Goal: Task Accomplishment & Management: Use online tool/utility

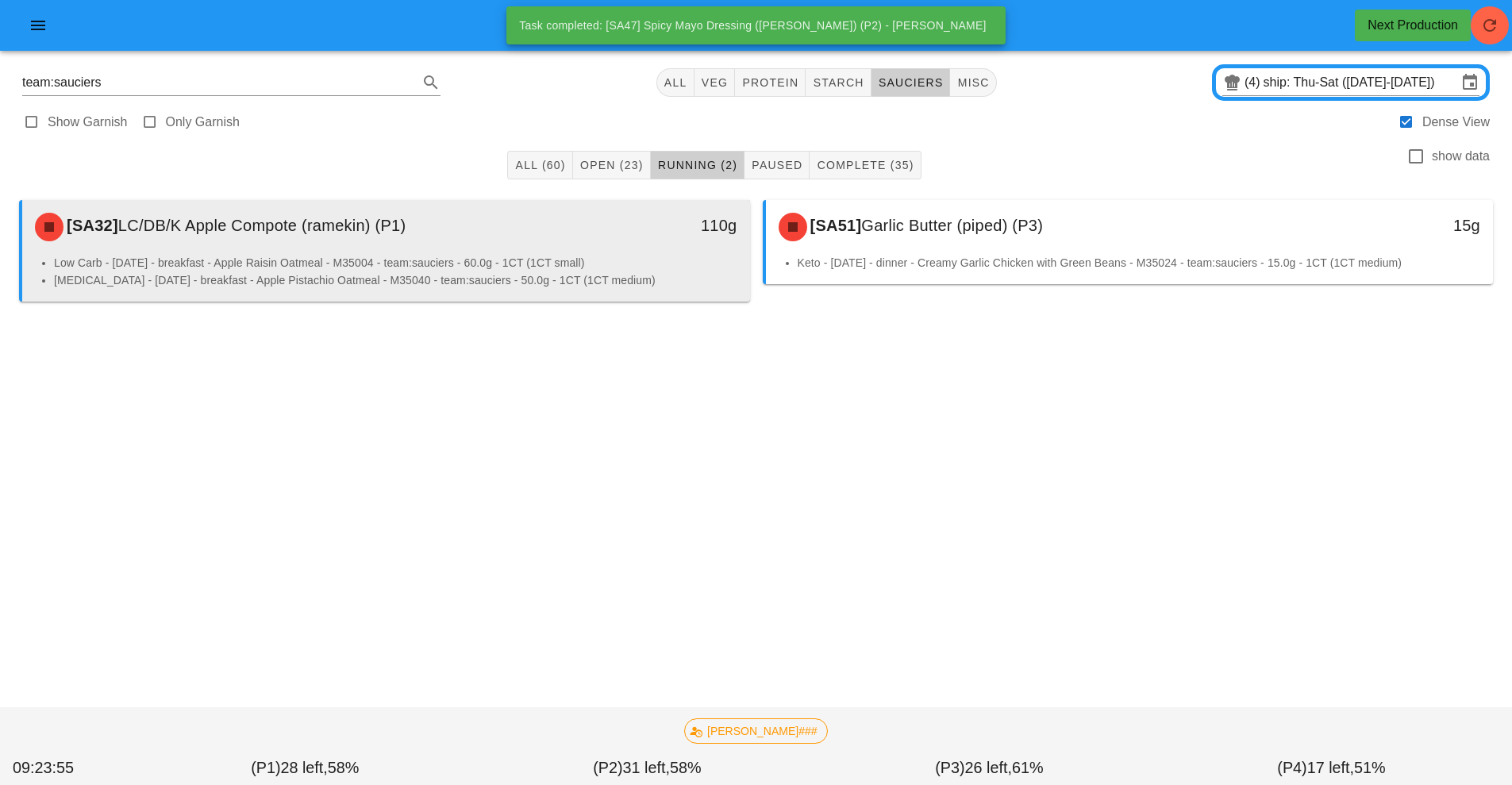
click at [598, 244] on div "110g" at bounding box center [656, 227] width 180 height 47
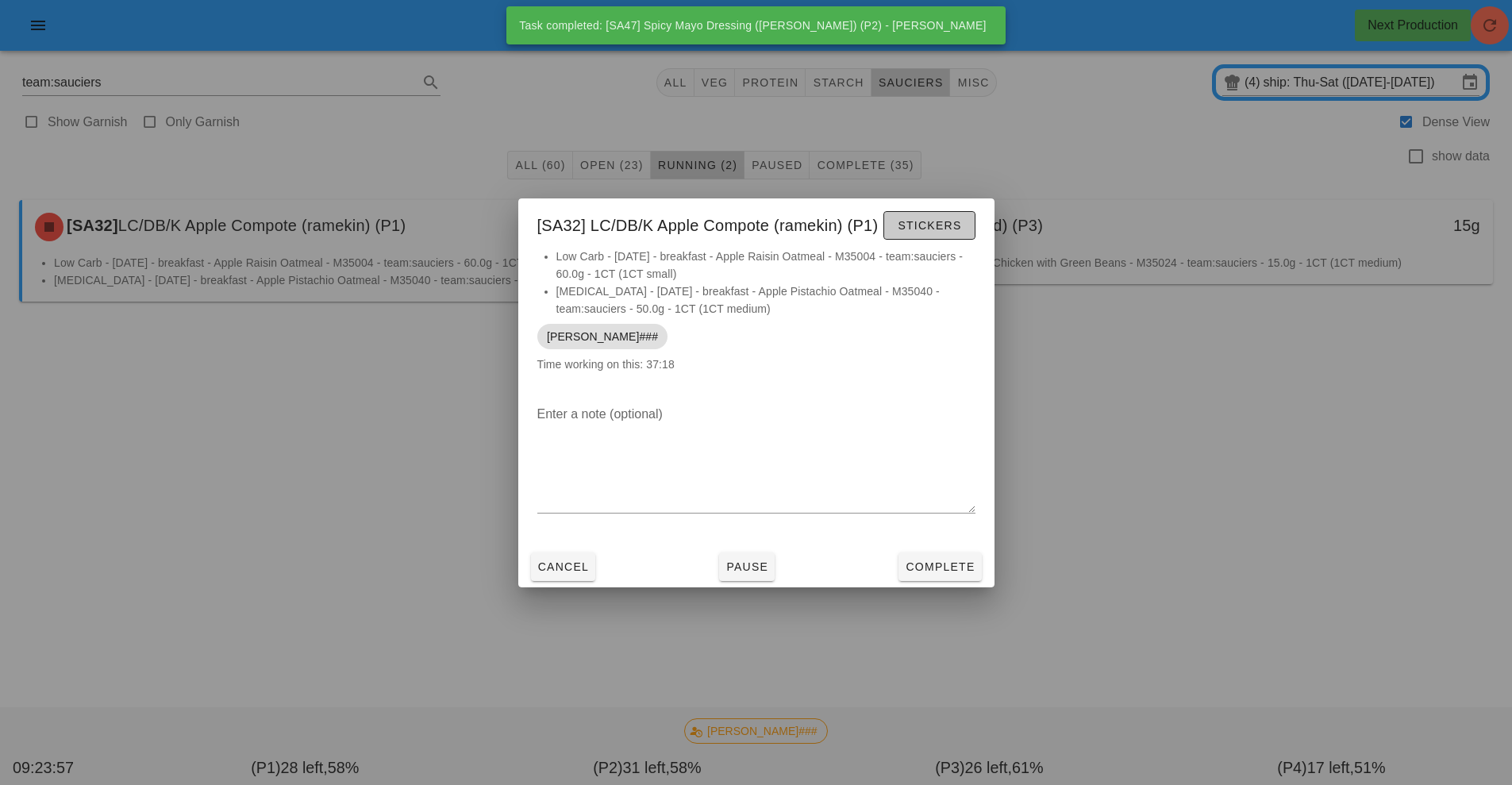
click at [915, 222] on span "Stickers" at bounding box center [929, 225] width 64 height 13
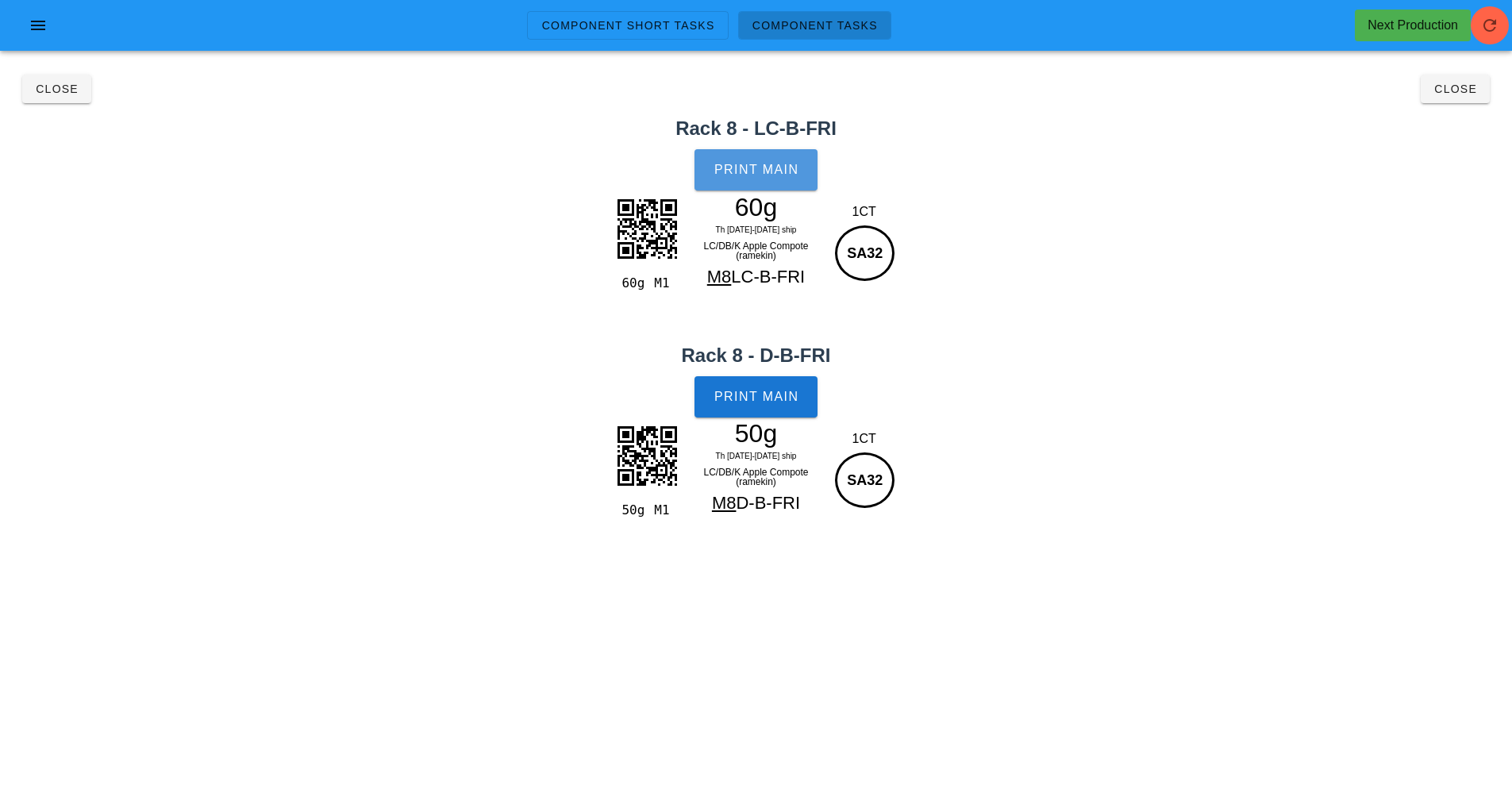
click at [765, 164] on span "Print Main" at bounding box center [756, 170] width 86 height 14
click at [754, 397] on span "Print Main" at bounding box center [756, 397] width 86 height 14
click at [43, 79] on button "Close" at bounding box center [57, 89] width 69 height 29
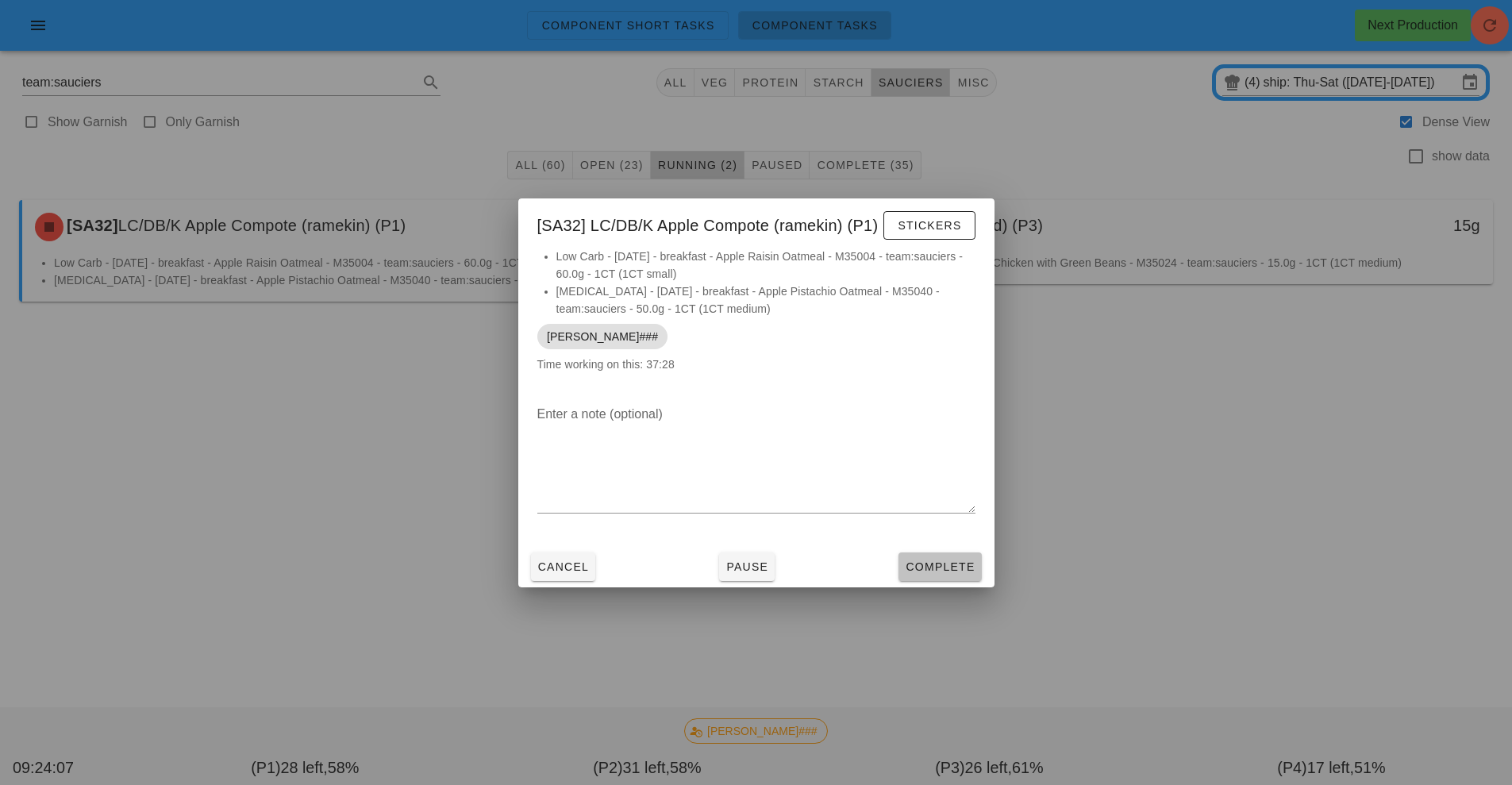
click at [944, 557] on button "Complete" at bounding box center [939, 567] width 83 height 29
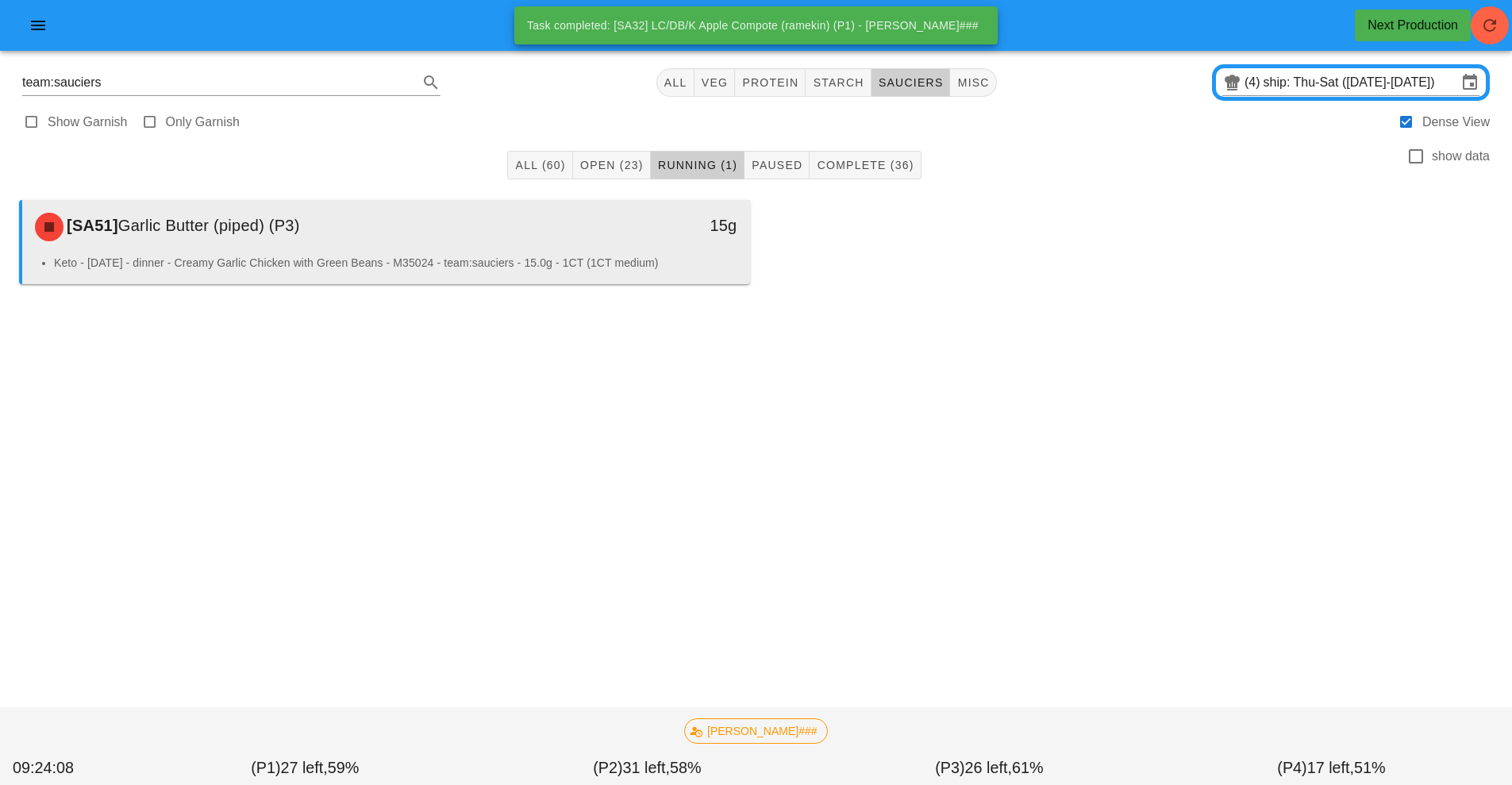
click at [502, 259] on li "Keto - [DATE] - dinner - Creamy Garlic Chicken with Green Beans - M35024 - team…" at bounding box center [396, 263] width 684 height 18
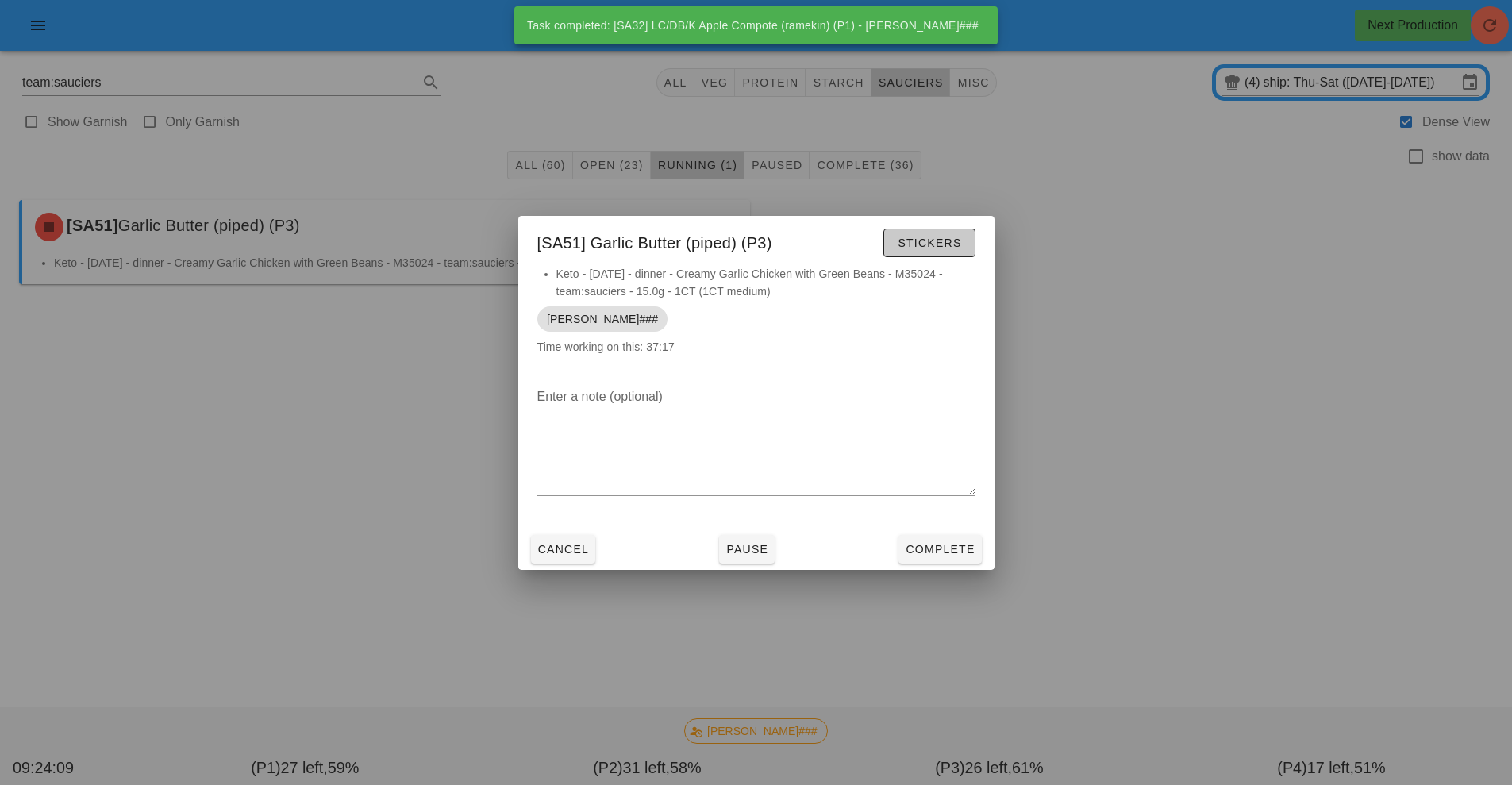
click at [931, 254] on button "Stickers" at bounding box center [930, 243] width 92 height 29
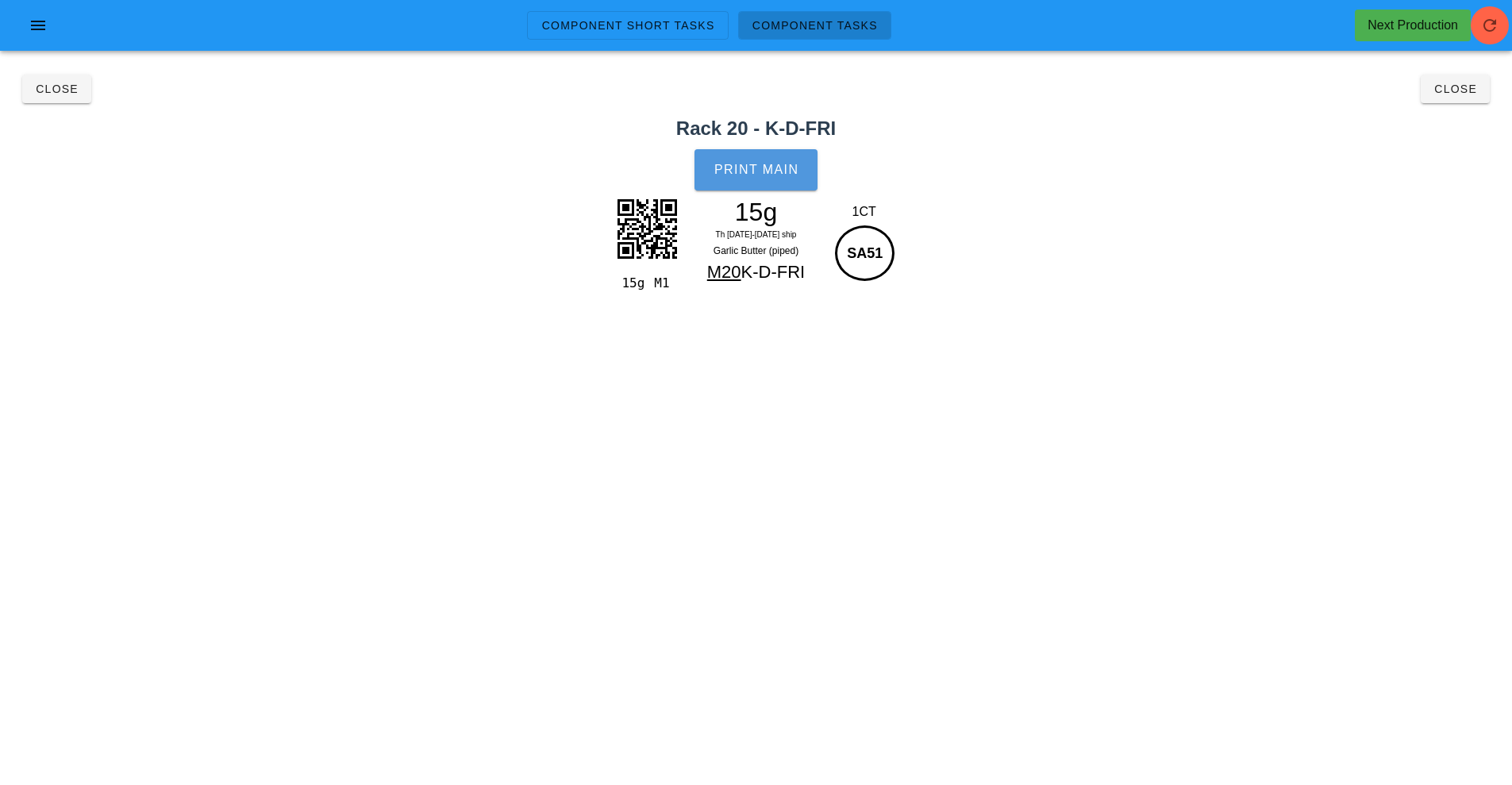
click at [756, 166] on span "Print Main" at bounding box center [756, 170] width 86 height 14
click at [51, 86] on span "Close" at bounding box center [56, 89] width 43 height 13
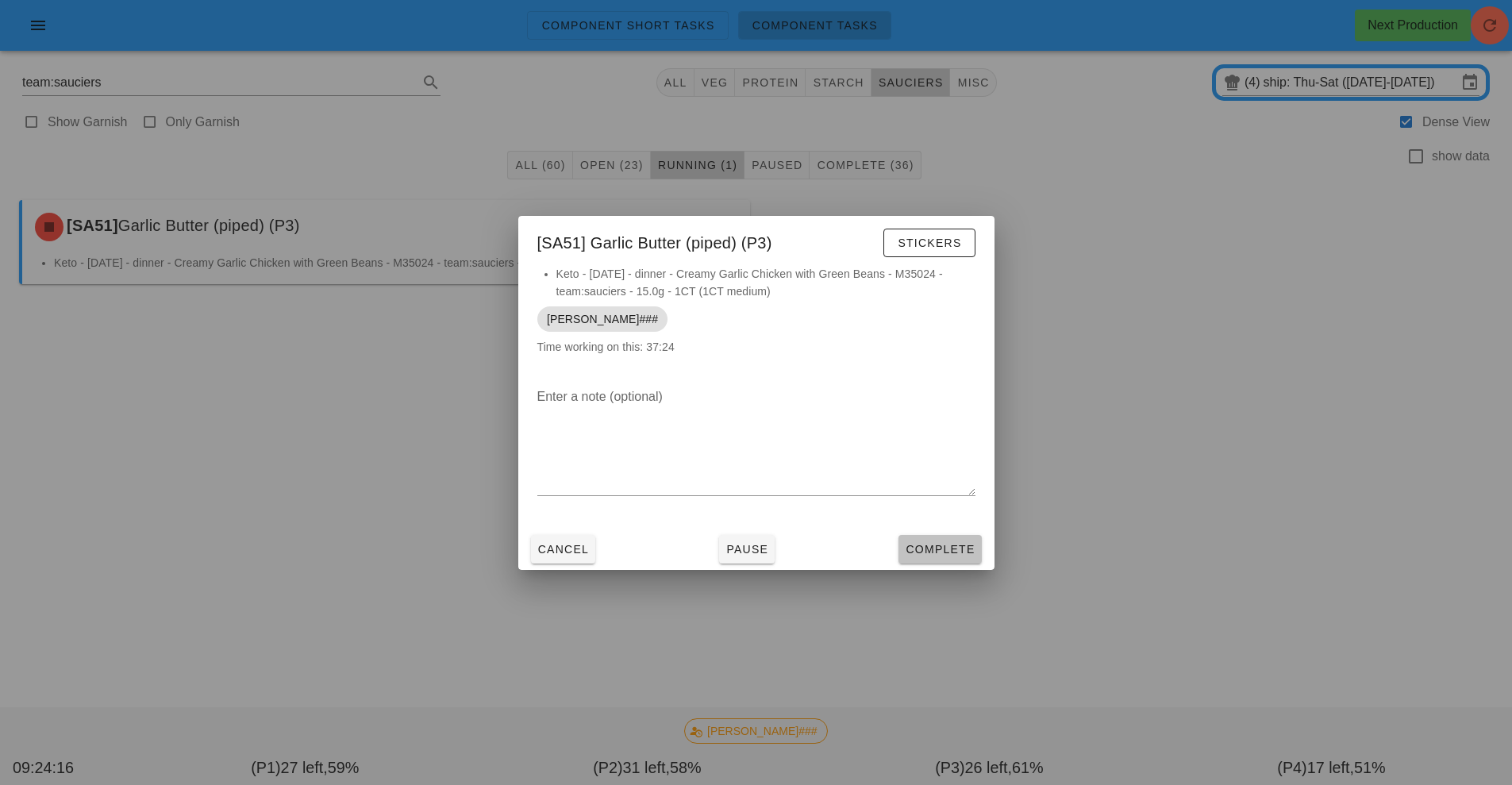
click at [951, 538] on button "Complete" at bounding box center [939, 549] width 83 height 29
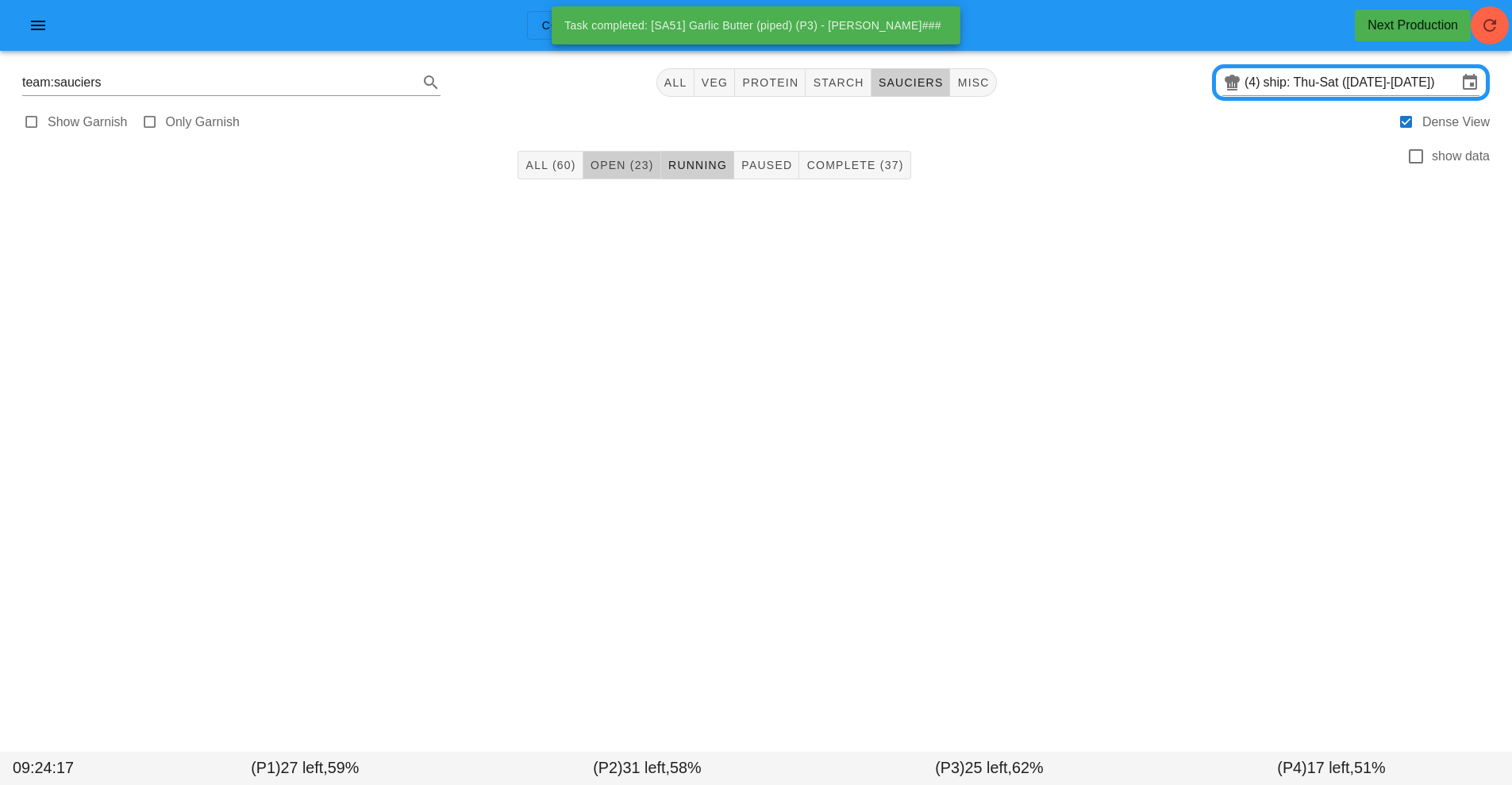
click at [611, 165] on span "Open (23)" at bounding box center [622, 165] width 64 height 13
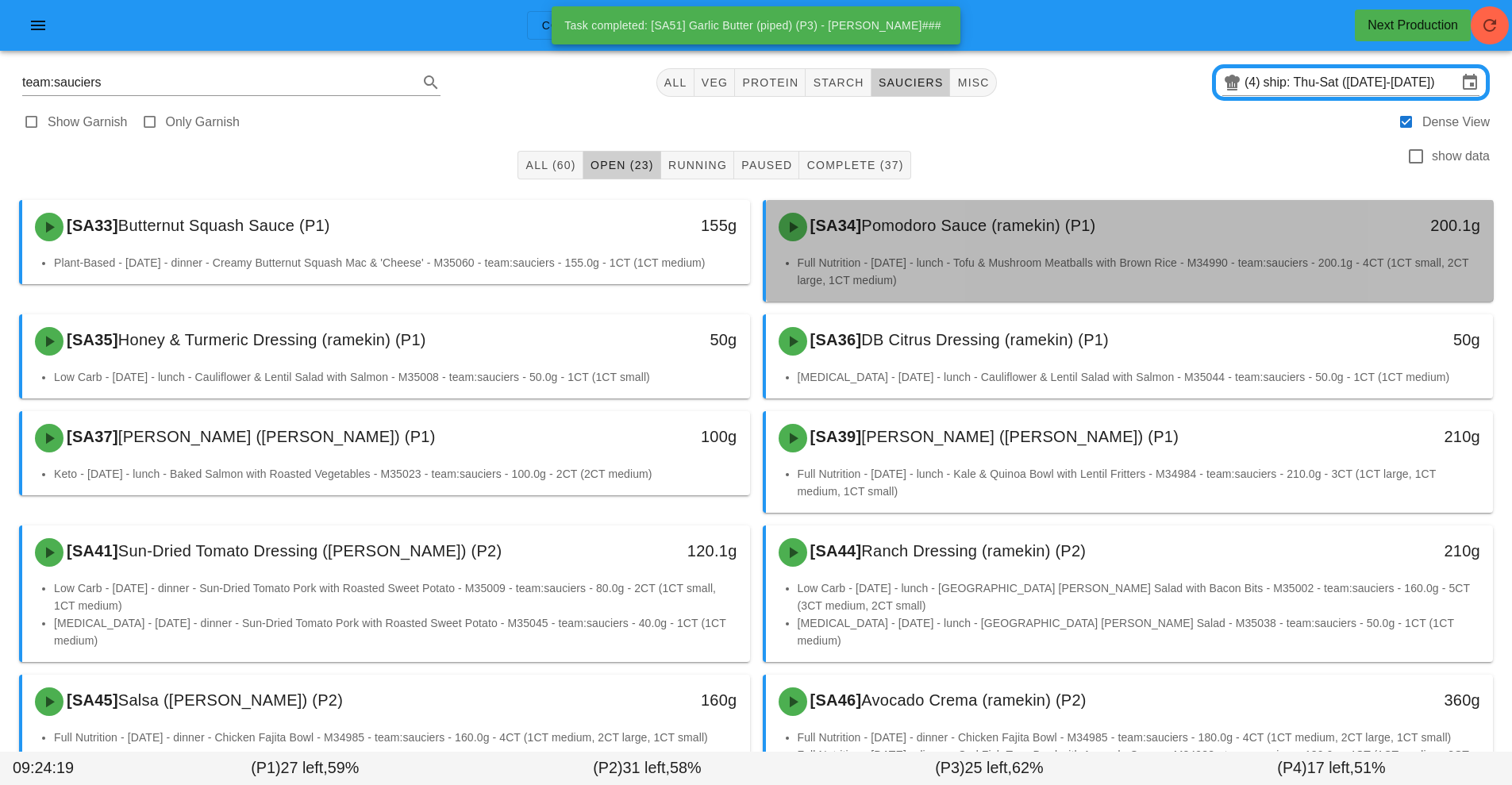
click at [904, 253] on div "[SA34] Pomodoro Sauce (ramekin) (P1) 200.1g" at bounding box center [1130, 227] width 728 height 54
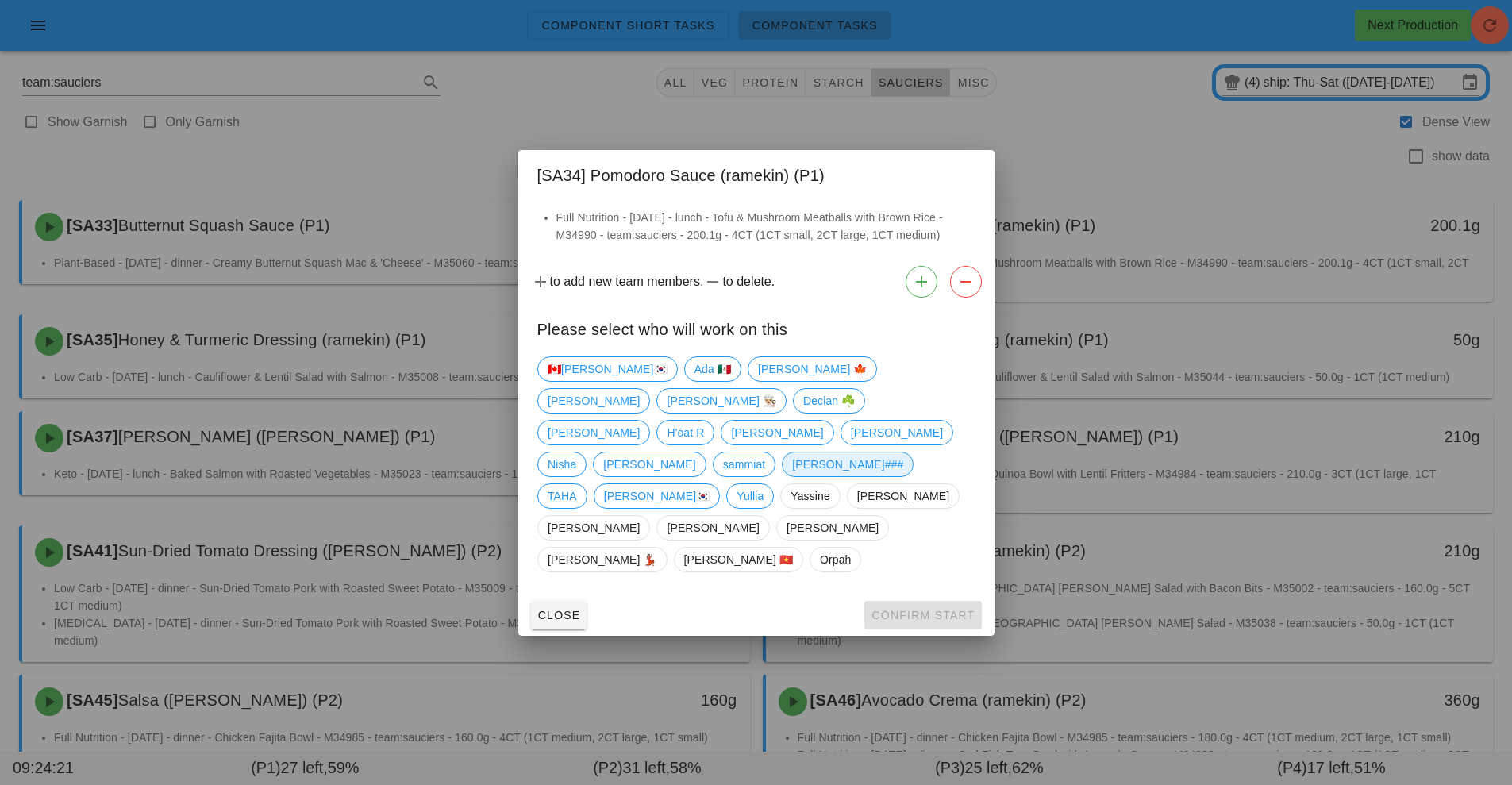
click at [792, 476] on span "[PERSON_NAME]###" at bounding box center [848, 465] width 111 height 24
click at [927, 609] on span "Confirm Start" at bounding box center [922, 615] width 104 height 13
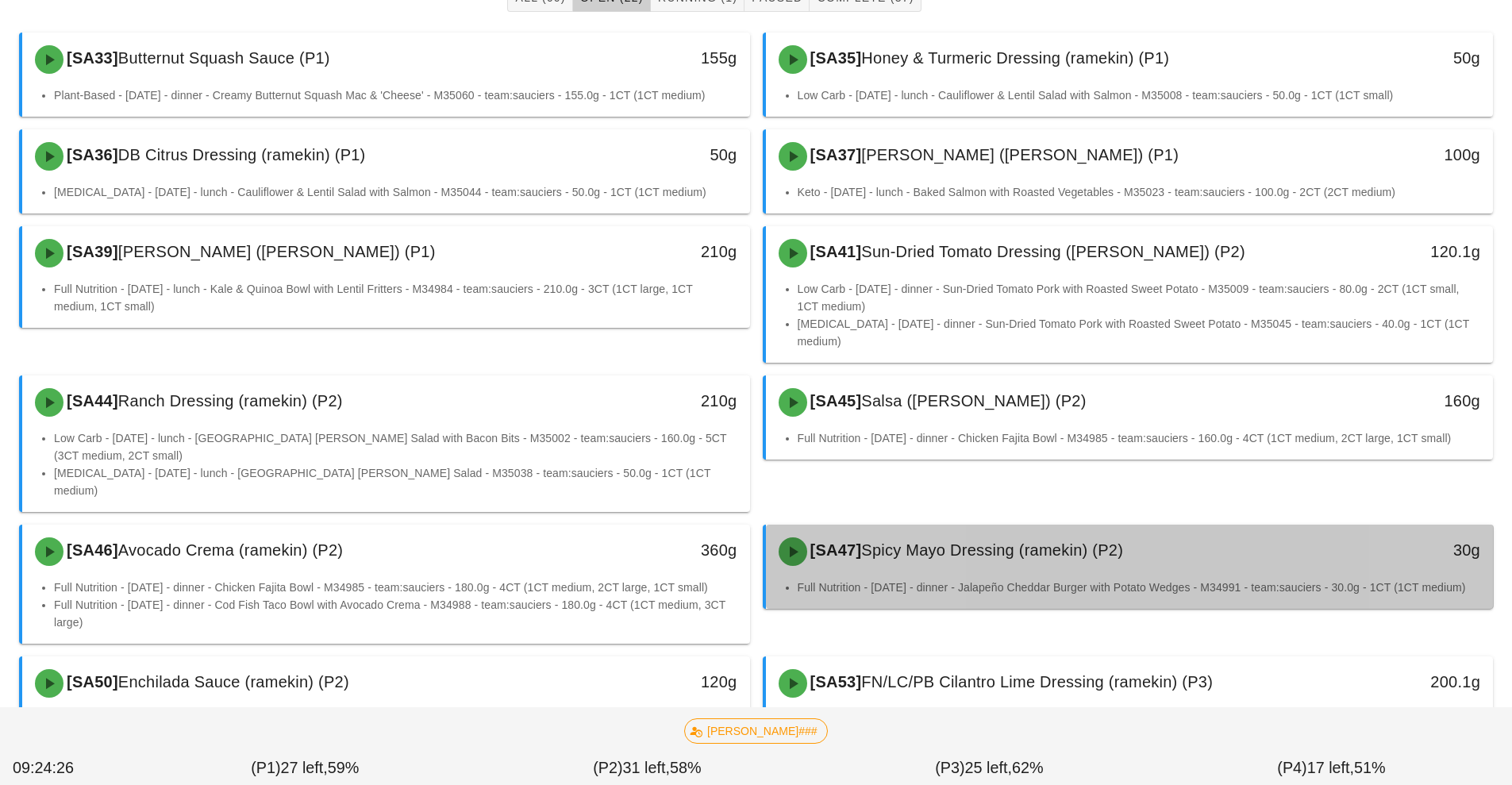
scroll to position [173, 0]
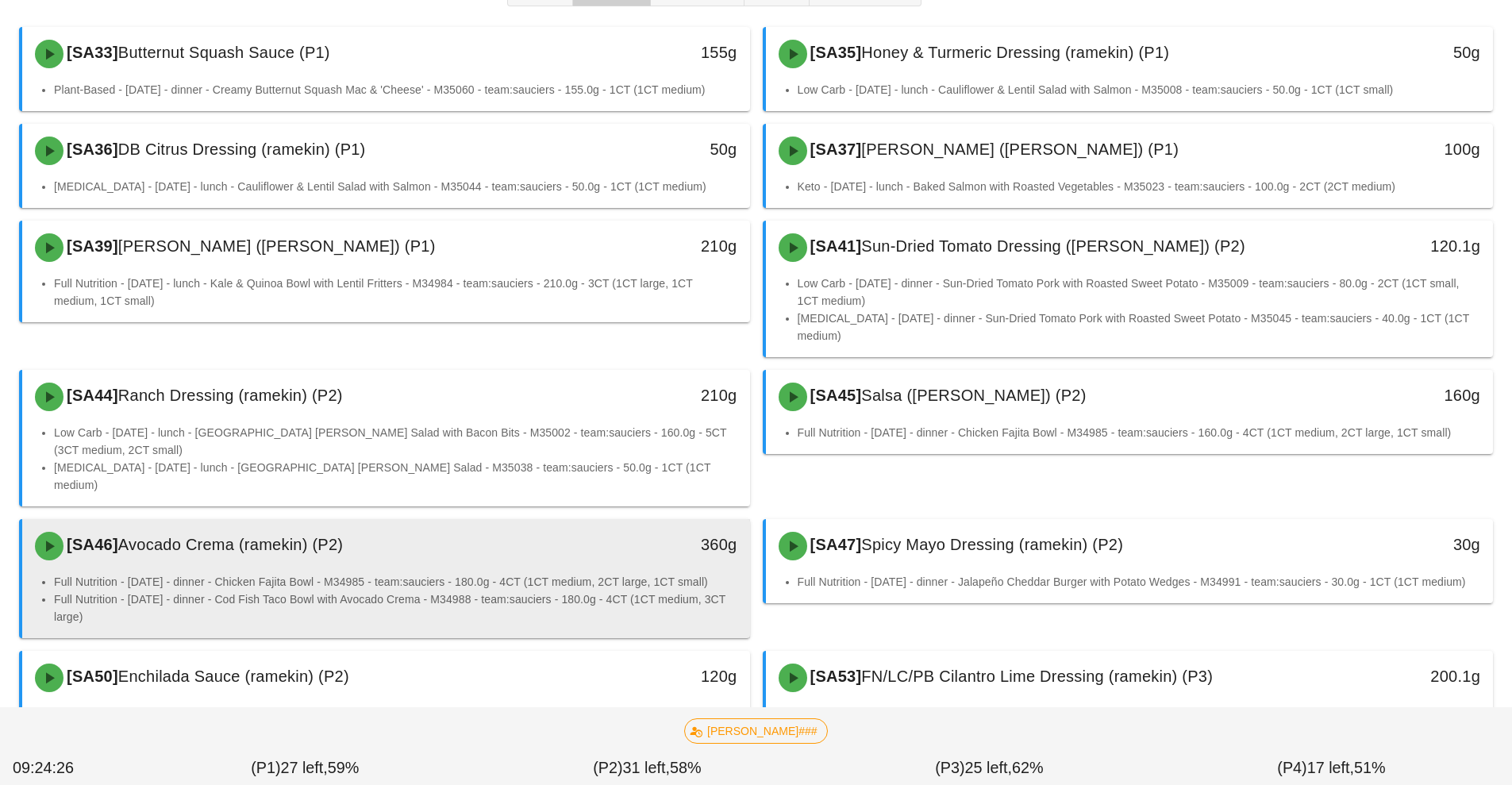
click at [551, 573] on li "Full Nutrition - [DATE] - dinner - Chicken Fajita Bowl - M34985 - team:sauciers…" at bounding box center [396, 582] width 684 height 18
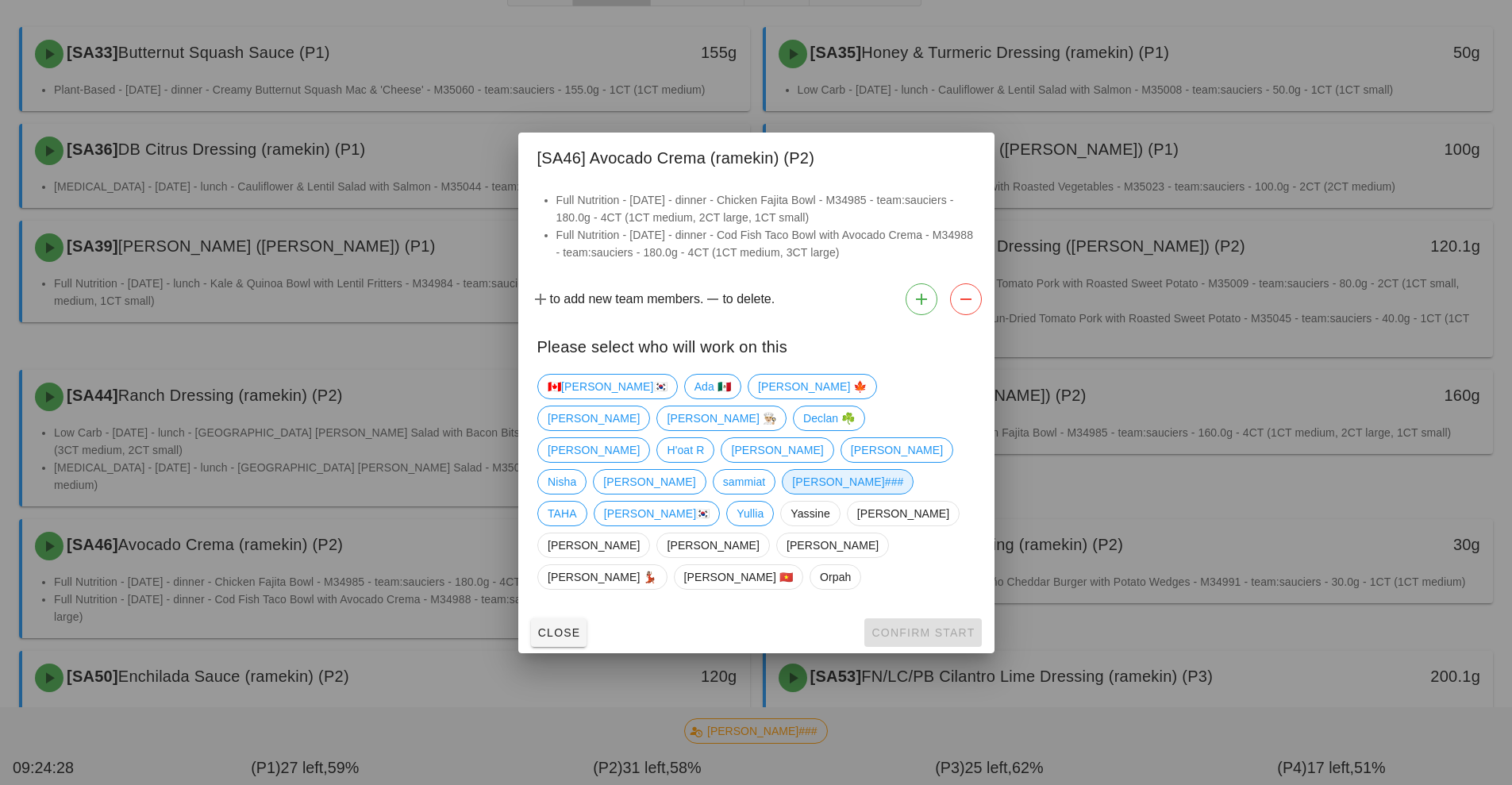
click at [792, 491] on span "[PERSON_NAME]###" at bounding box center [848, 482] width 111 height 24
click at [930, 619] on button "Confirm Start" at bounding box center [922, 633] width 117 height 29
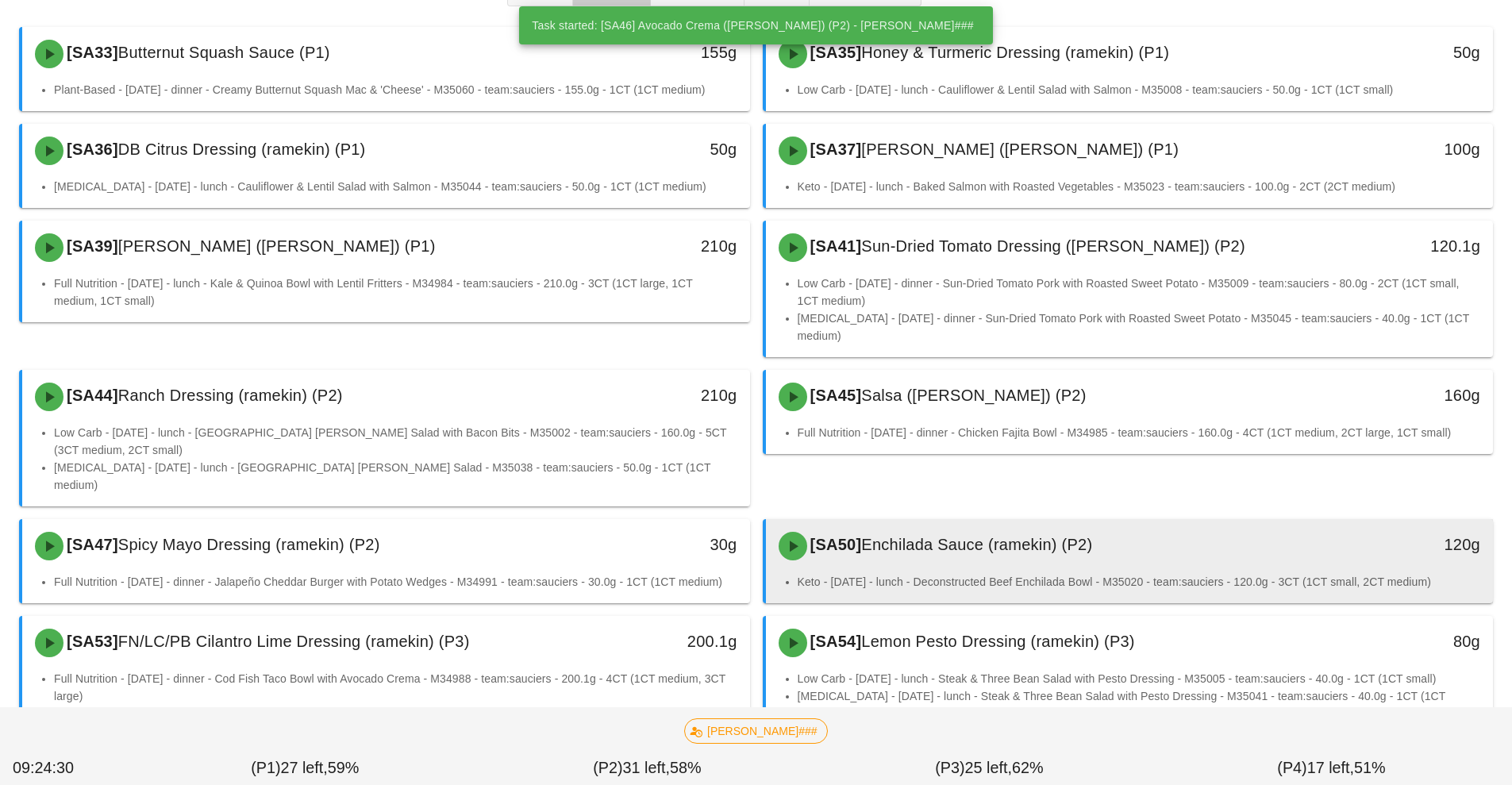
click at [907, 523] on div "[SA50] Enchilada Sauce (ramekin) (P2)" at bounding box center [1039, 546] width 540 height 47
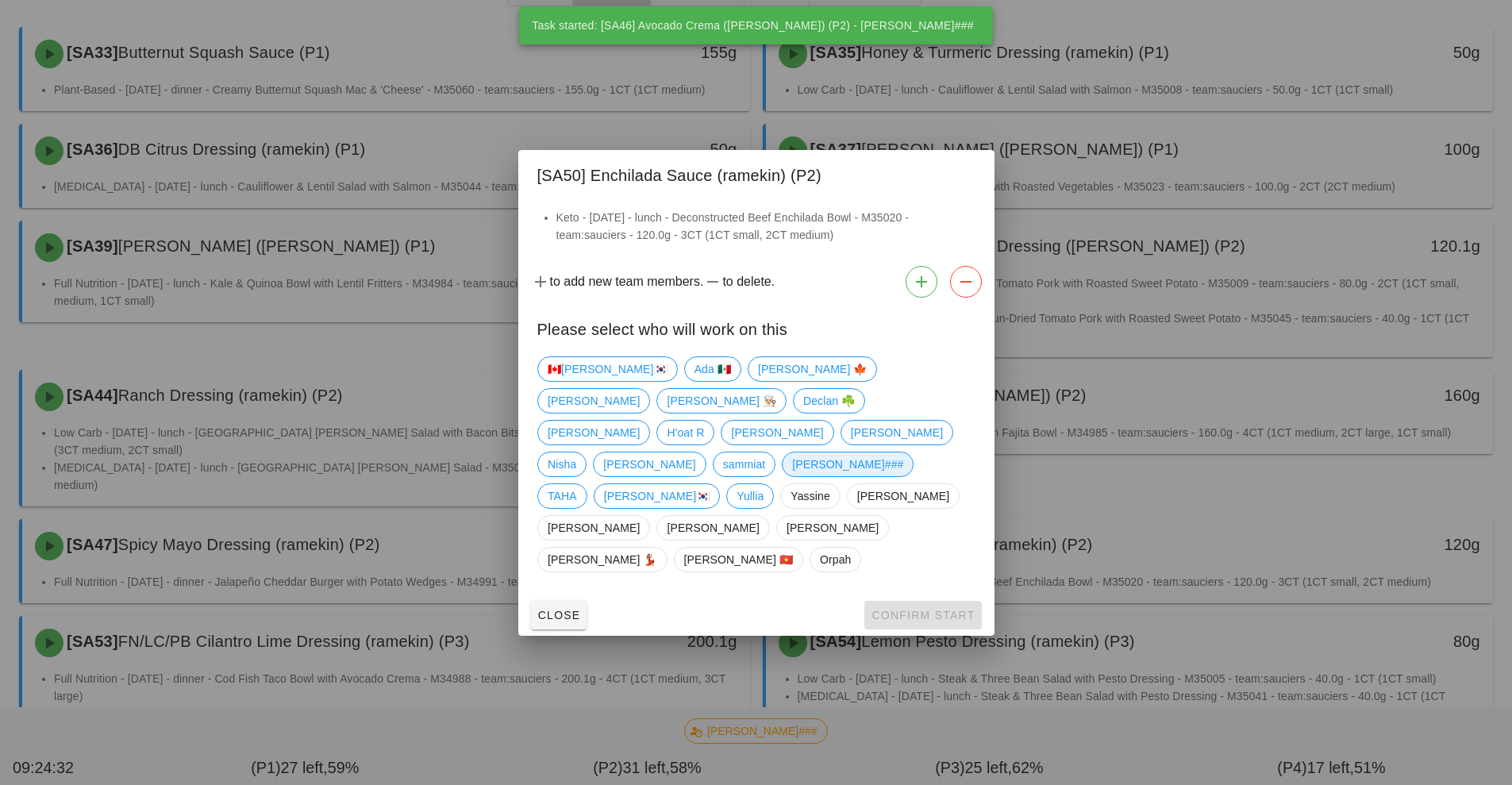
click at [792, 476] on span "[PERSON_NAME]###" at bounding box center [848, 465] width 111 height 24
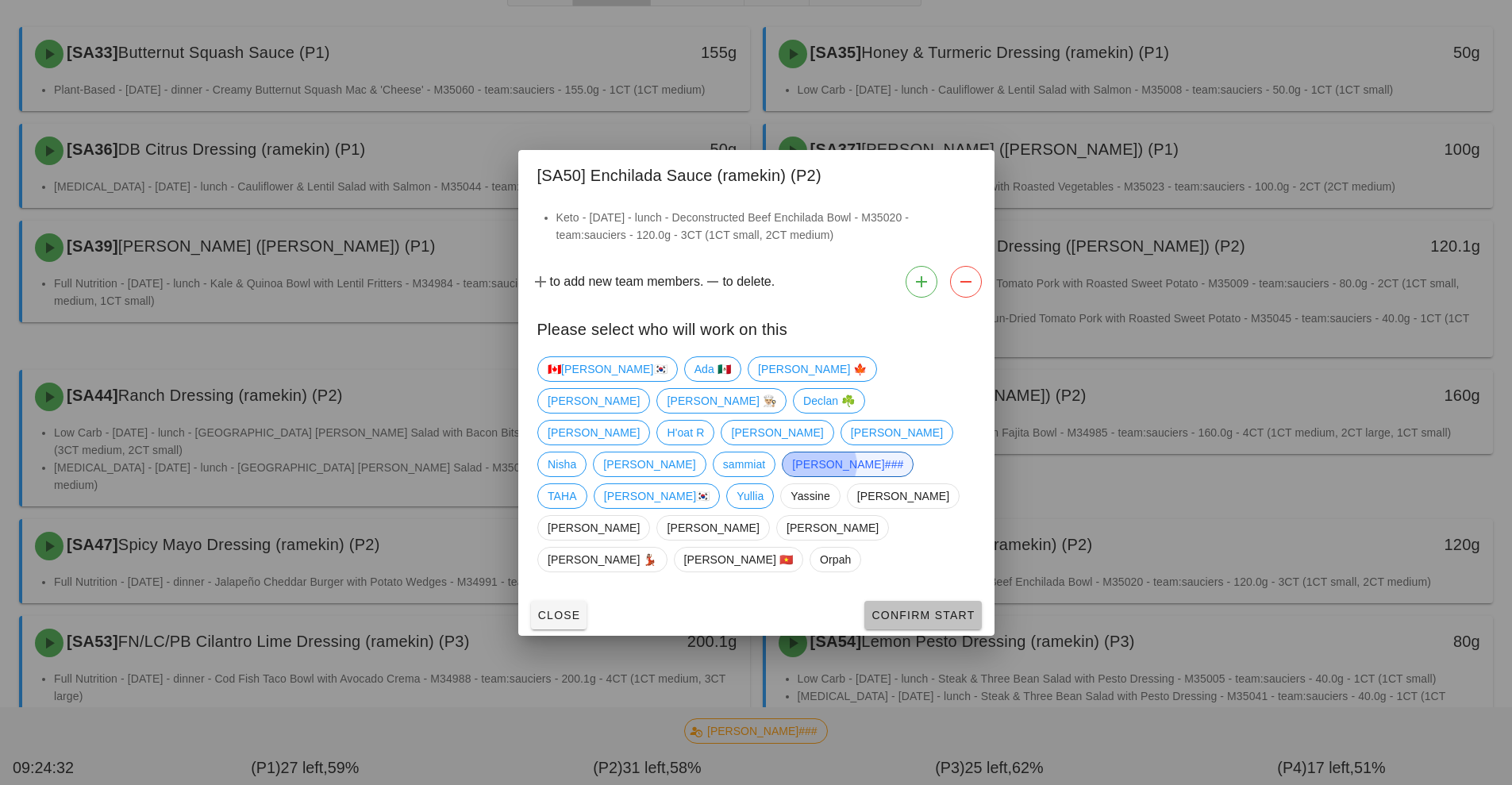
click at [915, 601] on button "Confirm Start" at bounding box center [922, 615] width 117 height 29
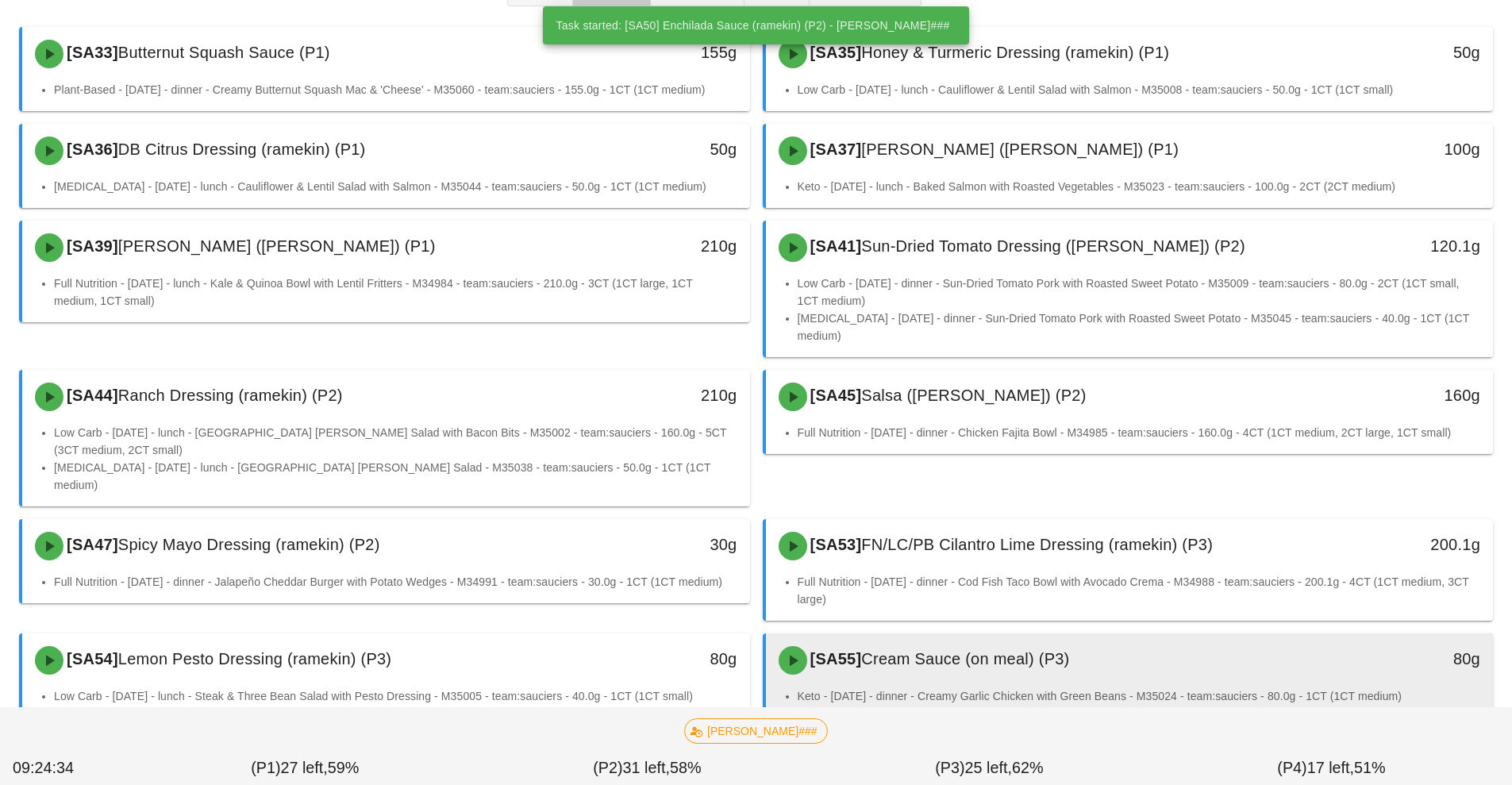
click at [914, 637] on div "[SA55] Cream Sauce (on meal) (P3)" at bounding box center [1039, 660] width 540 height 47
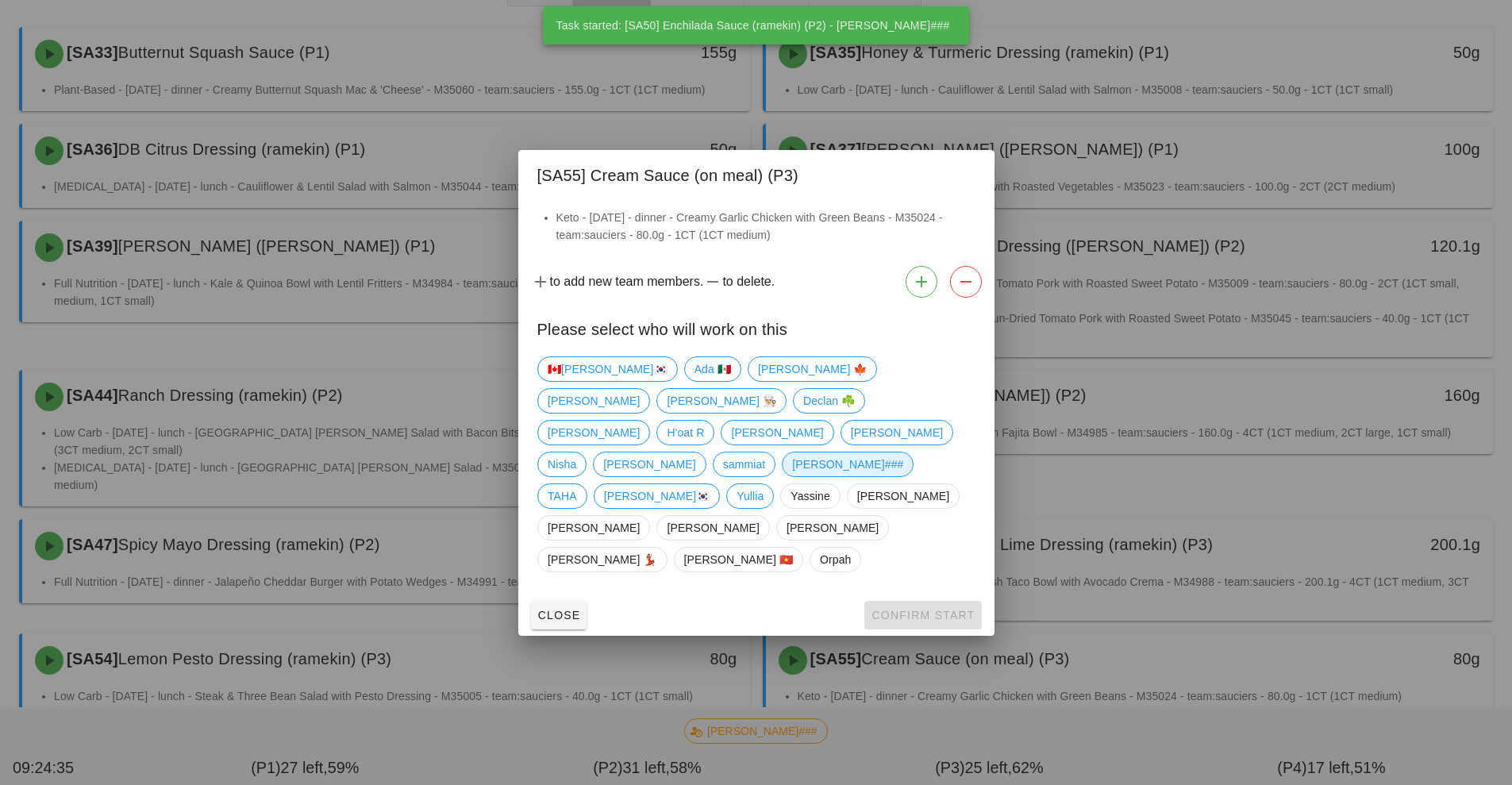
click at [792, 474] on span "[PERSON_NAME]###" at bounding box center [848, 465] width 111 height 24
click at [905, 609] on span "Confirm Start" at bounding box center [922, 615] width 104 height 13
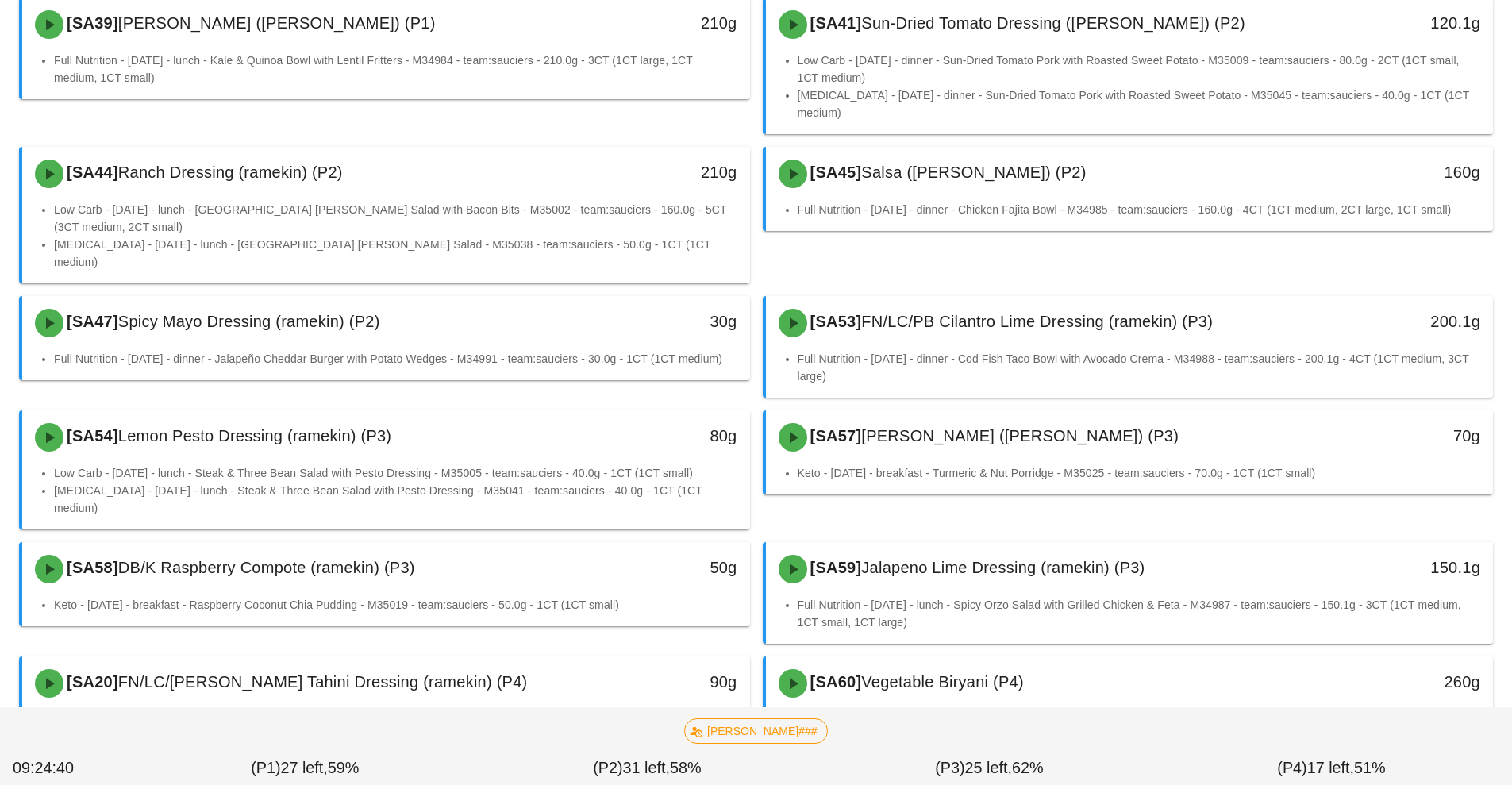
scroll to position [433, 0]
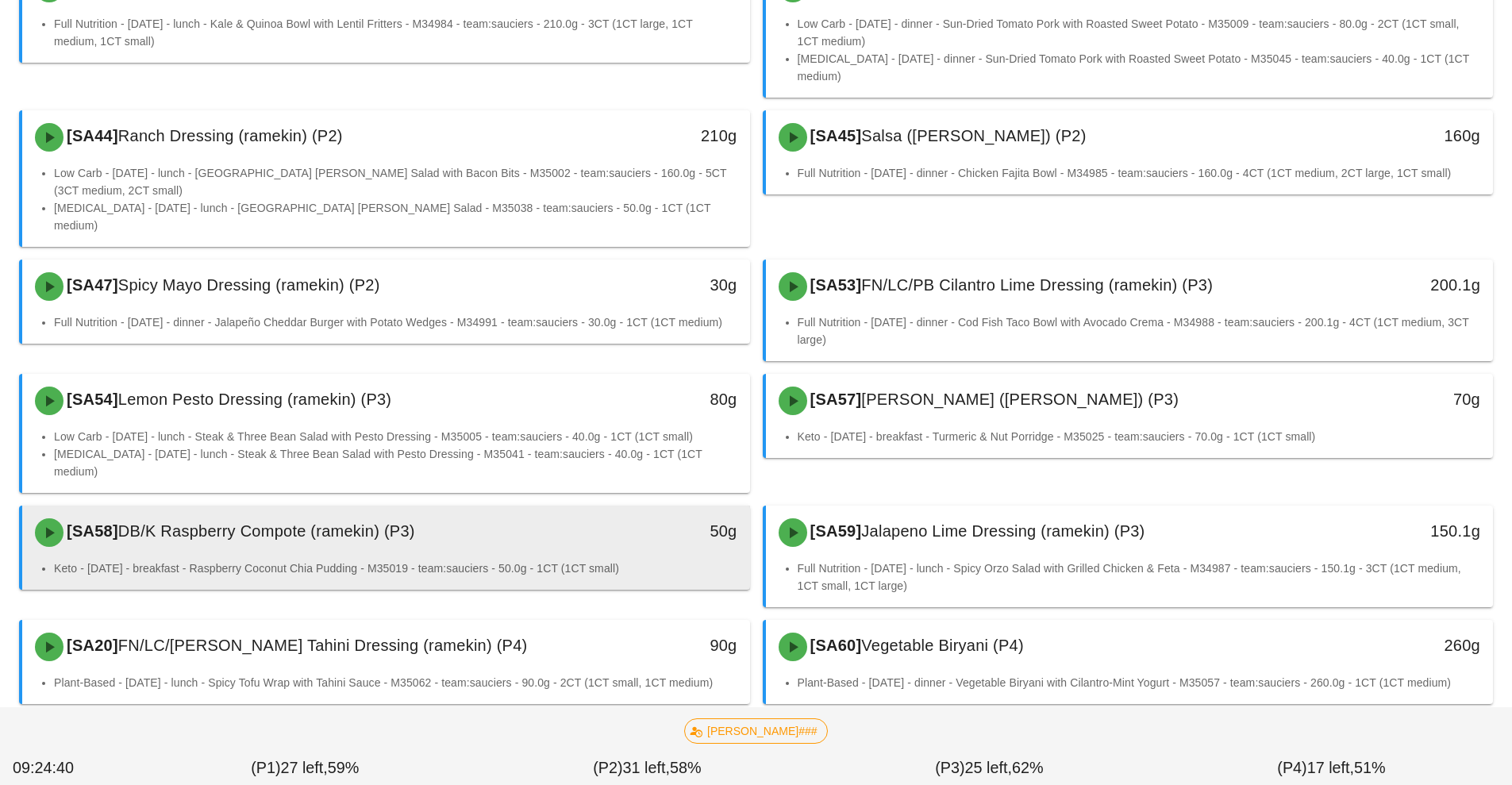
click at [546, 506] on div "[SA58] DB/K Raspberry Compote (ramekin) (P3) 50g" at bounding box center [386, 532] width 728 height 54
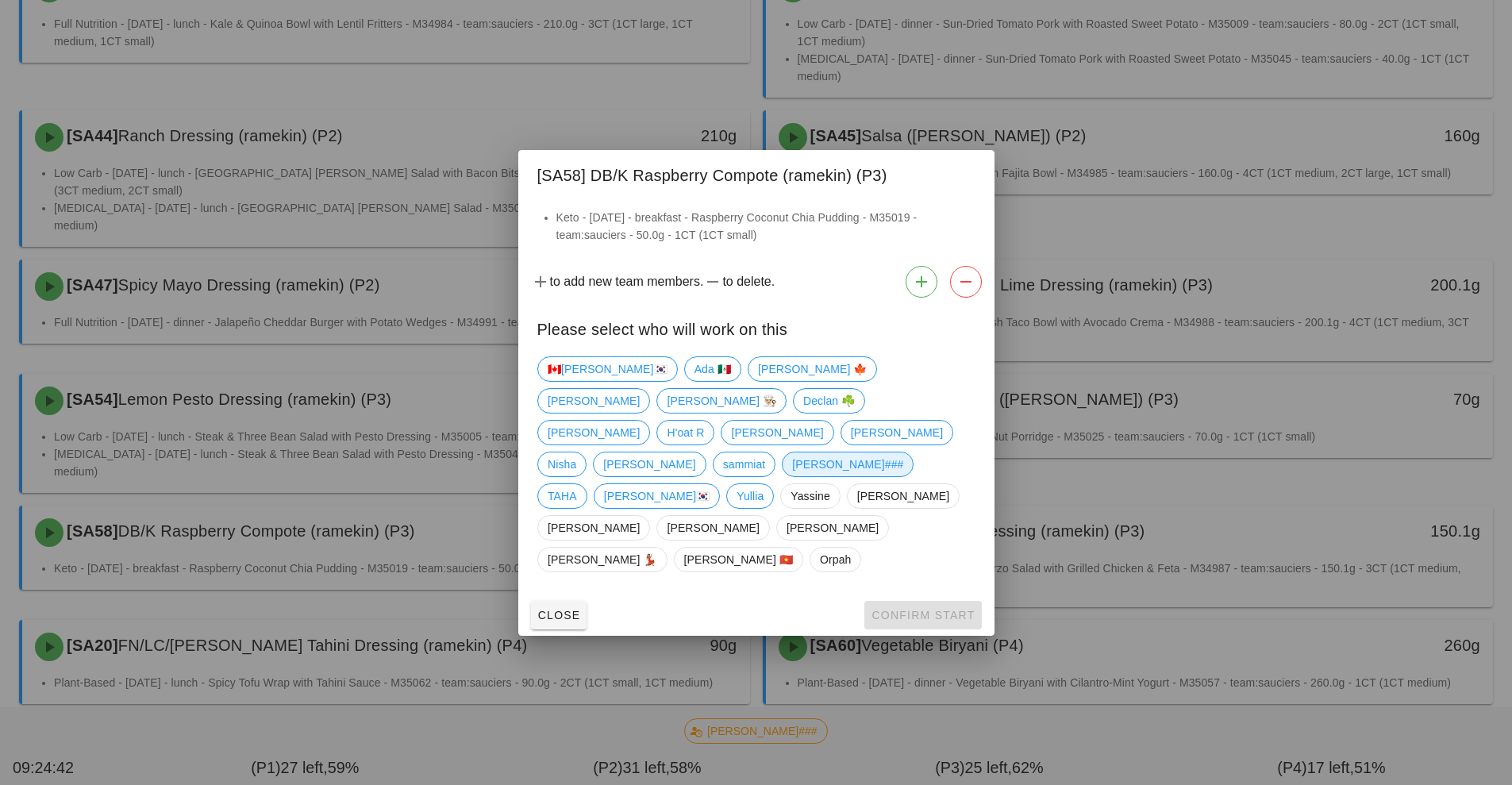
click at [792, 476] on span "[PERSON_NAME]###" at bounding box center [848, 465] width 111 height 24
click at [925, 609] on span "Confirm Start" at bounding box center [922, 615] width 104 height 13
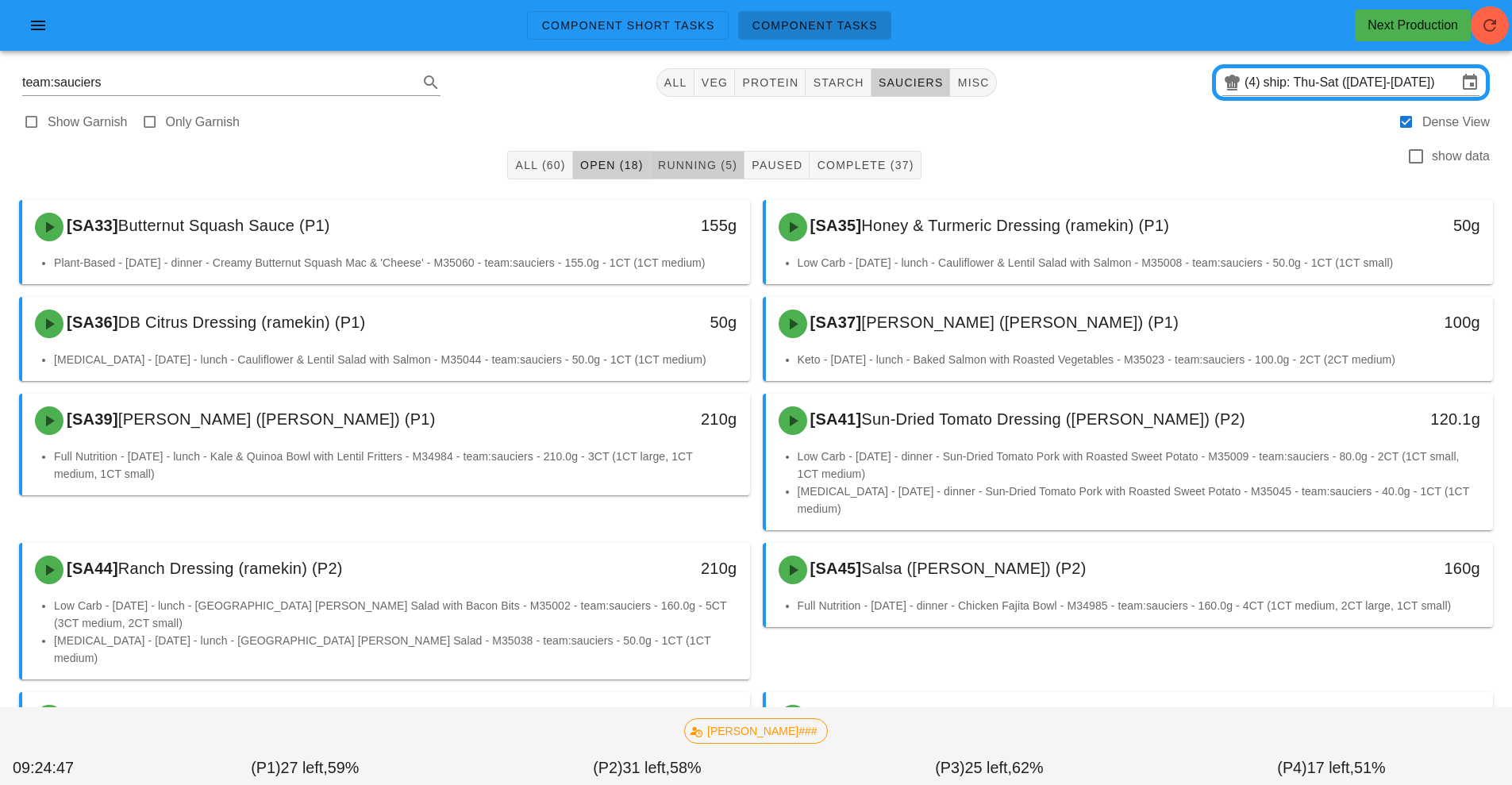
click at [693, 168] on span "Running (5)" at bounding box center [697, 165] width 80 height 13
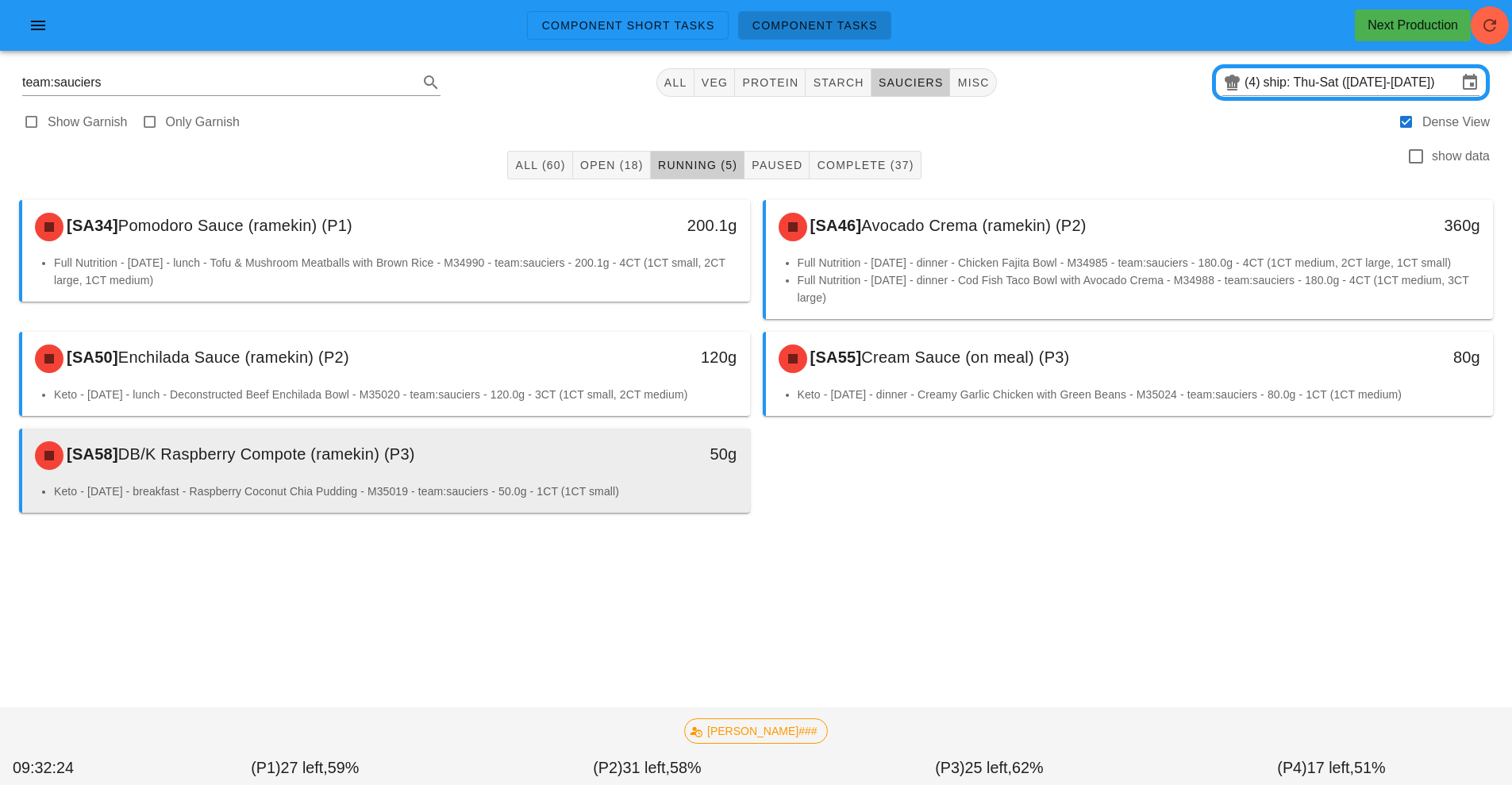
click at [513, 468] on div "[SA58] DB/K Raspberry Compote (ramekin) (P3)" at bounding box center [296, 455] width 540 height 47
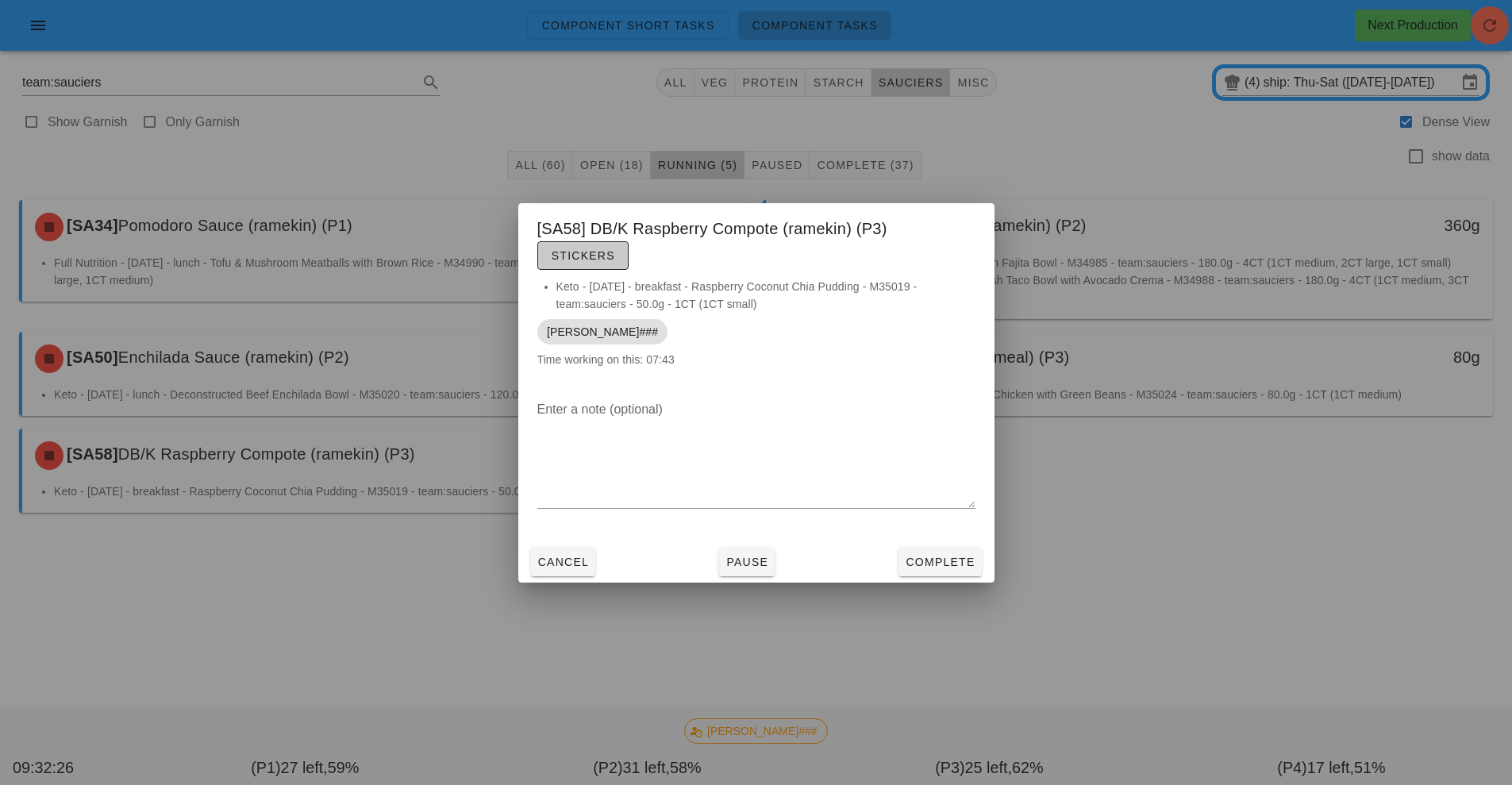
click at [604, 259] on span "Stickers" at bounding box center [583, 256] width 64 height 13
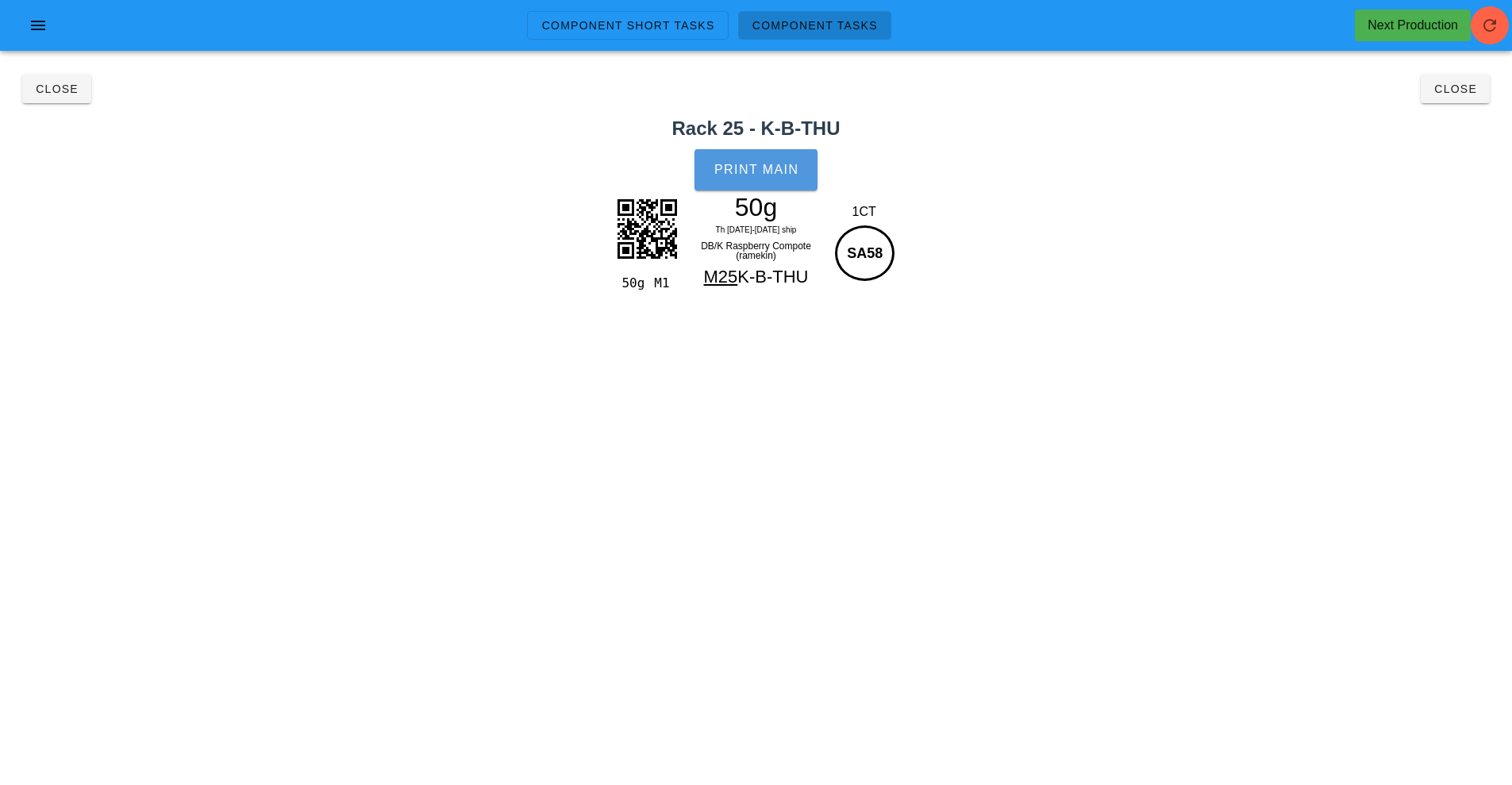
click at [772, 162] on span "Print Main" at bounding box center [756, 170] width 86 height 14
click at [51, 99] on button "Close" at bounding box center [57, 89] width 69 height 29
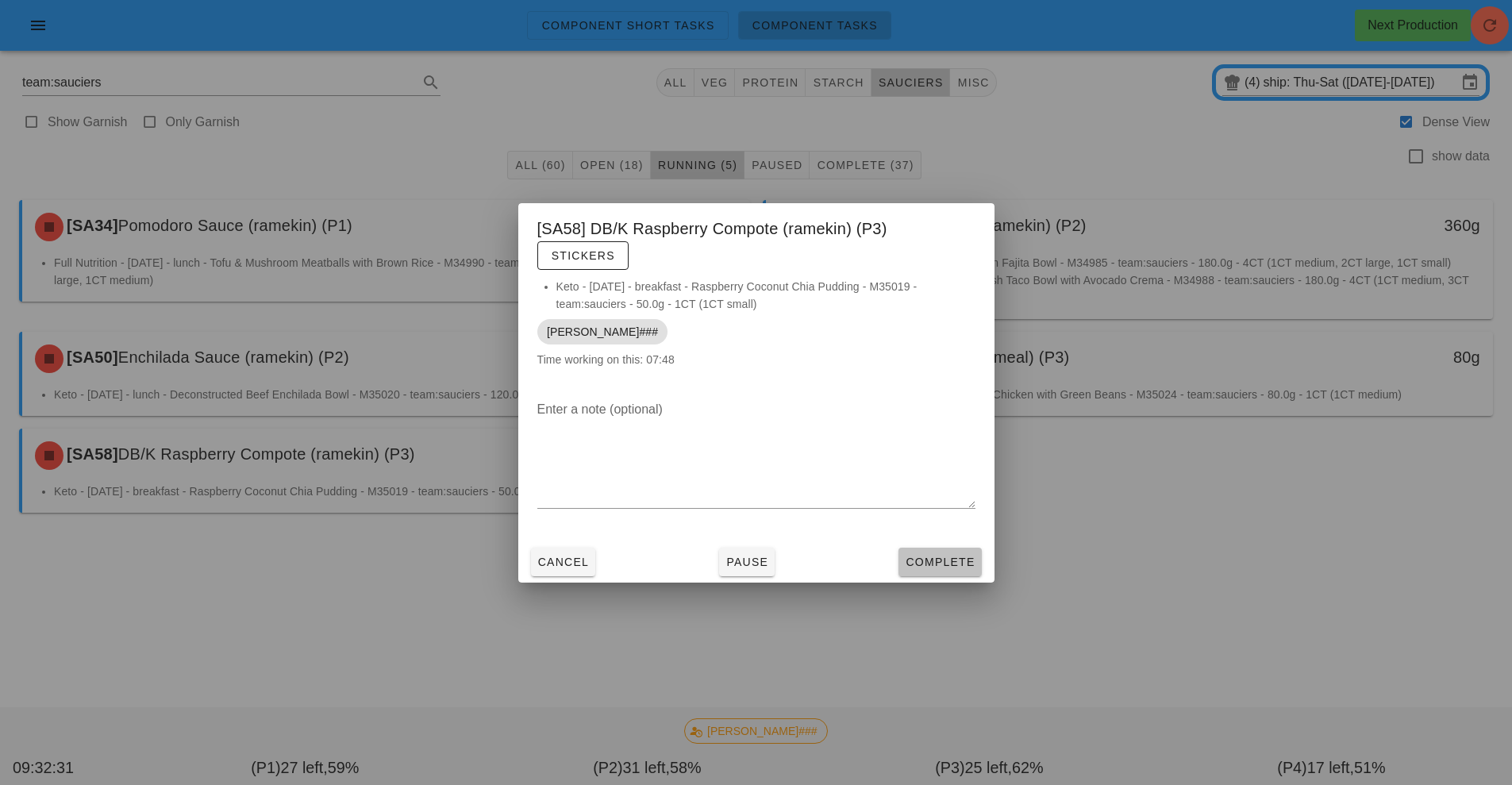
click at [940, 563] on span "Complete" at bounding box center [939, 562] width 70 height 13
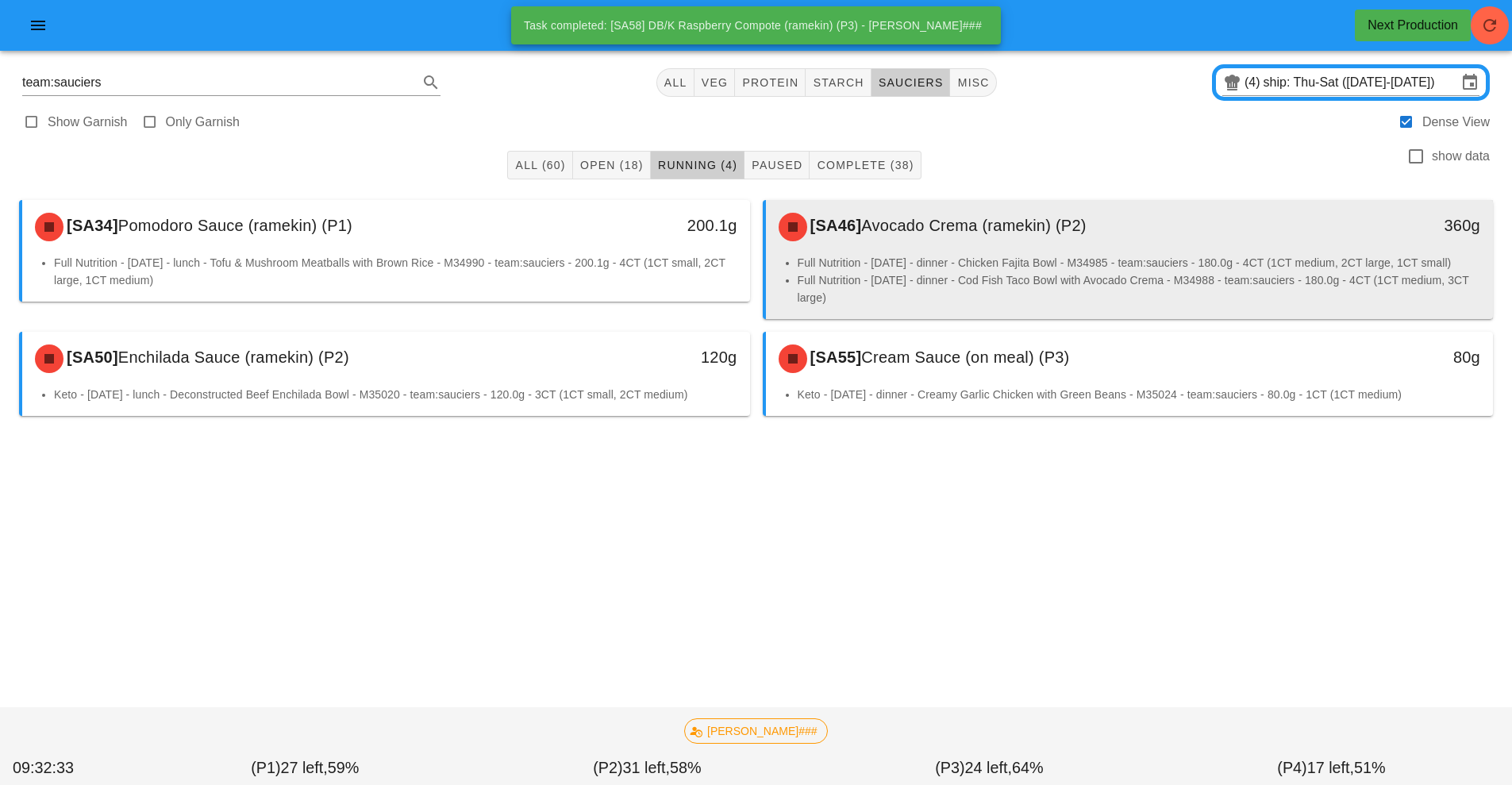
click at [1023, 234] on span "Avocado Crema (ramekin) (P2)" at bounding box center [973, 225] width 224 height 18
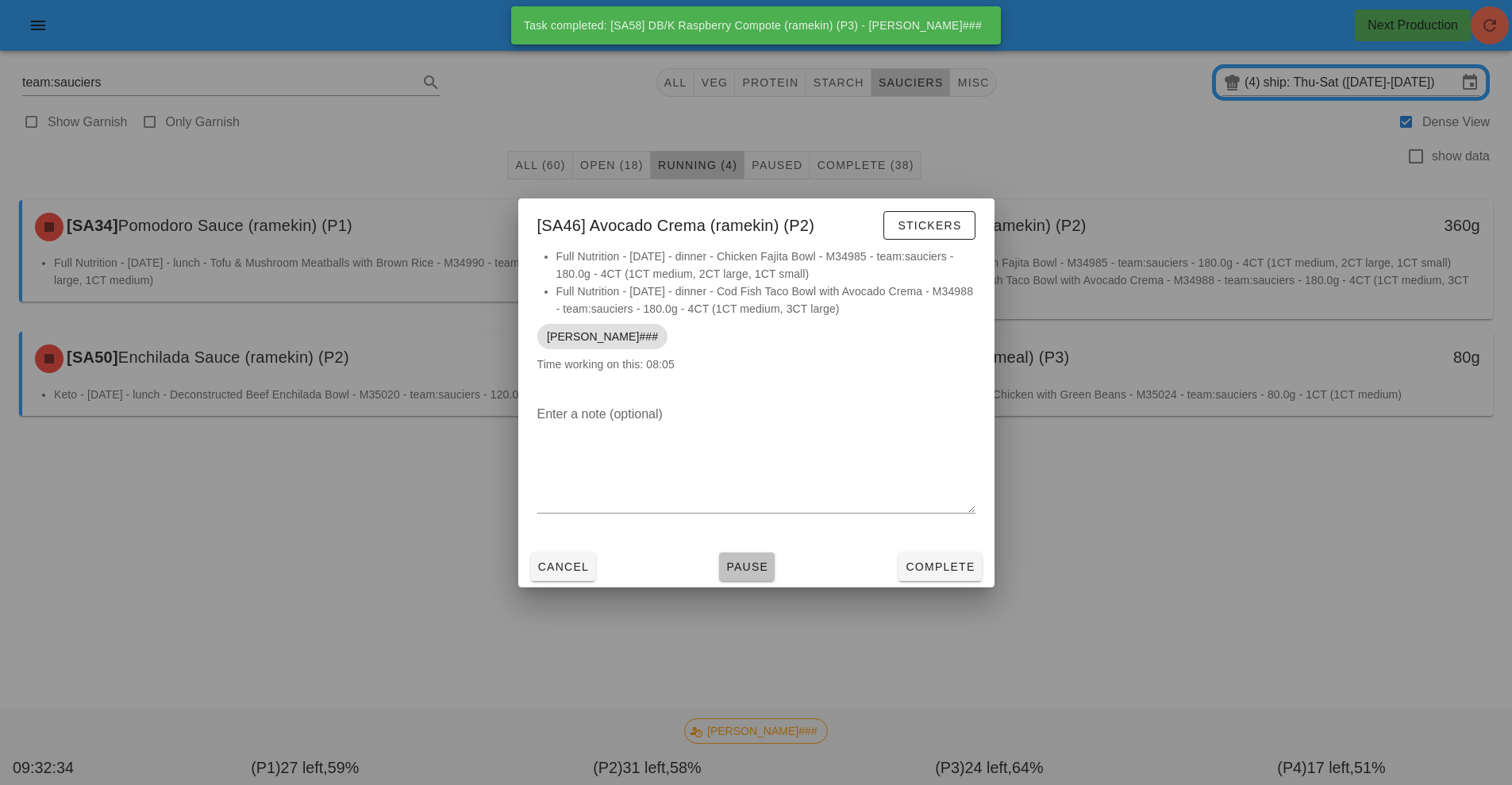
click at [743, 567] on span "Pause" at bounding box center [746, 567] width 43 height 13
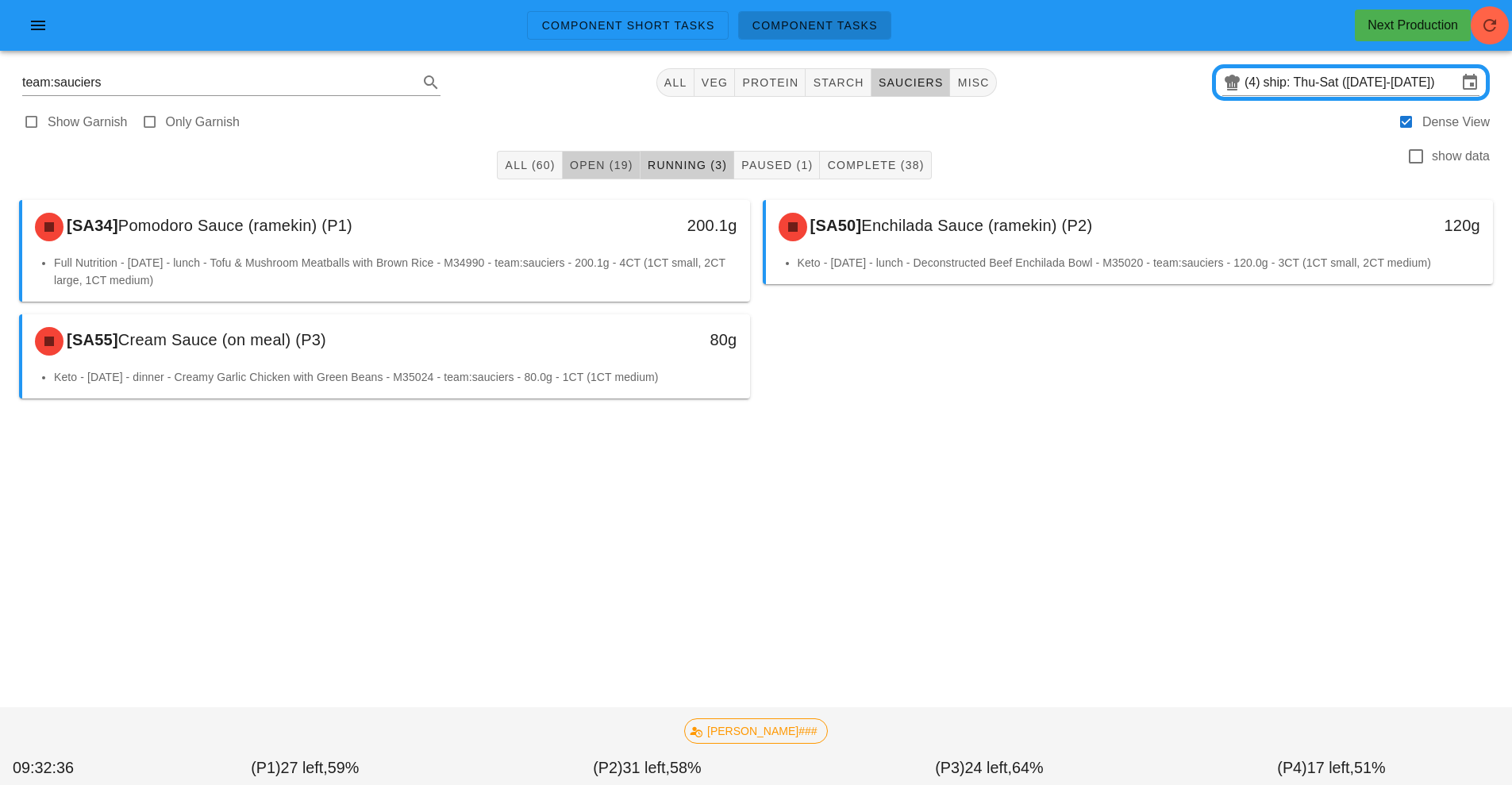
click at [609, 164] on span "Open (19)" at bounding box center [602, 165] width 64 height 13
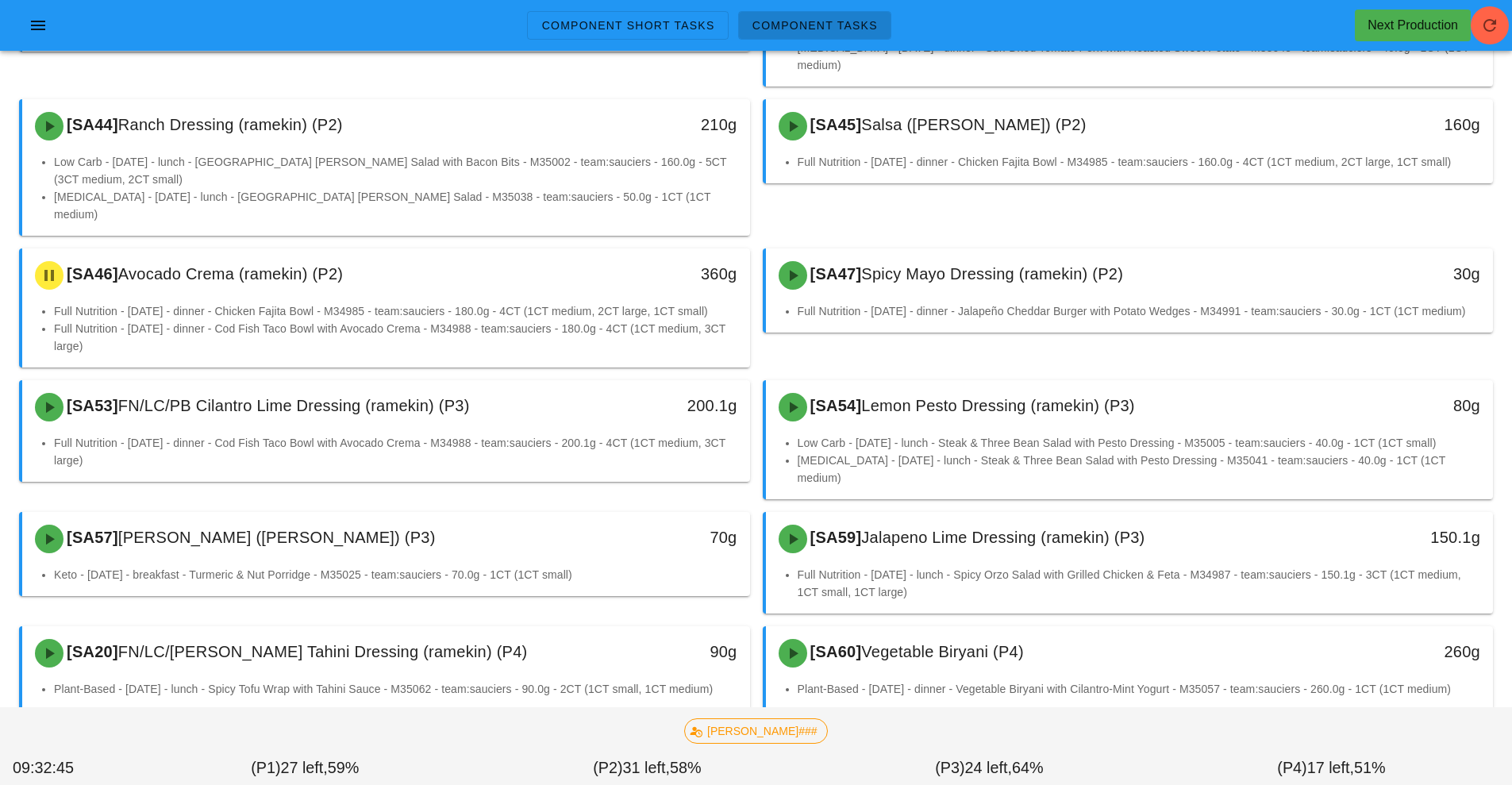
scroll to position [412, 0]
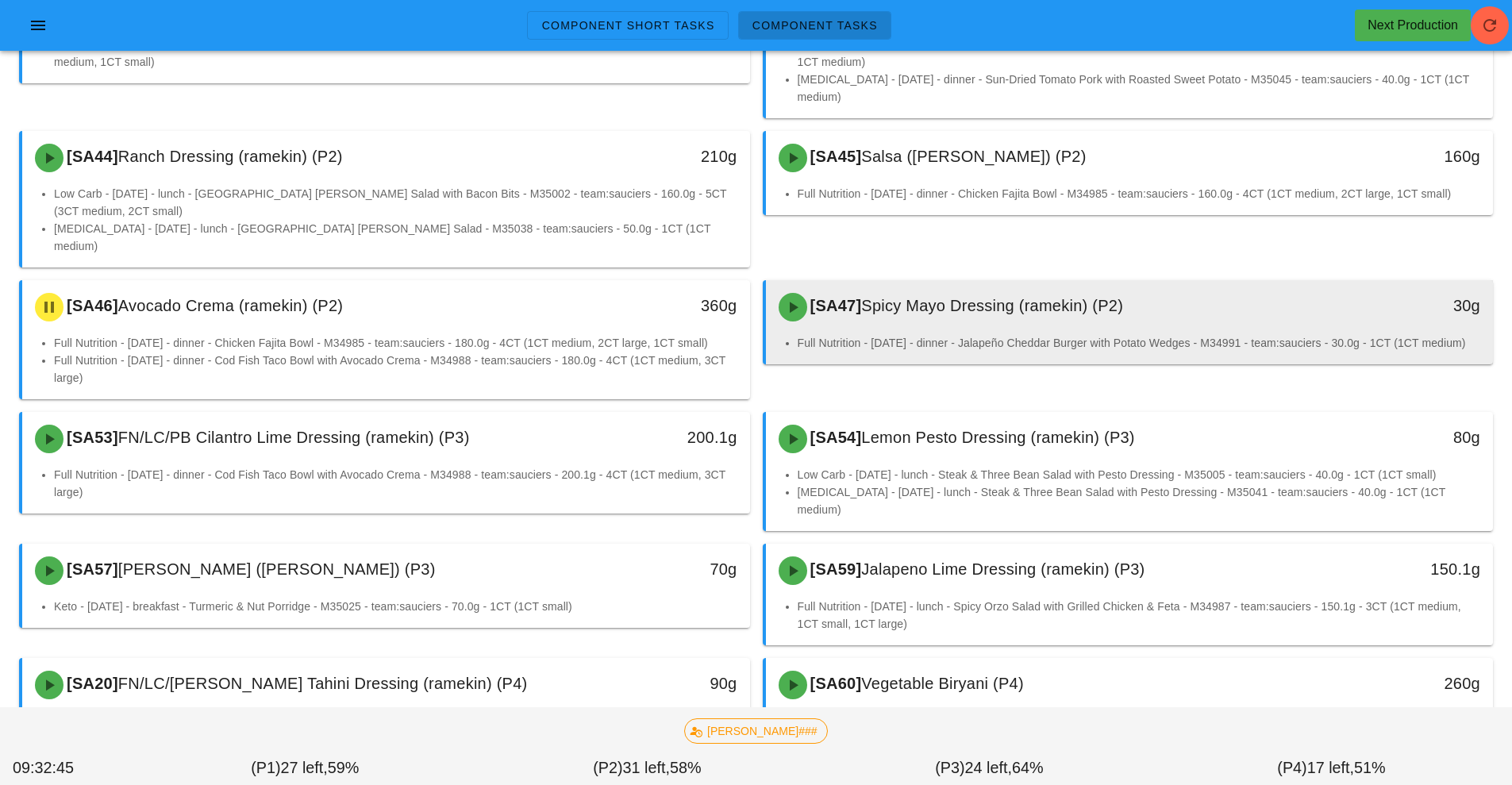
click at [968, 283] on div "[SA47] Spicy Mayo Dressing (ramekin) (P2)" at bounding box center [1039, 306] width 540 height 47
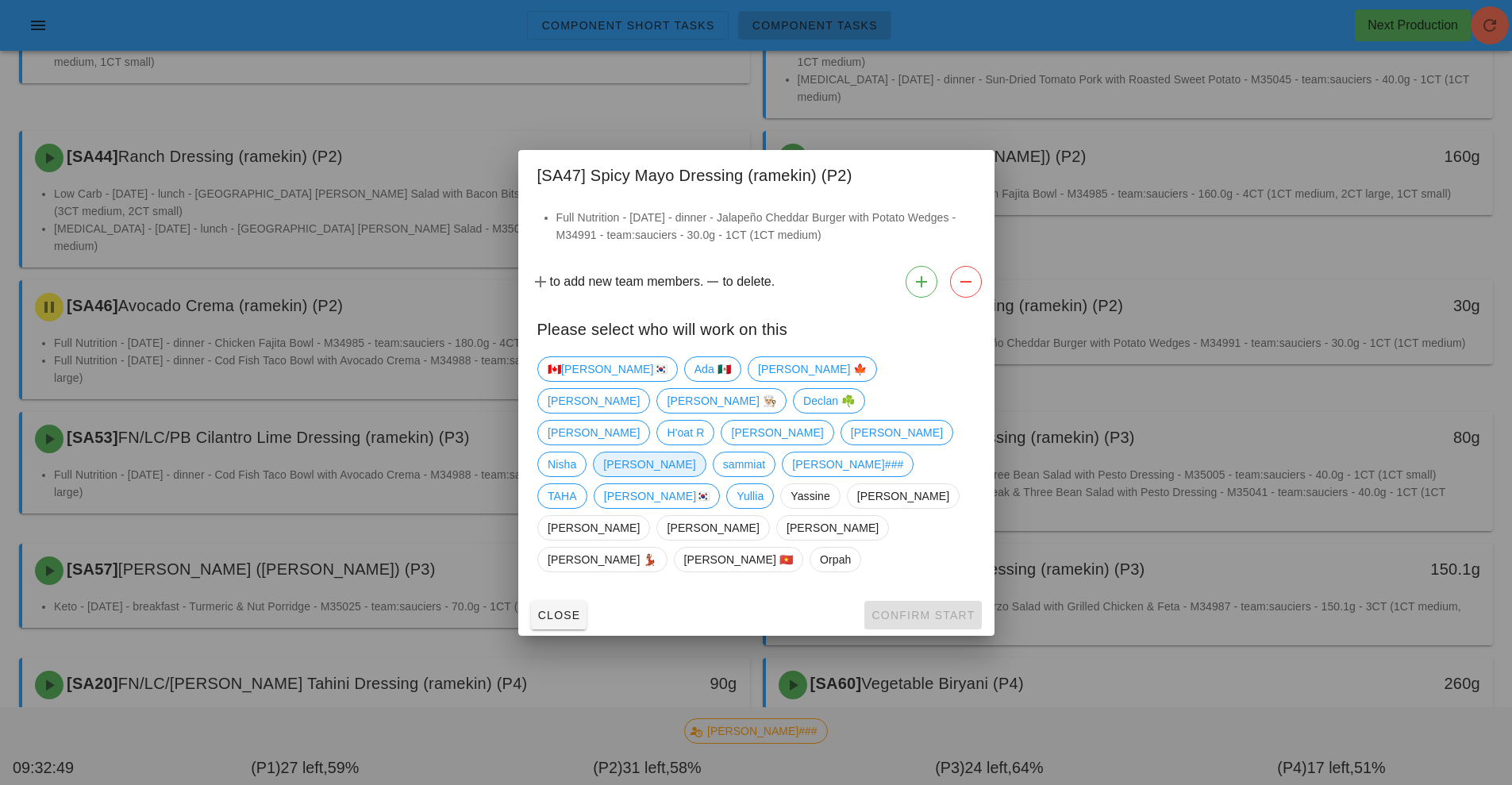
click at [696, 453] on span "[PERSON_NAME]" at bounding box center [649, 465] width 92 height 24
click at [909, 601] on button "Confirm Start" at bounding box center [922, 615] width 117 height 29
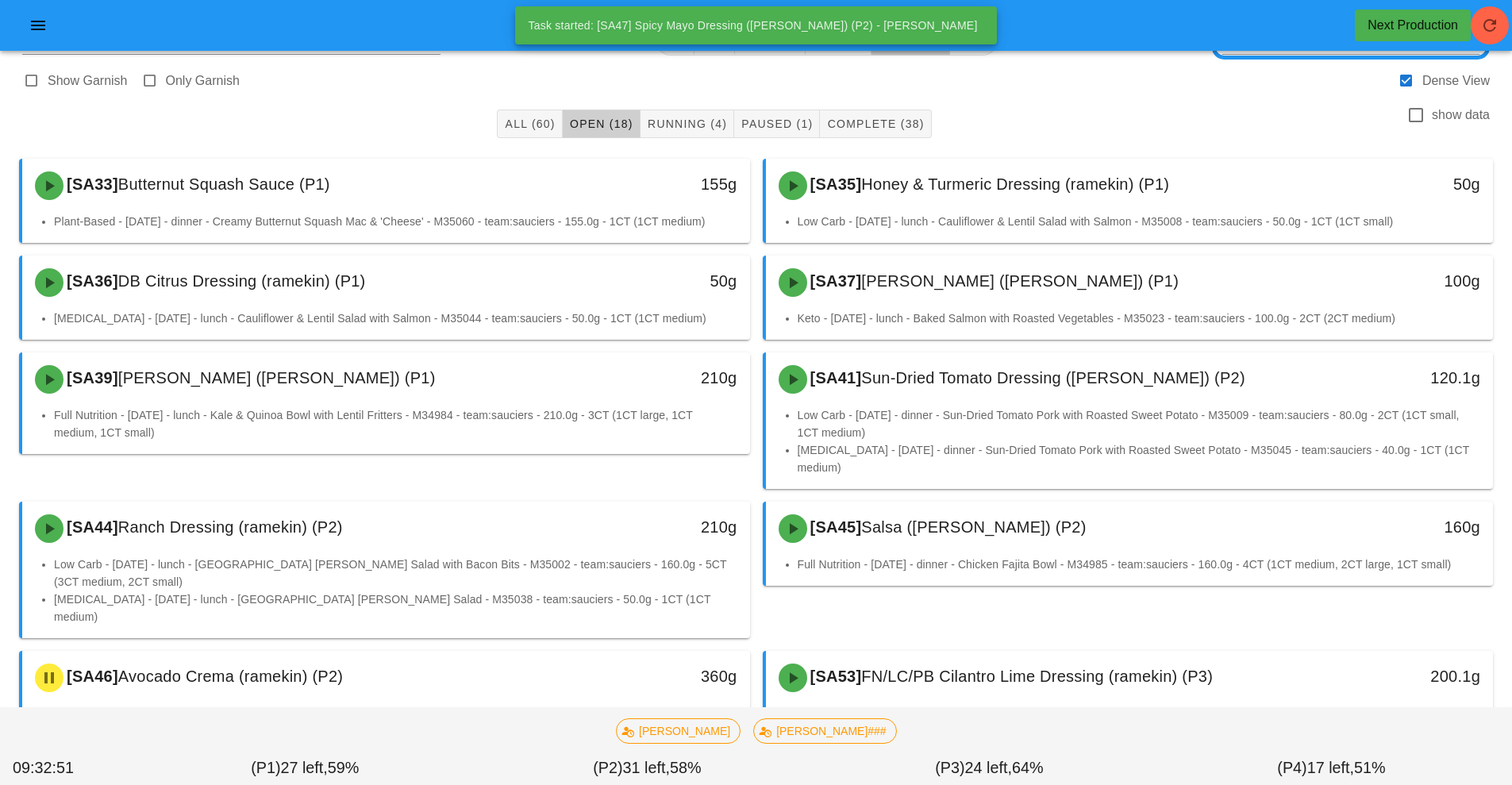
scroll to position [31, 0]
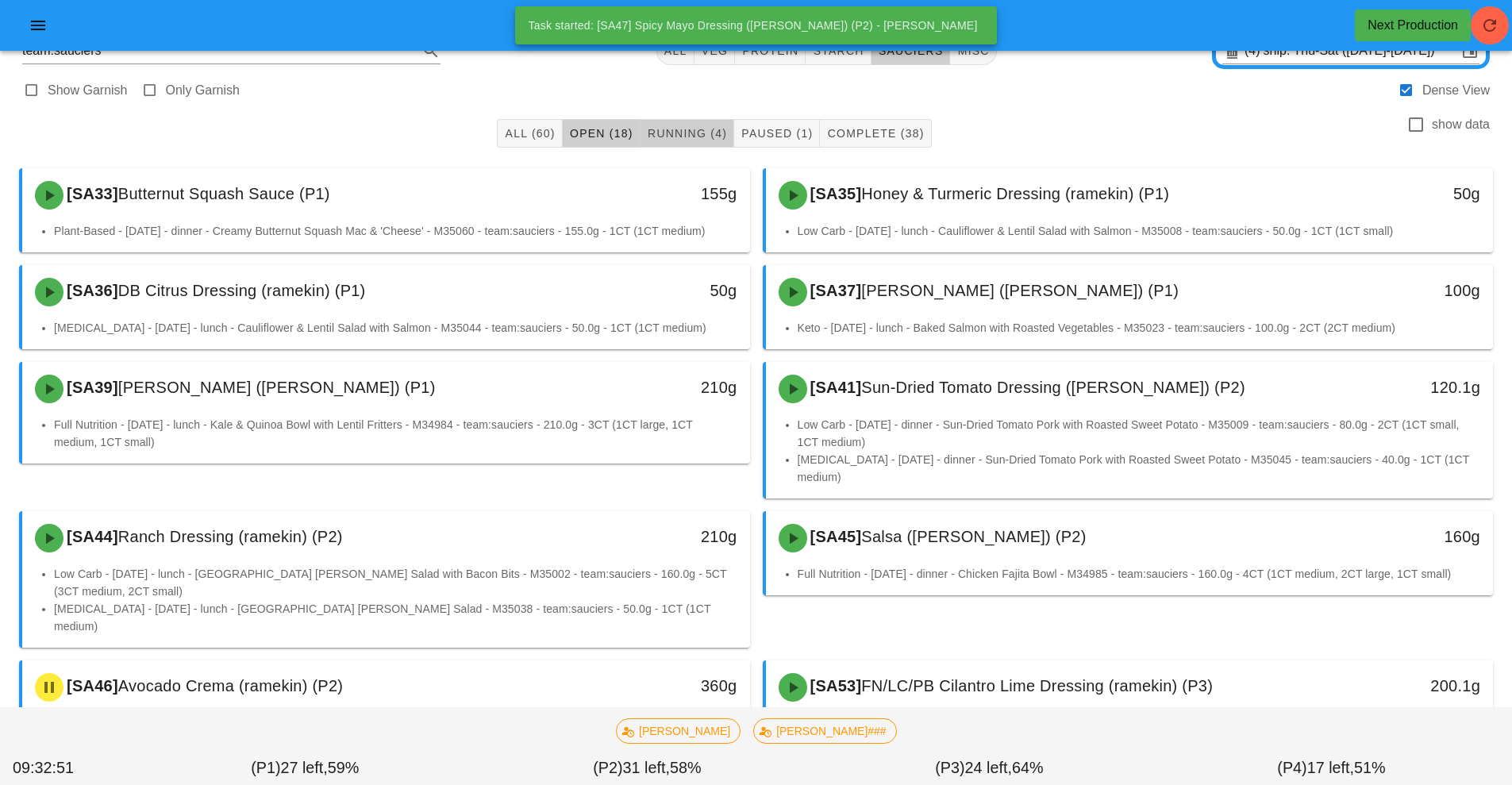
click at [692, 145] on button "Running (4)" at bounding box center [688, 134] width 93 height 29
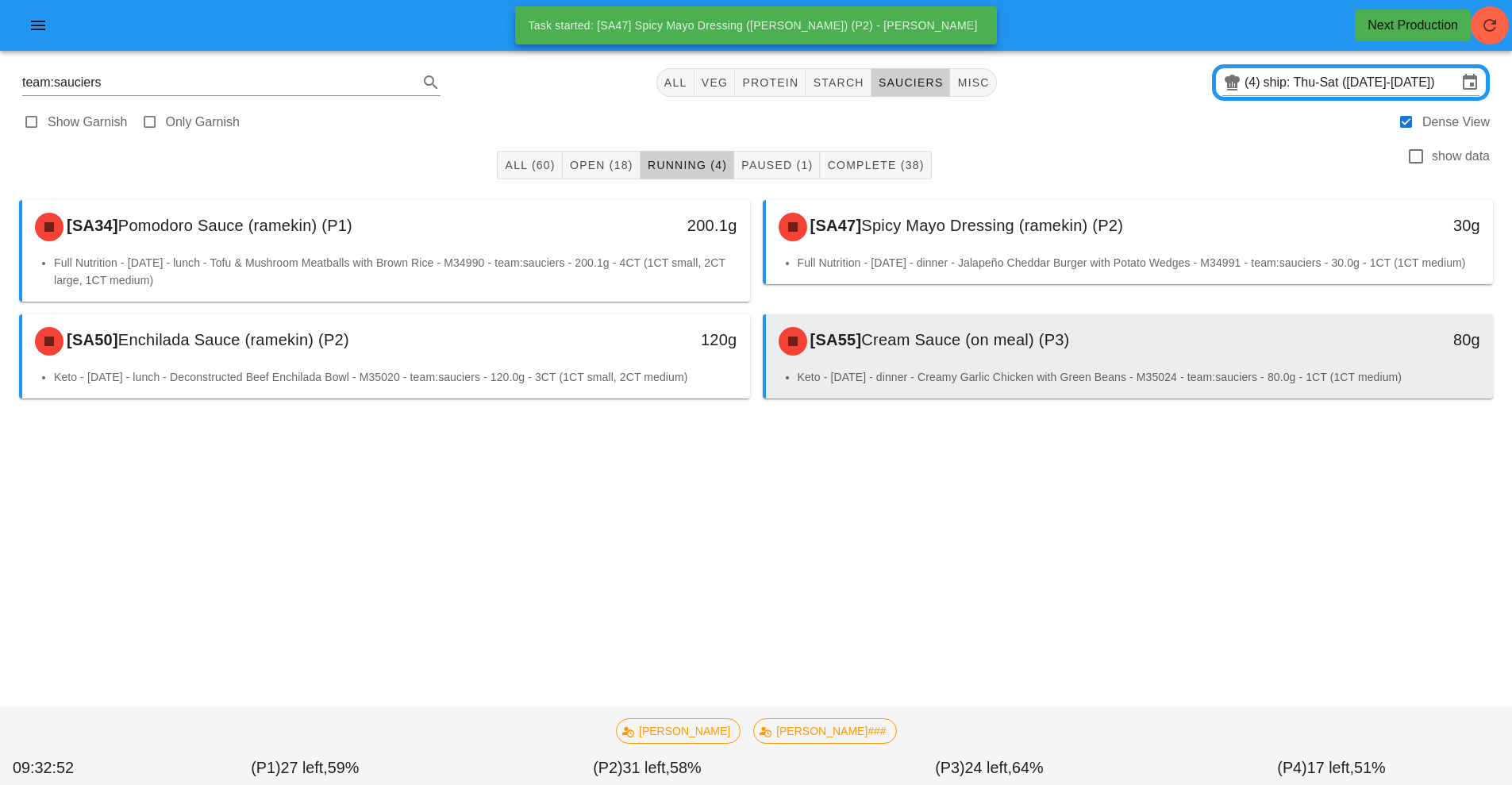
click at [929, 348] on span "Cream Sauce (on meal) (P3)" at bounding box center [965, 340] width 208 height 18
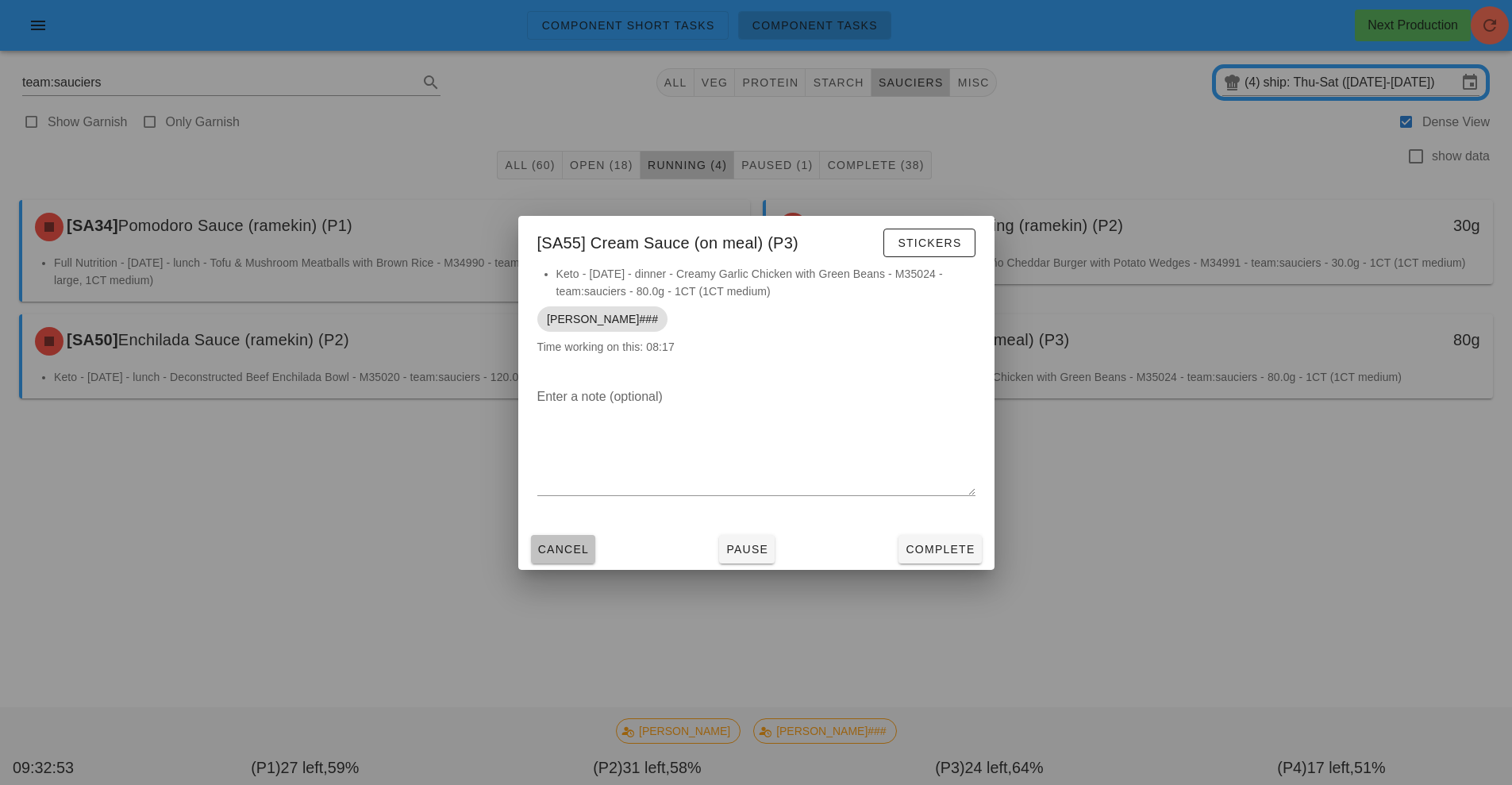
click at [581, 538] on button "Cancel" at bounding box center [563, 549] width 65 height 29
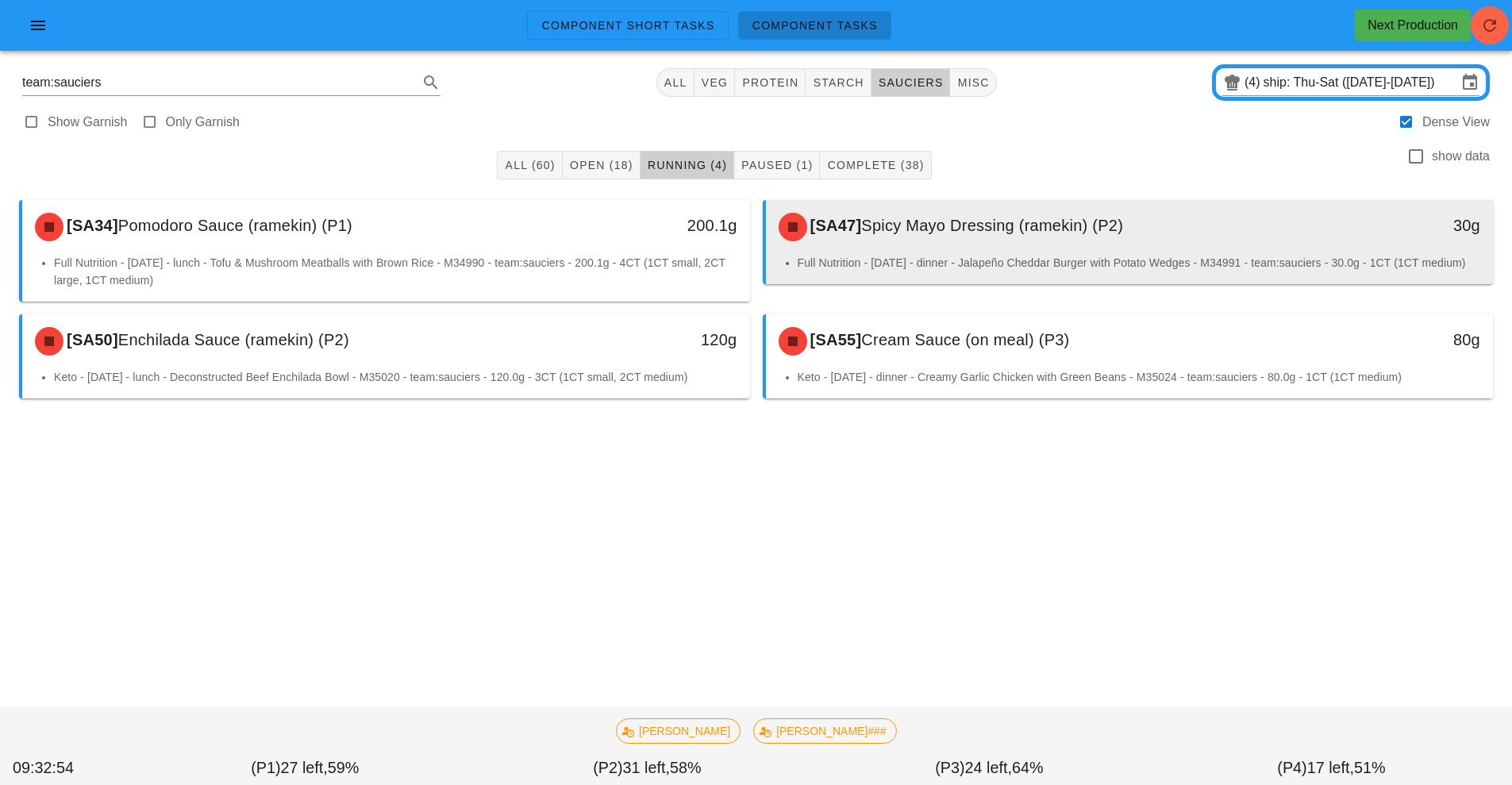
click at [967, 224] on span "Spicy Mayo Dressing (ramekin) (P2)" at bounding box center [992, 225] width 262 height 18
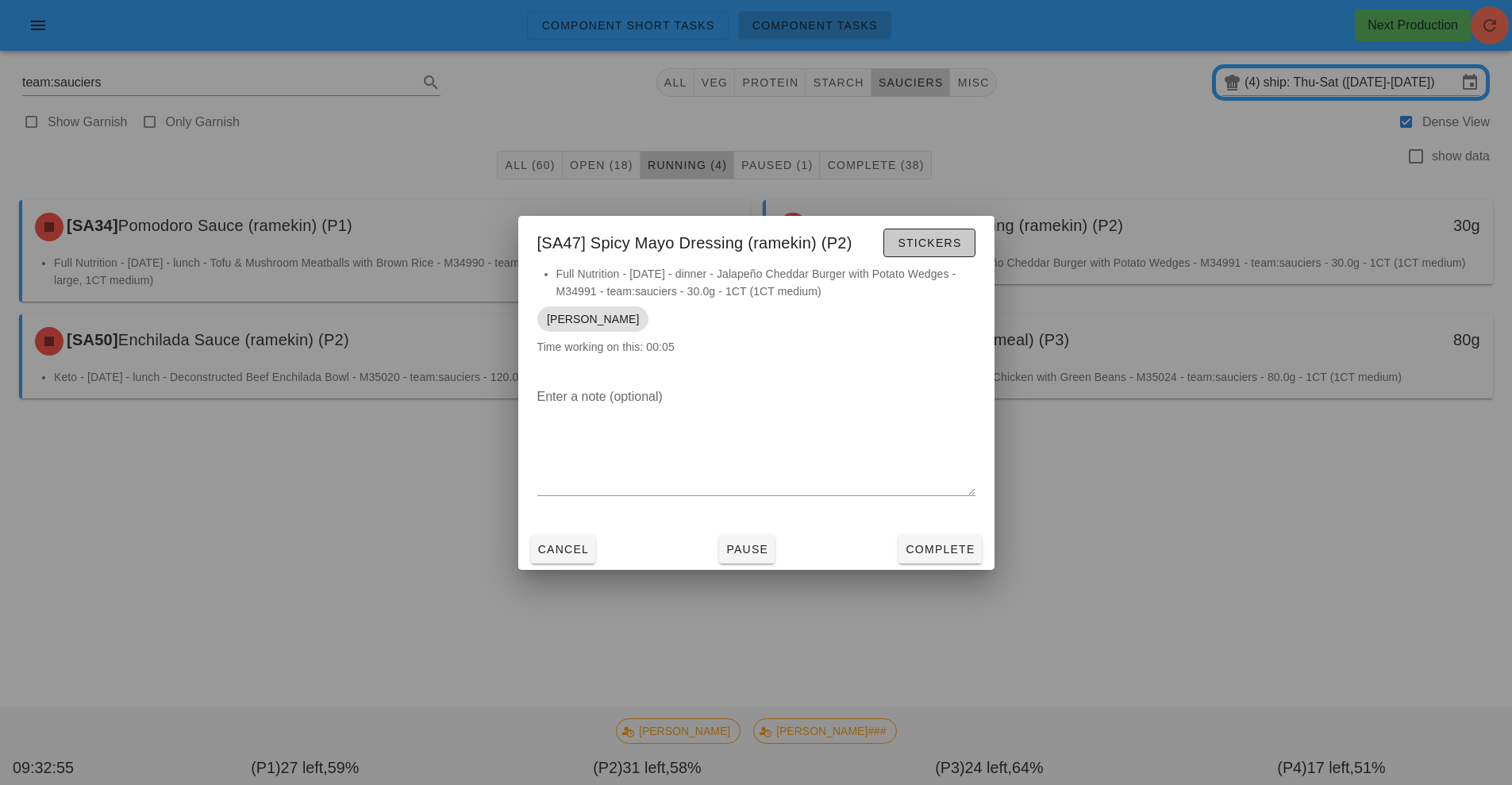
click at [935, 245] on span "Stickers" at bounding box center [929, 243] width 64 height 13
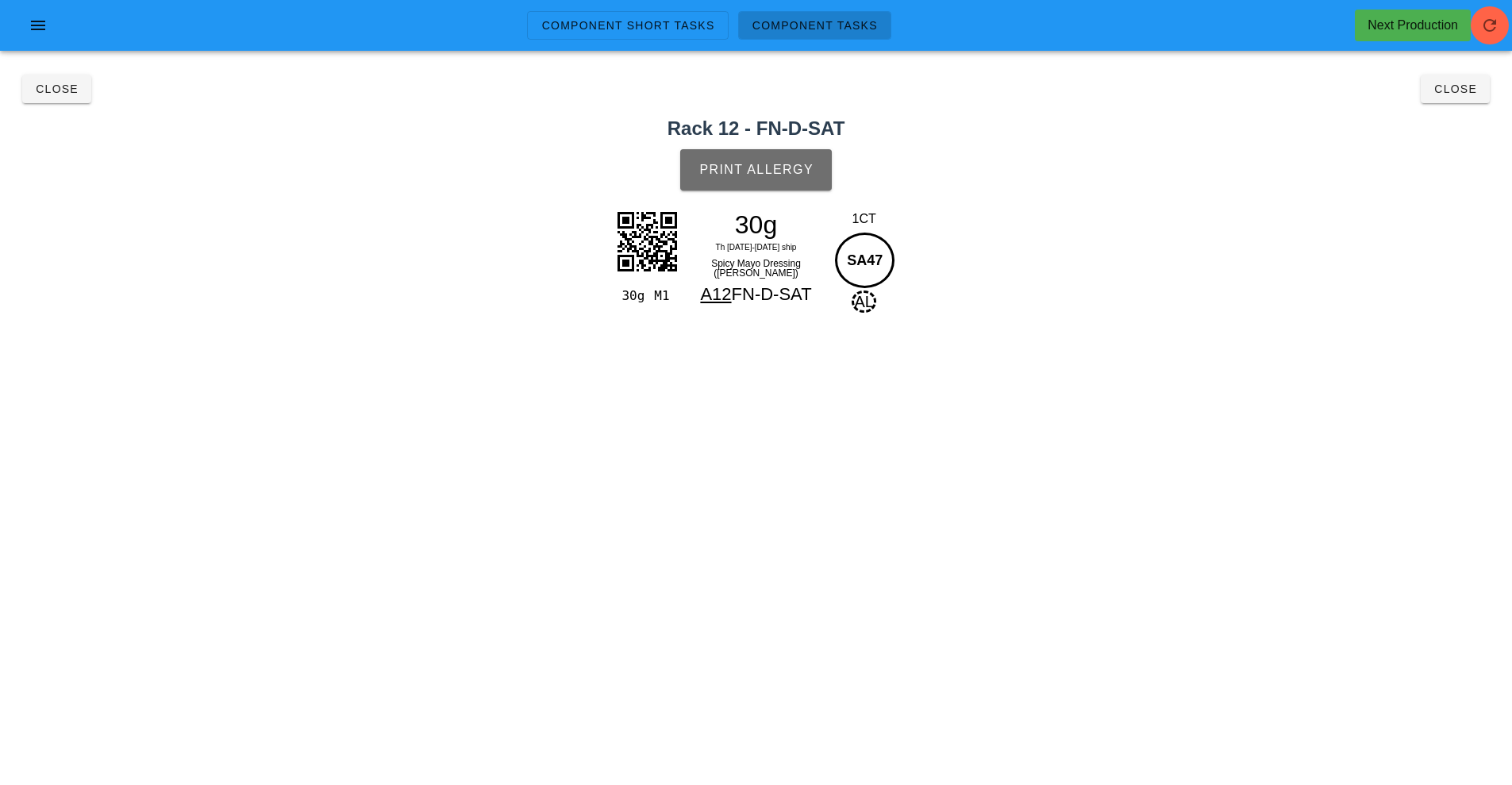
click at [762, 184] on button "Print Allergy" at bounding box center [756, 170] width 152 height 41
click at [77, 97] on button "Close" at bounding box center [57, 89] width 69 height 29
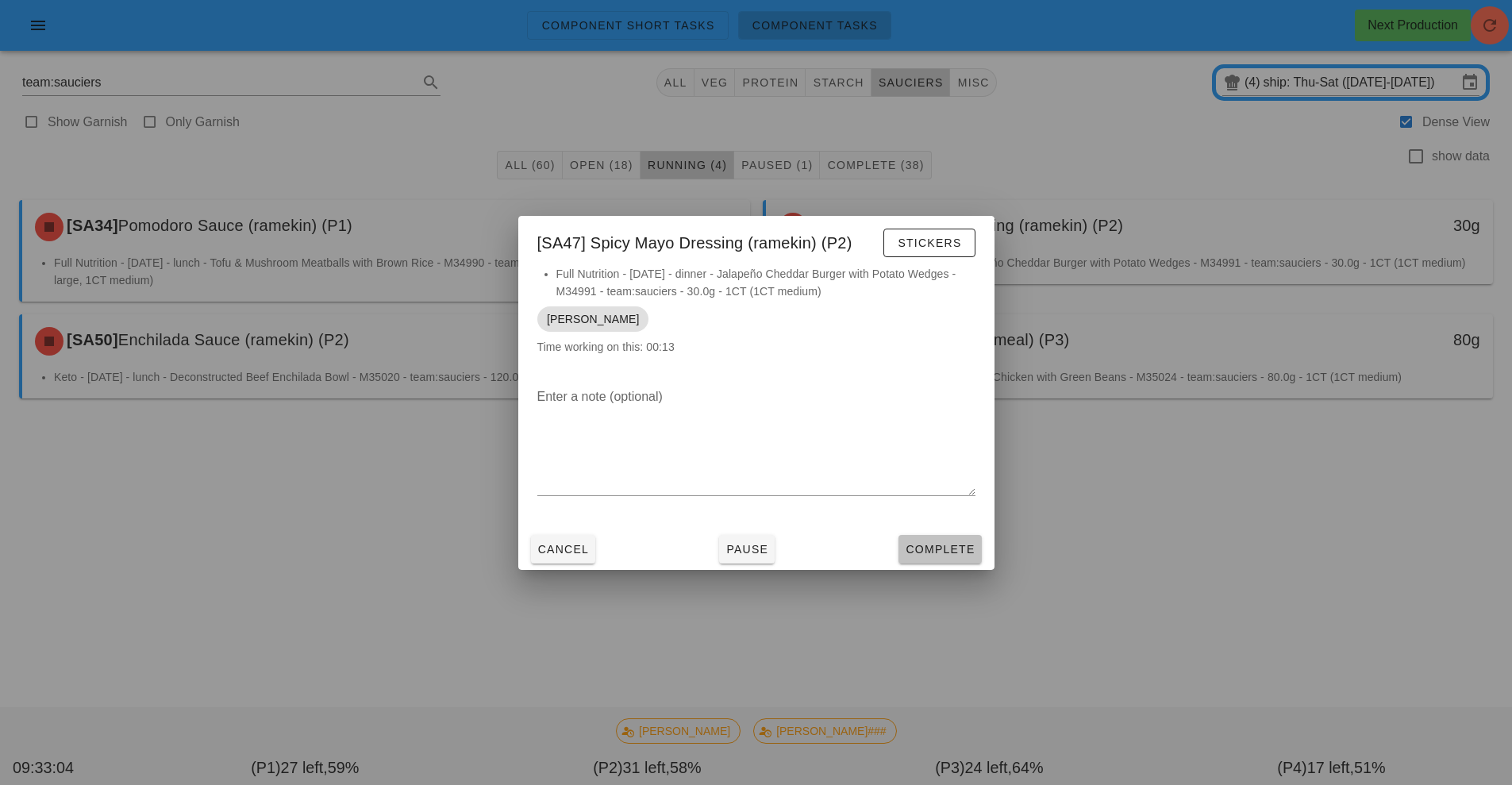
click at [940, 557] on button "Complete" at bounding box center [939, 549] width 83 height 29
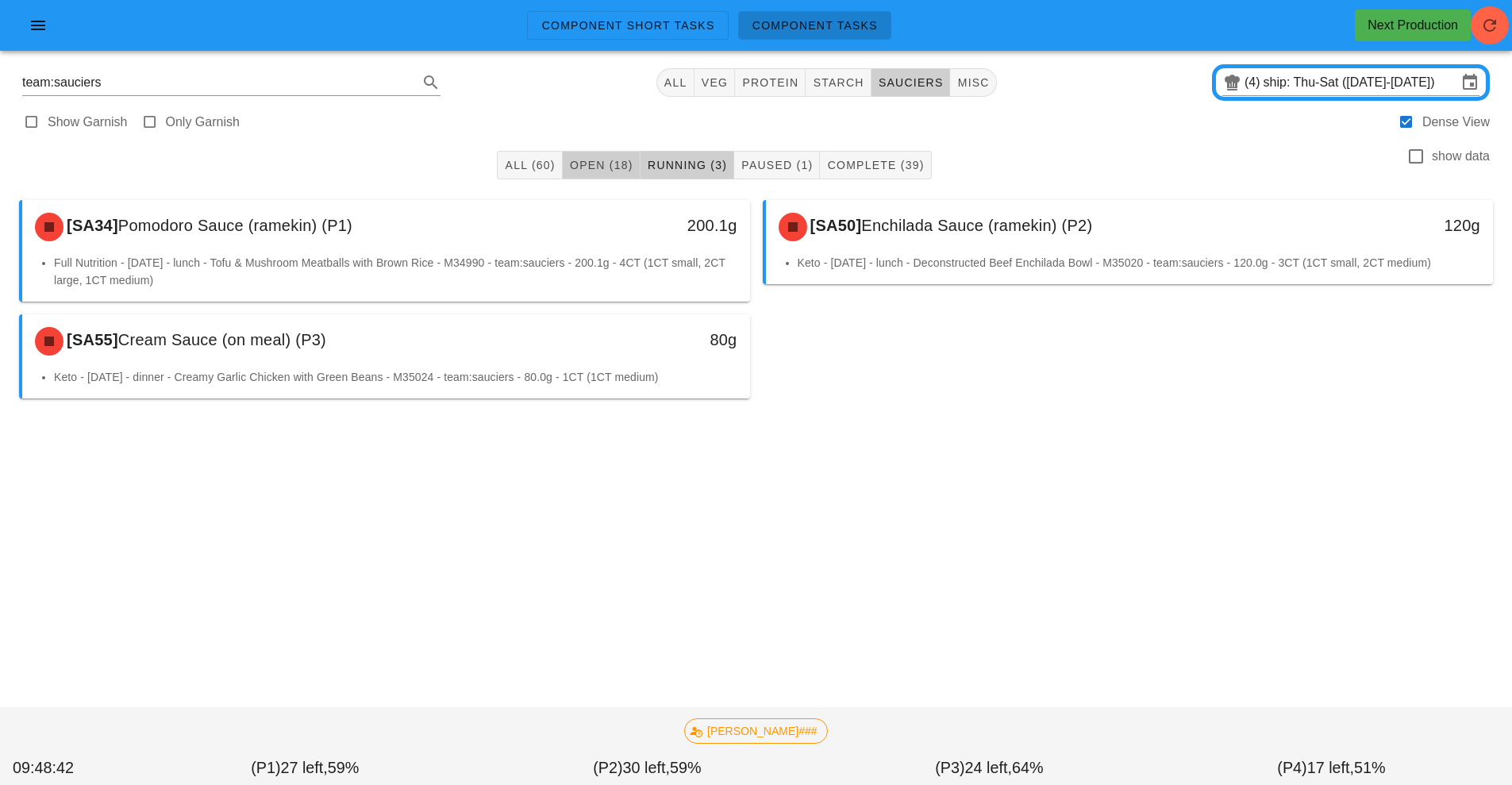
click at [622, 170] on span "Open (18)" at bounding box center [602, 165] width 64 height 13
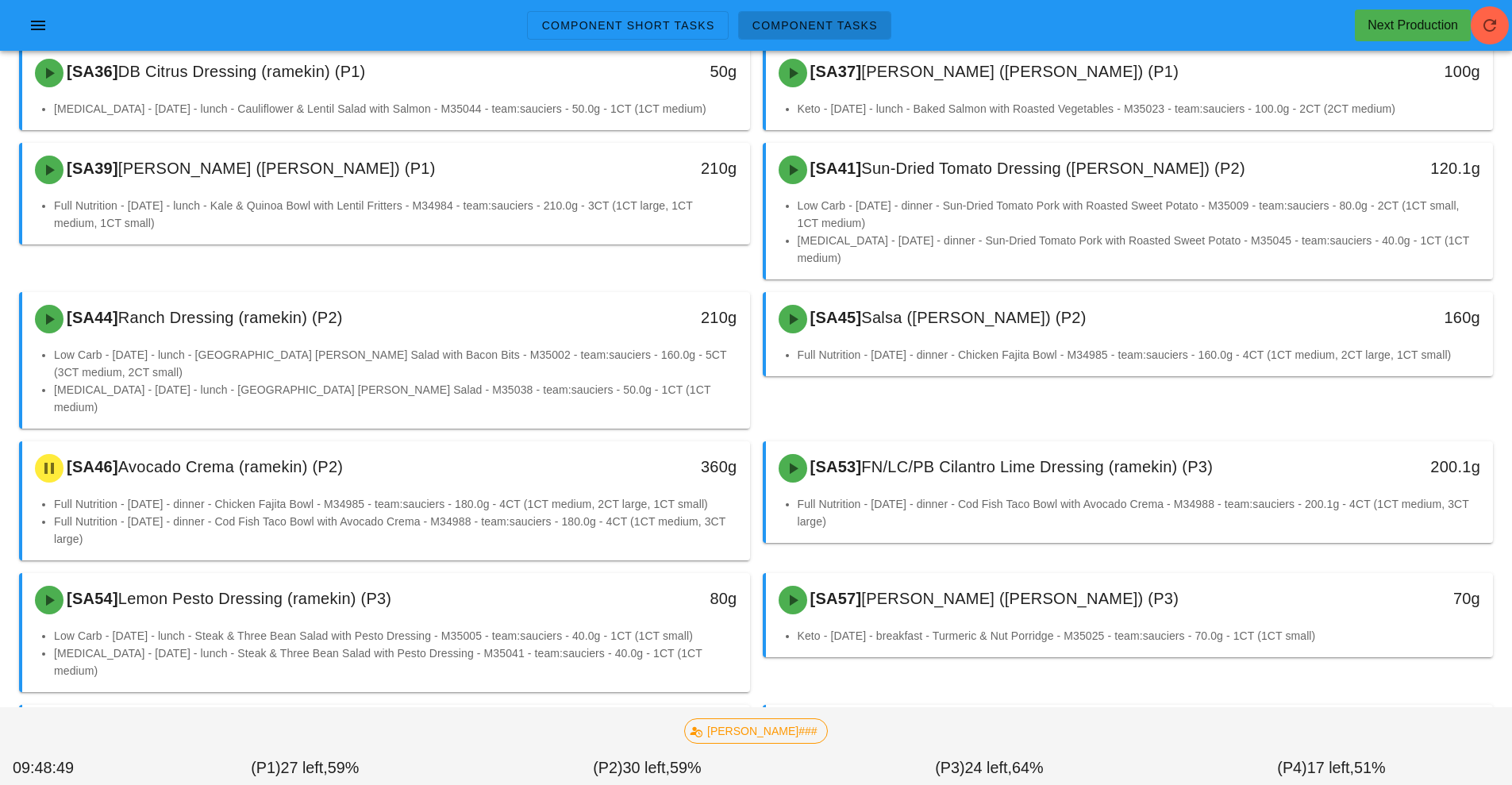
scroll to position [245, 0]
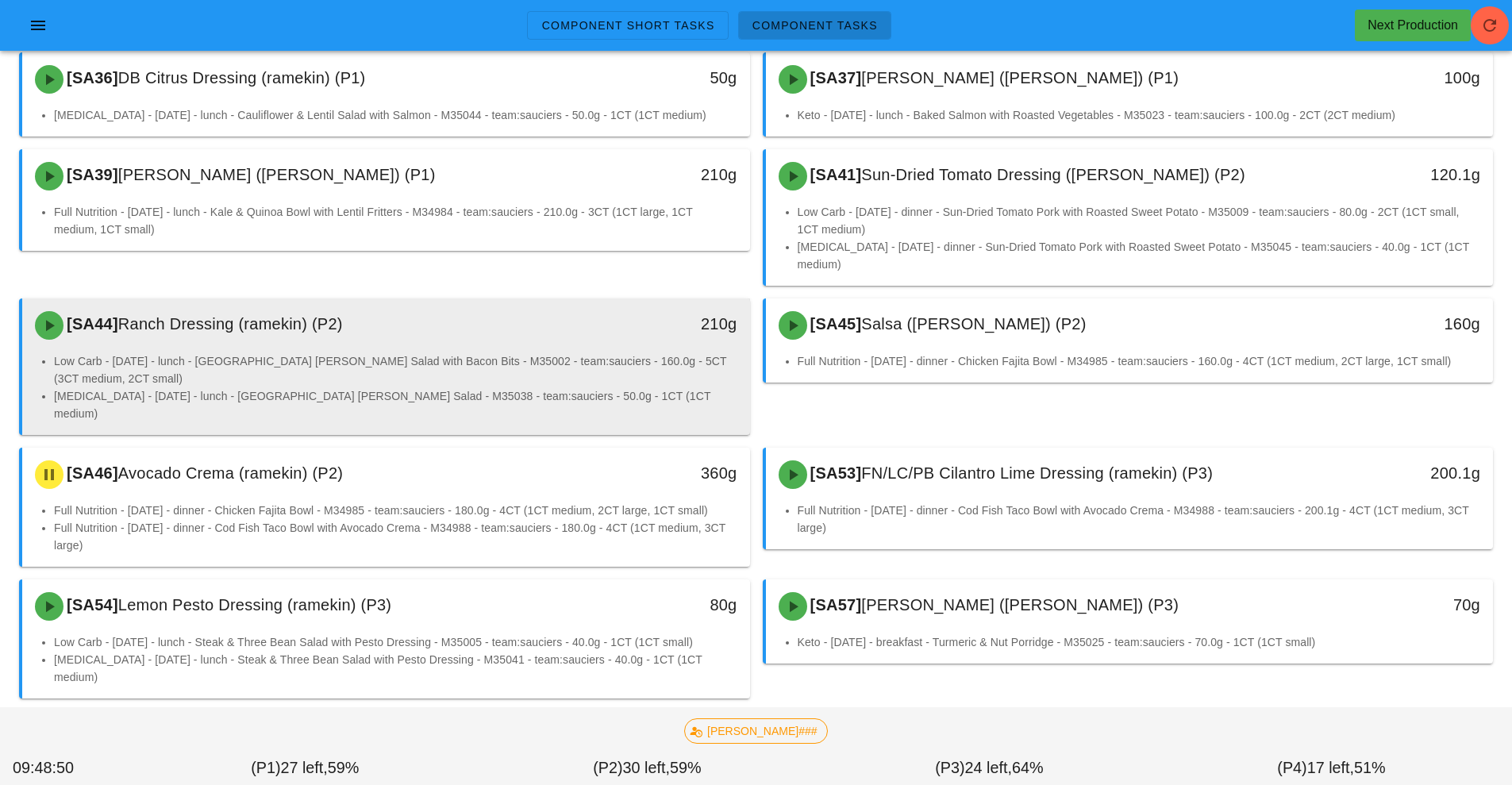
click at [573, 388] on li "[MEDICAL_DATA] - [DATE] - lunch - [GEOGRAPHIC_DATA] [PERSON_NAME] Salad - M3503…" at bounding box center [396, 405] width 684 height 35
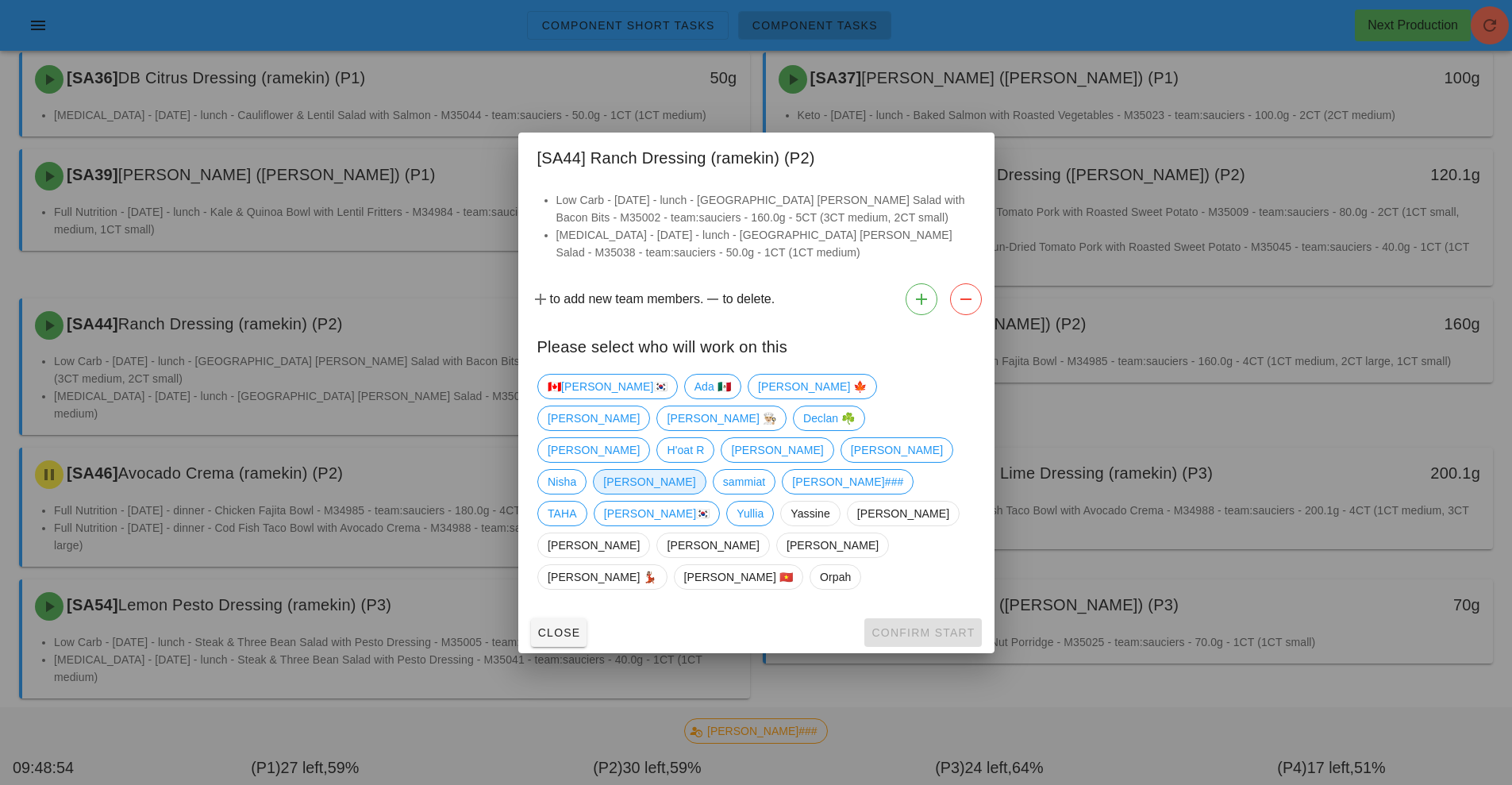
click at [696, 473] on span "[PERSON_NAME]" at bounding box center [649, 482] width 92 height 24
click at [947, 619] on button "Confirm Start" at bounding box center [922, 633] width 117 height 29
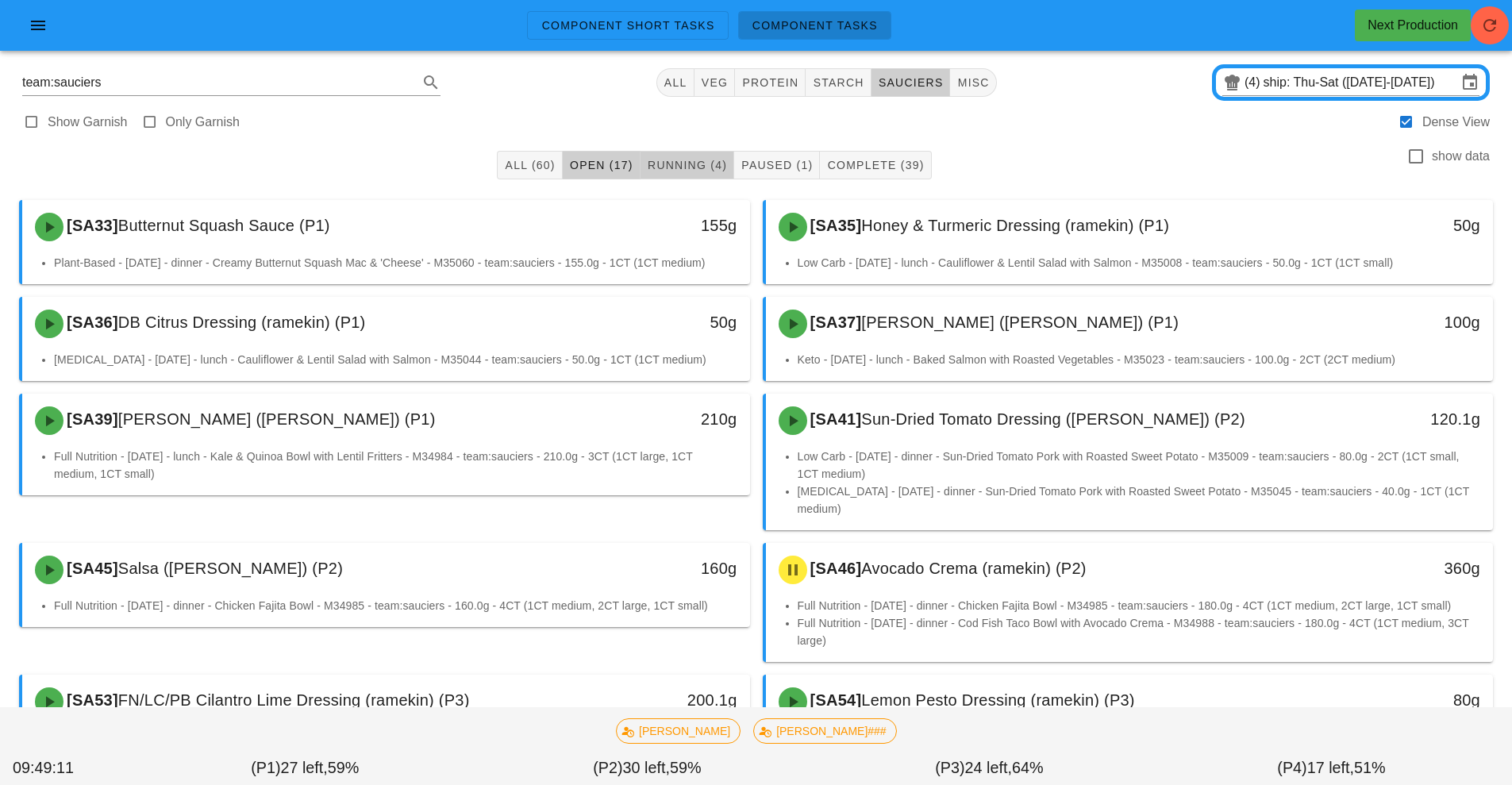
click at [668, 165] on span "Running (4)" at bounding box center [687, 165] width 80 height 13
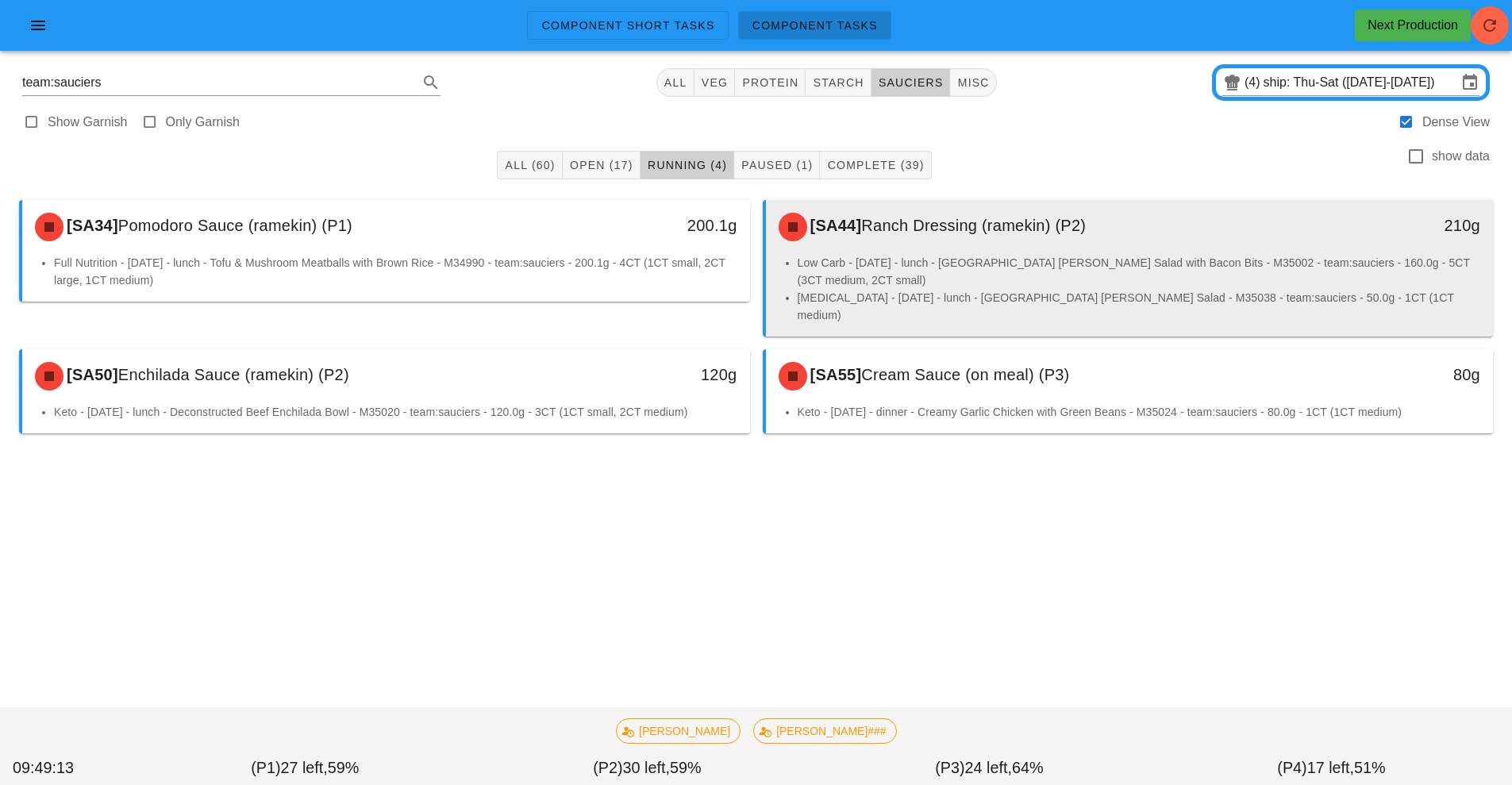
click at [940, 265] on li "Low Carb - [DATE] - lunch - [GEOGRAPHIC_DATA] [PERSON_NAME] Salad with Bacon Bi…" at bounding box center [1140, 271] width 684 height 35
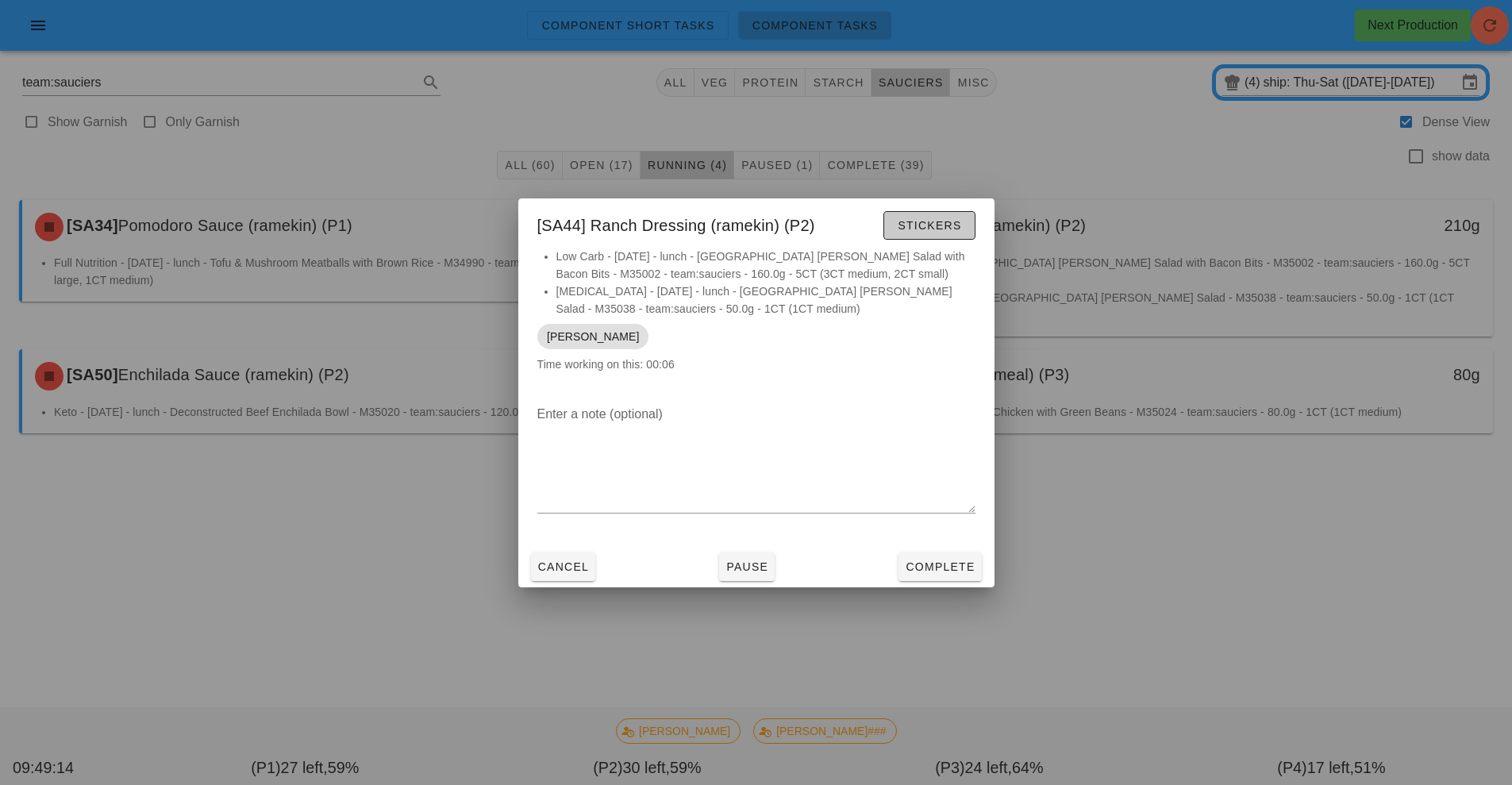
click at [939, 236] on button "Stickers" at bounding box center [930, 226] width 92 height 29
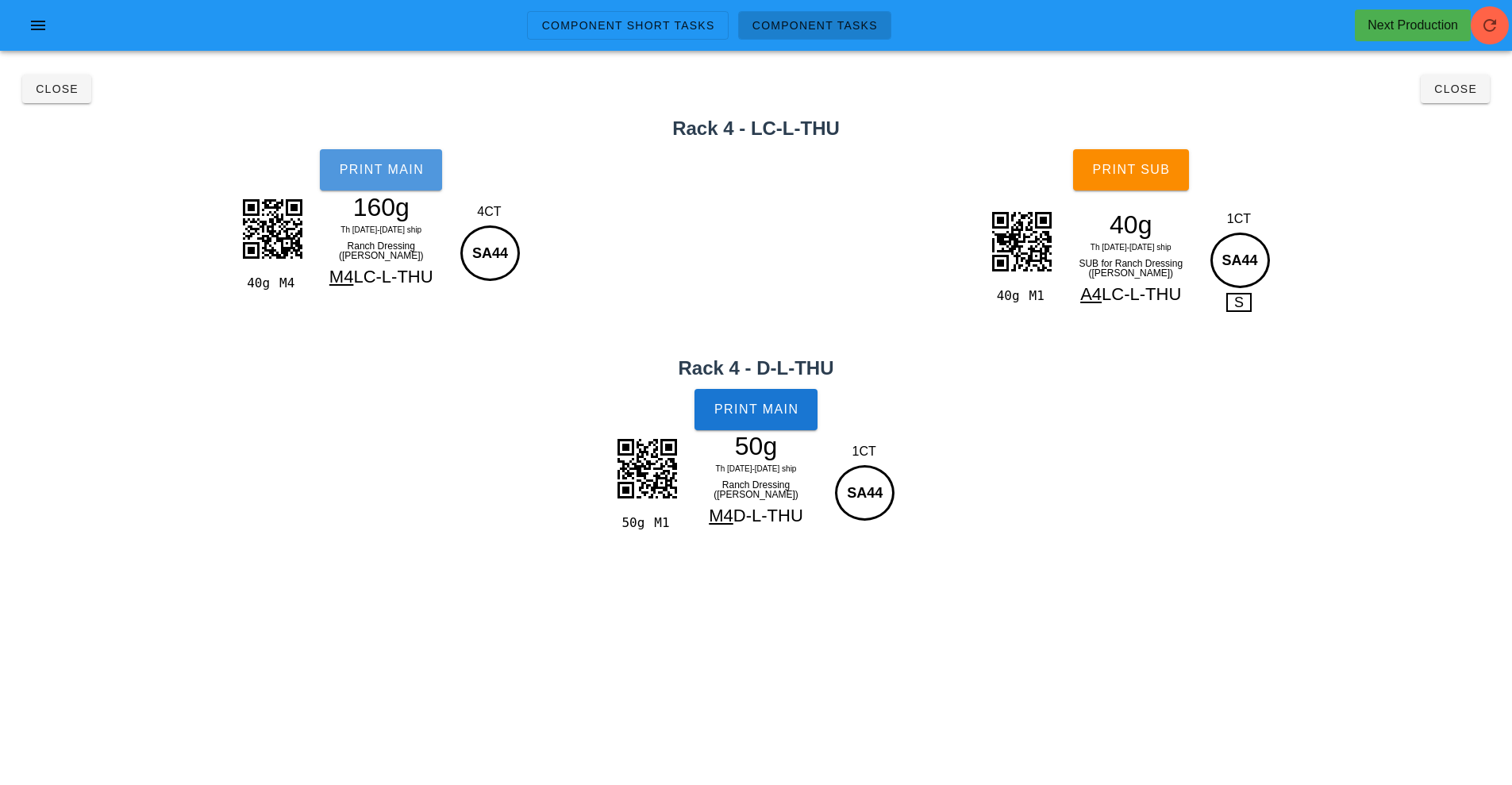
click at [380, 176] on span "Print Main" at bounding box center [381, 170] width 86 height 14
click at [776, 424] on button "Print Main" at bounding box center [756, 409] width 122 height 41
click at [1157, 181] on button "Print Sub" at bounding box center [1132, 170] width 116 height 41
click at [1440, 85] on span "Close" at bounding box center [1456, 89] width 43 height 13
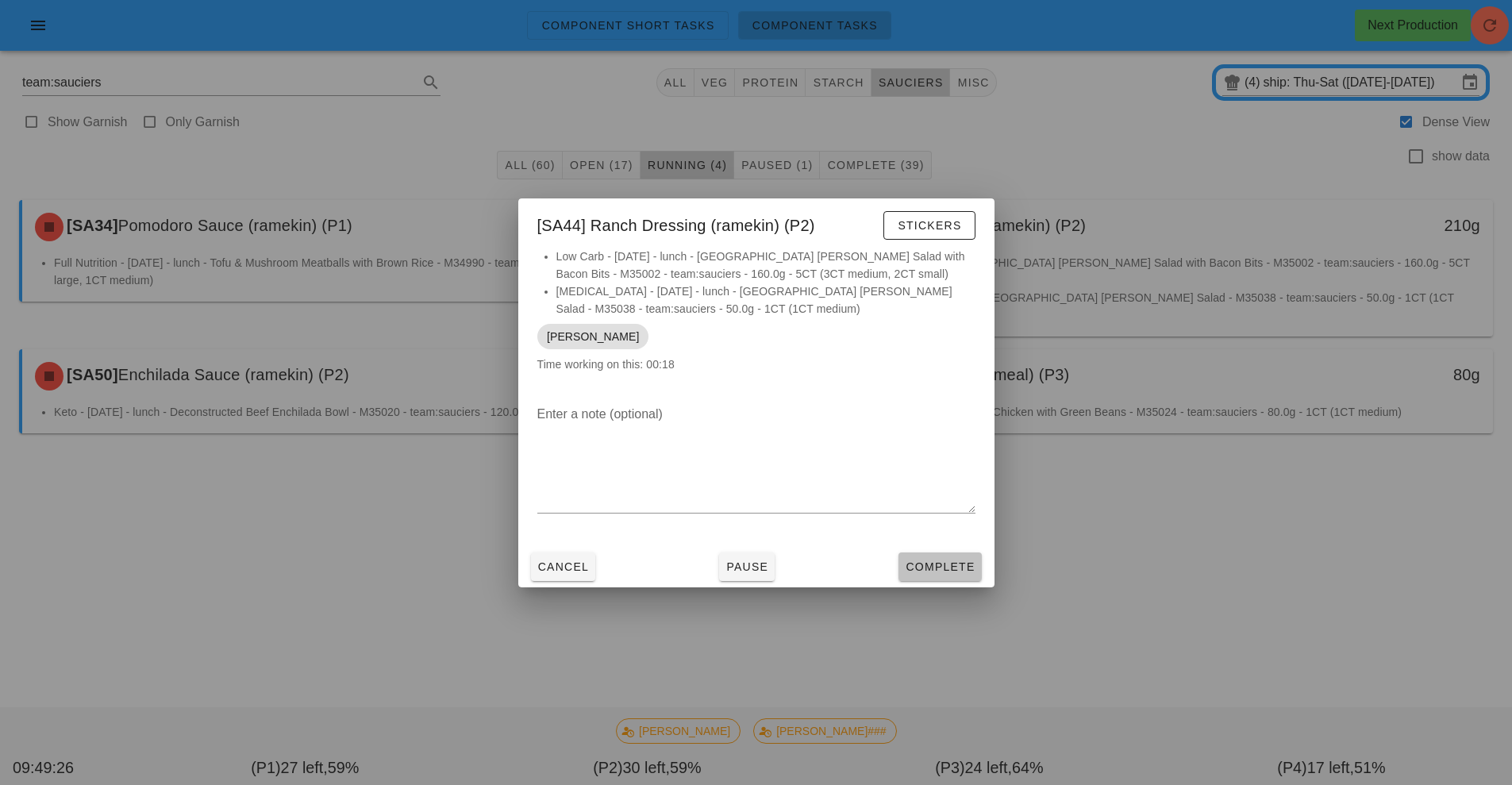
click at [951, 575] on button "Complete" at bounding box center [939, 567] width 83 height 29
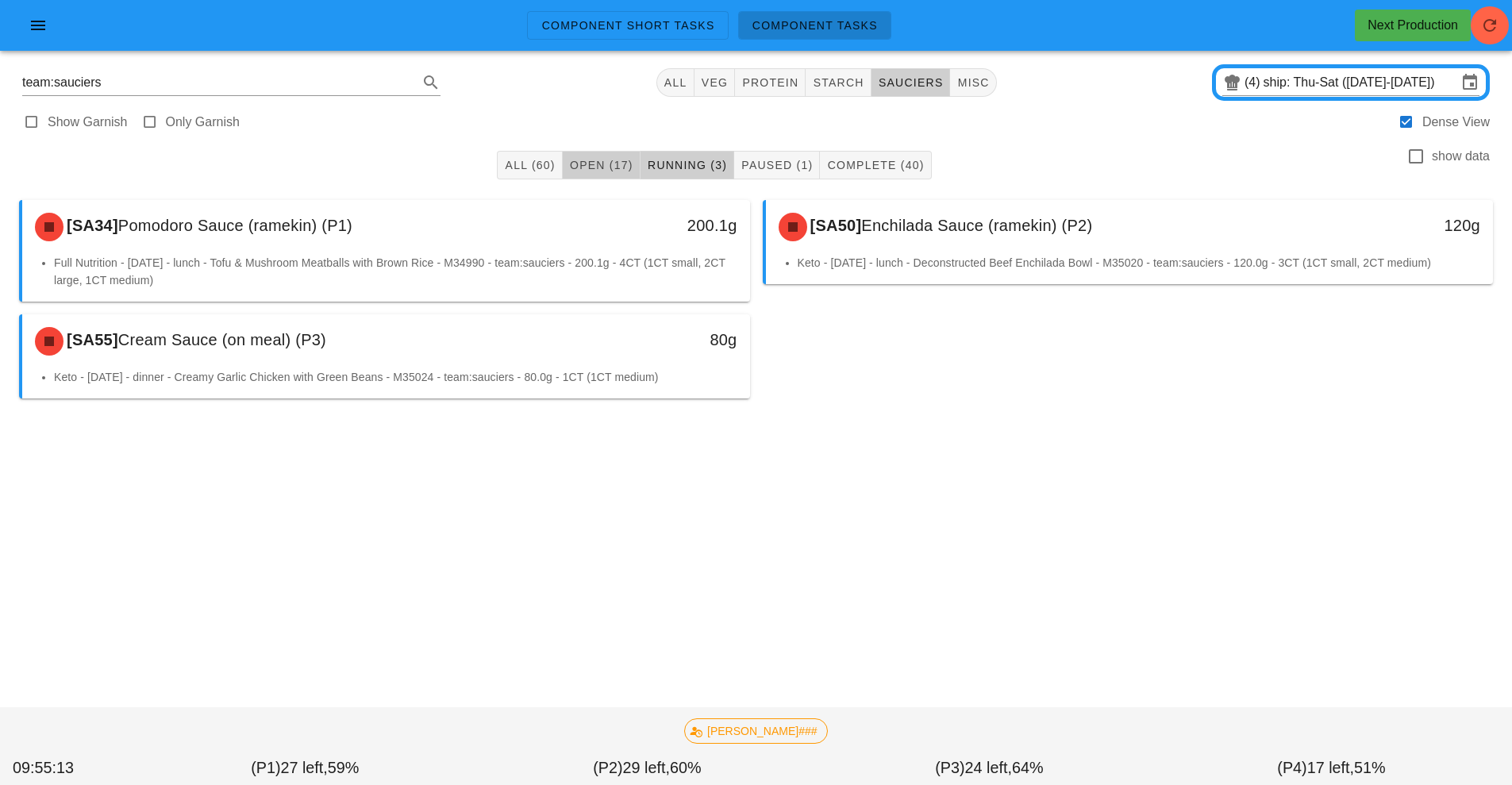
click at [594, 166] on span "Open (17)" at bounding box center [602, 165] width 64 height 13
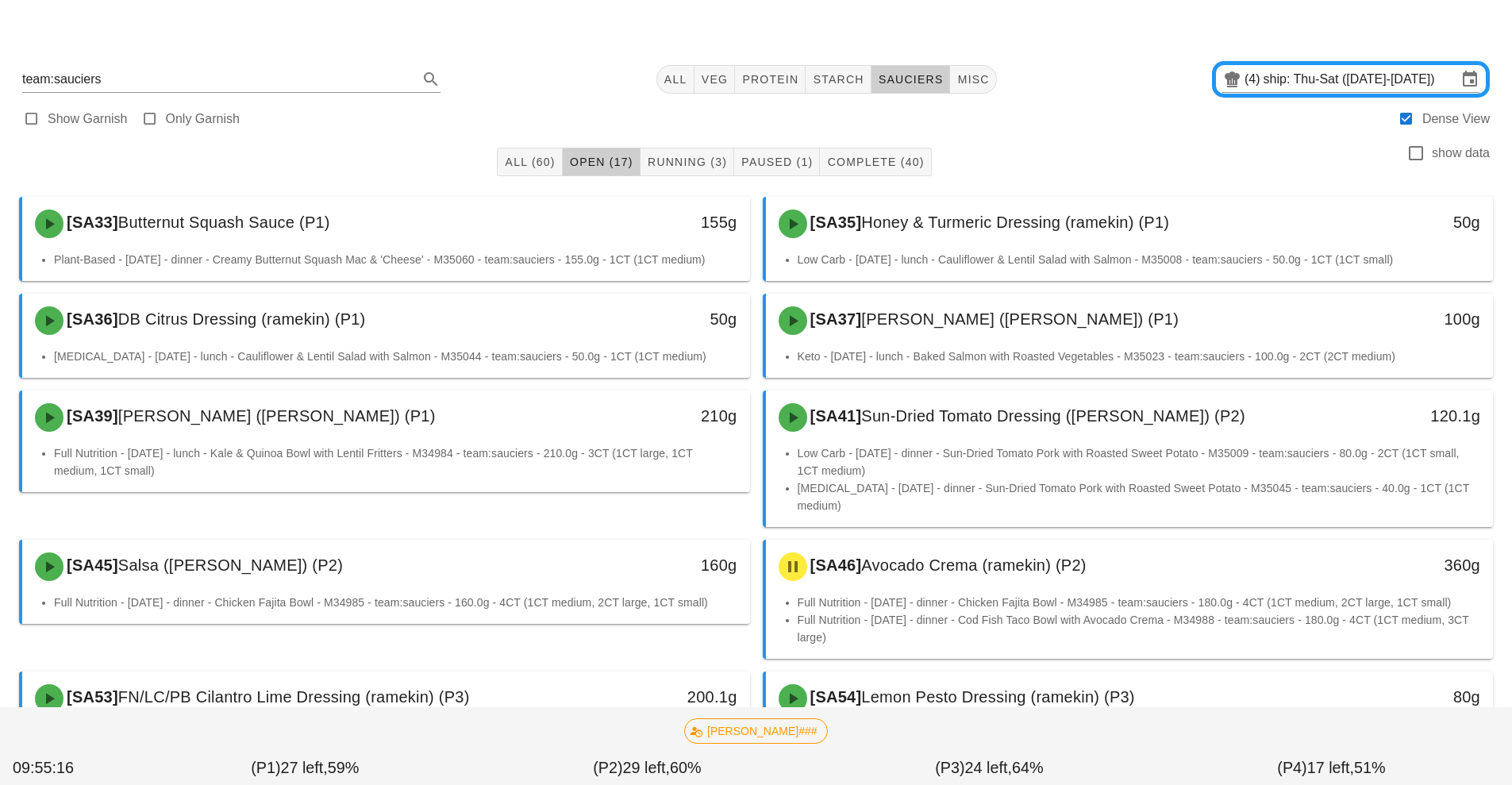
scroll to position [43, 0]
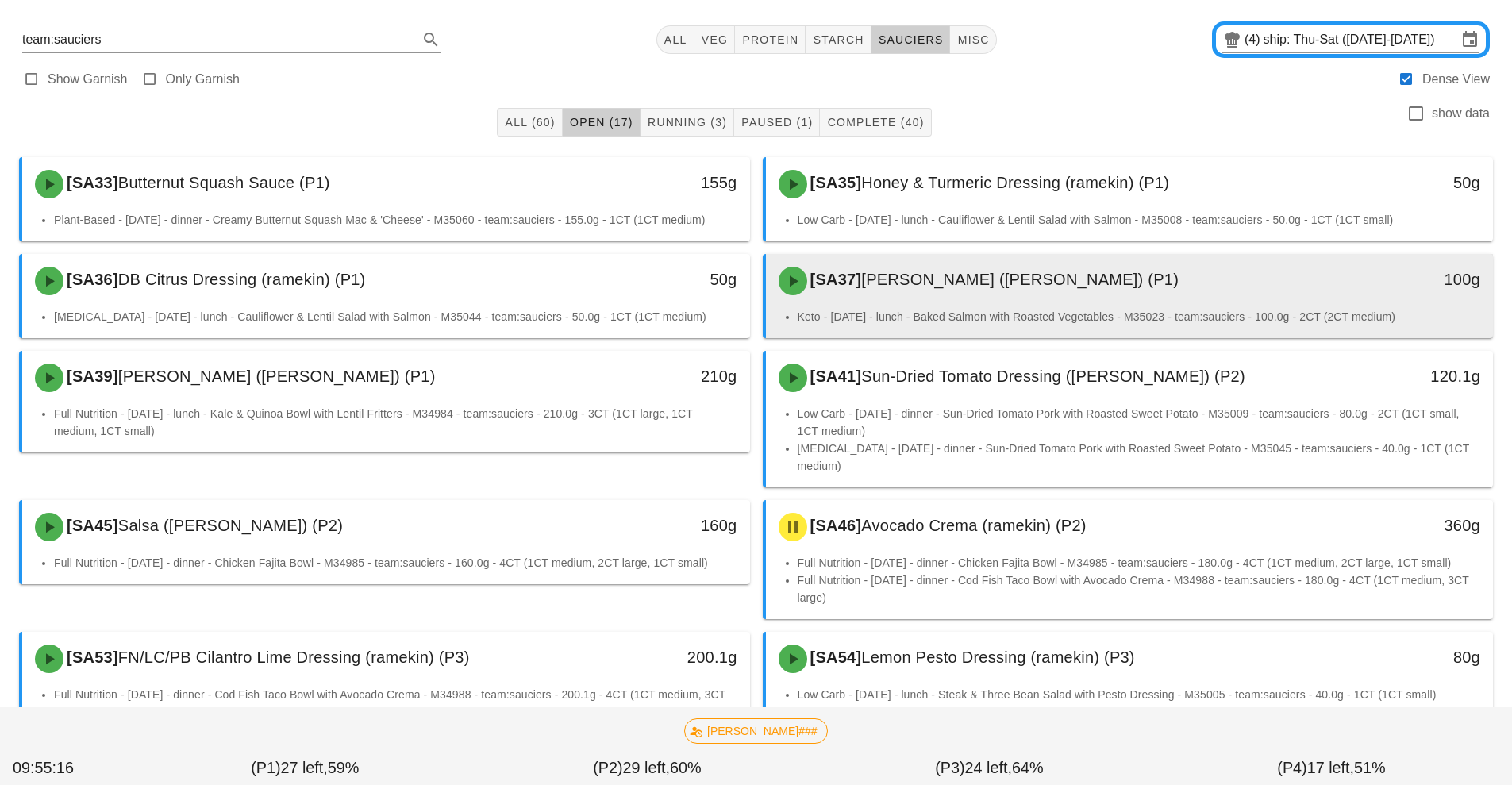
click at [992, 263] on div "[SA37] [PERSON_NAME] ([PERSON_NAME]) (P1)" at bounding box center [1039, 281] width 540 height 47
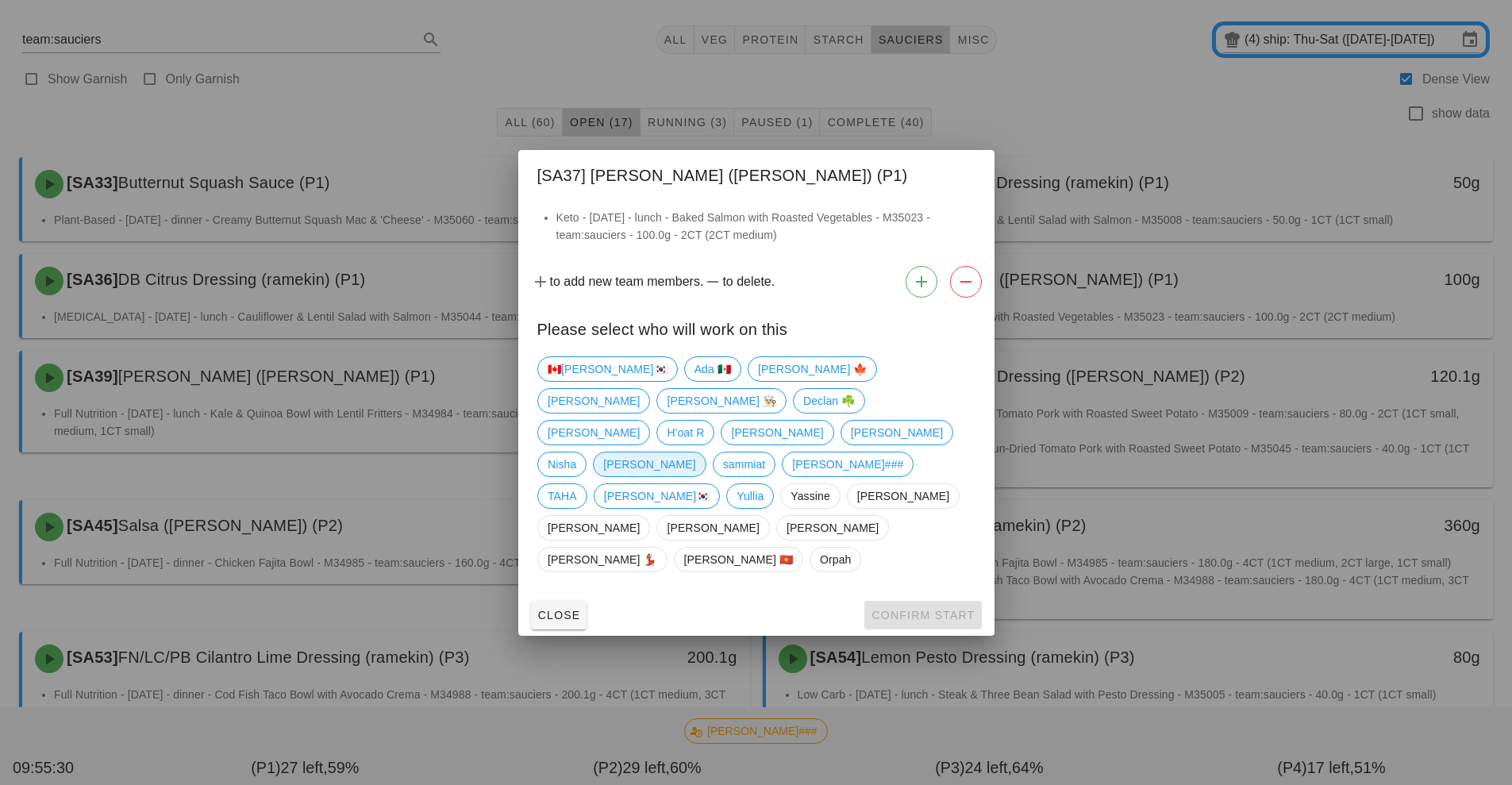
click at [696, 454] on span "[PERSON_NAME]" at bounding box center [649, 465] width 92 height 24
click at [962, 601] on button "Confirm Start" at bounding box center [922, 615] width 117 height 29
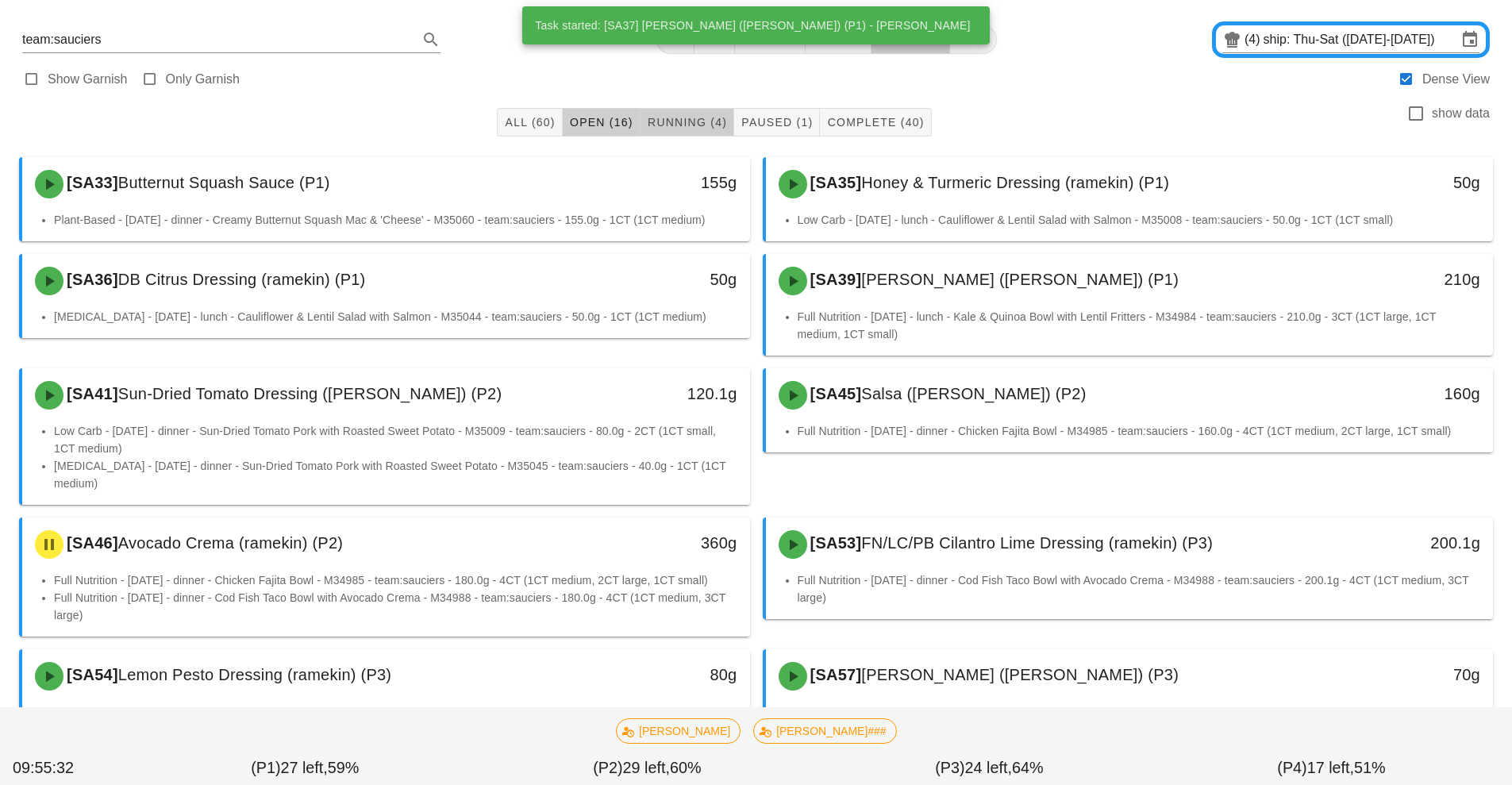
click at [695, 120] on span "Running (4)" at bounding box center [687, 122] width 80 height 13
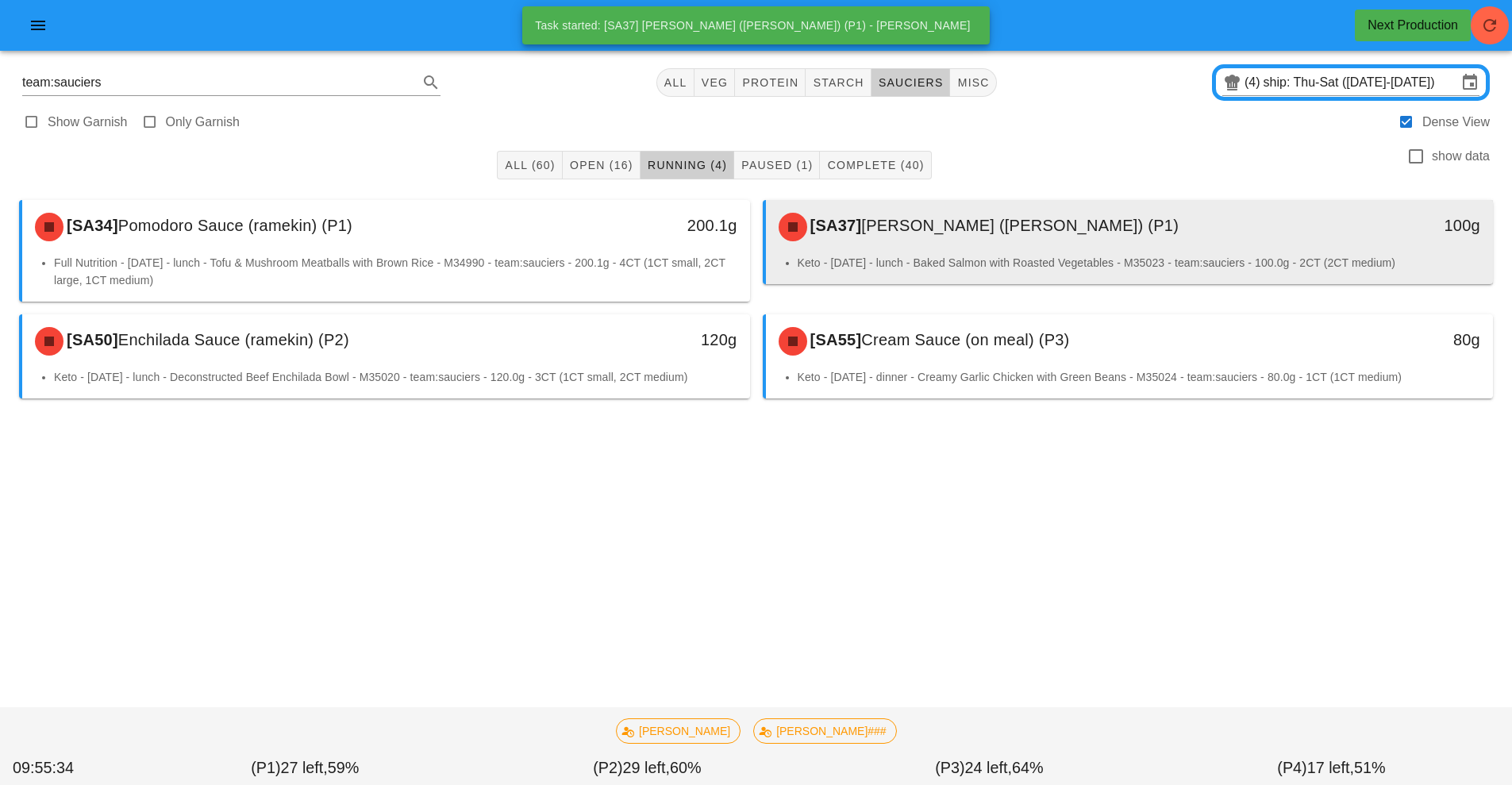
click at [899, 256] on li "Keto - [DATE] - lunch - Baked Salmon with Roasted Vegetables - M35023 - team:sa…" at bounding box center [1140, 263] width 684 height 18
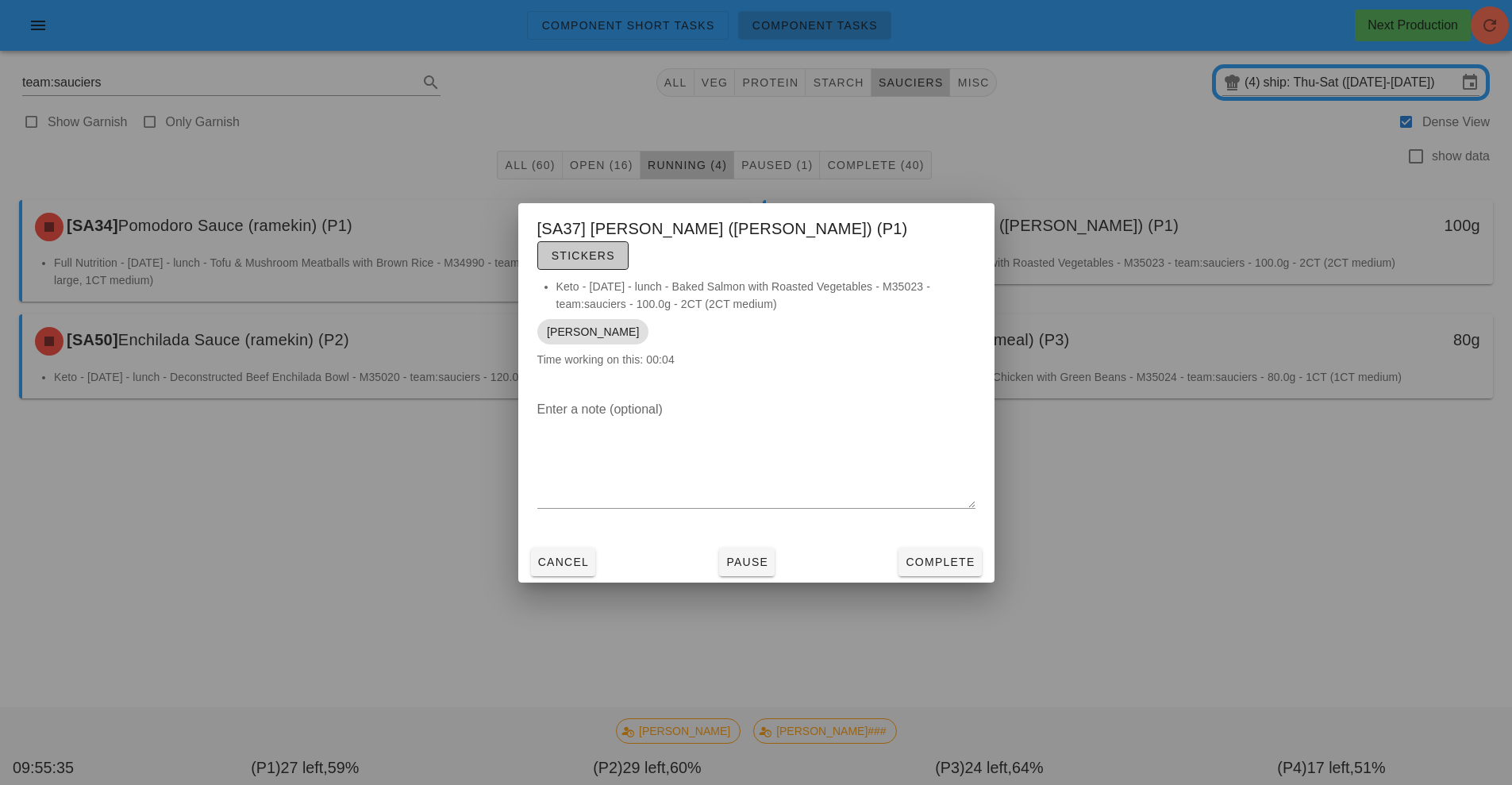
click at [629, 253] on button "Stickers" at bounding box center [583, 256] width 92 height 29
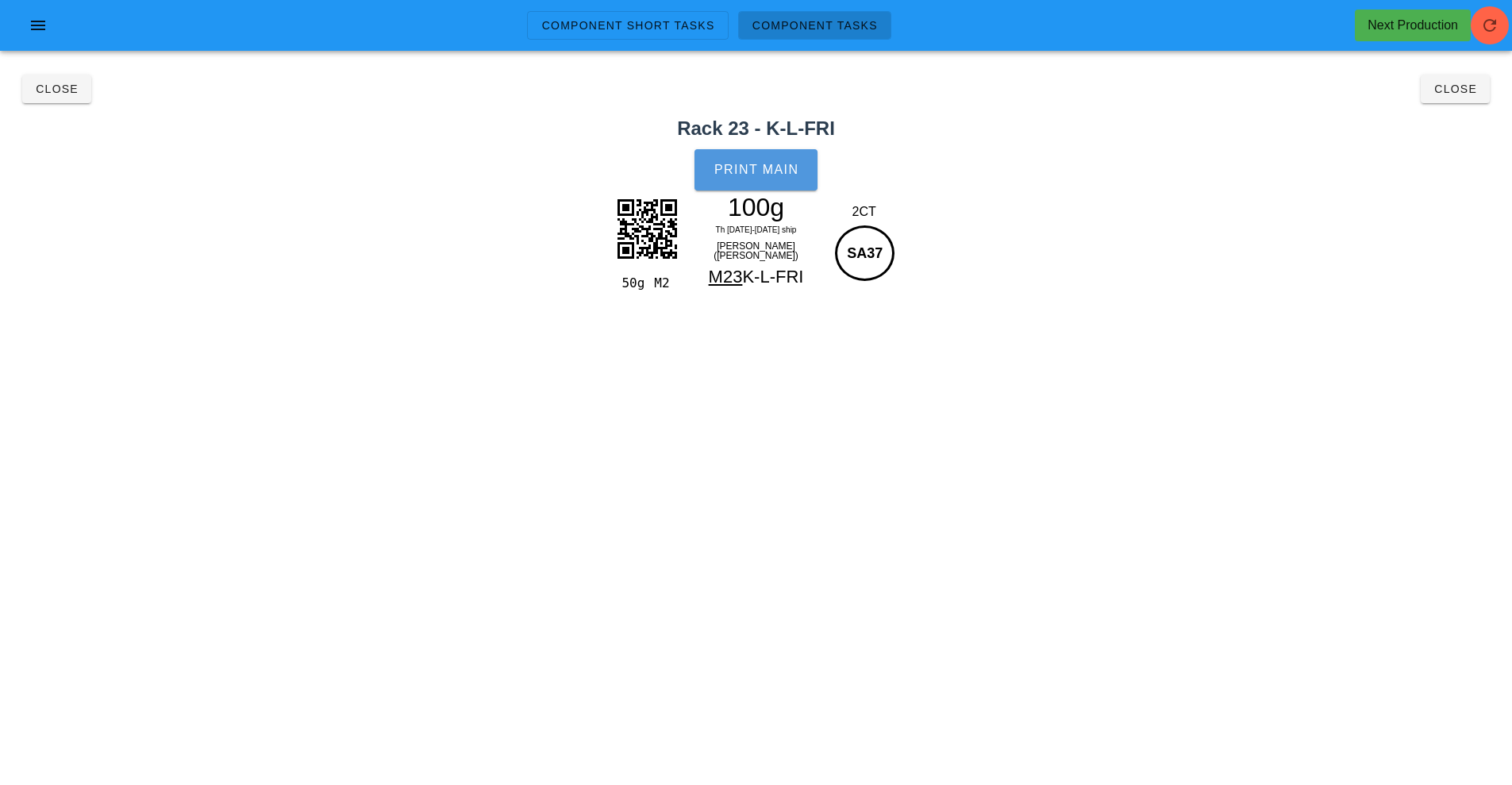
click at [774, 160] on button "Print Main" at bounding box center [756, 170] width 122 height 41
click at [1432, 119] on h2 "Rack 23 - K-L-FRI" at bounding box center [756, 129] width 1494 height 29
click at [1457, 94] on span "Close" at bounding box center [1456, 89] width 43 height 13
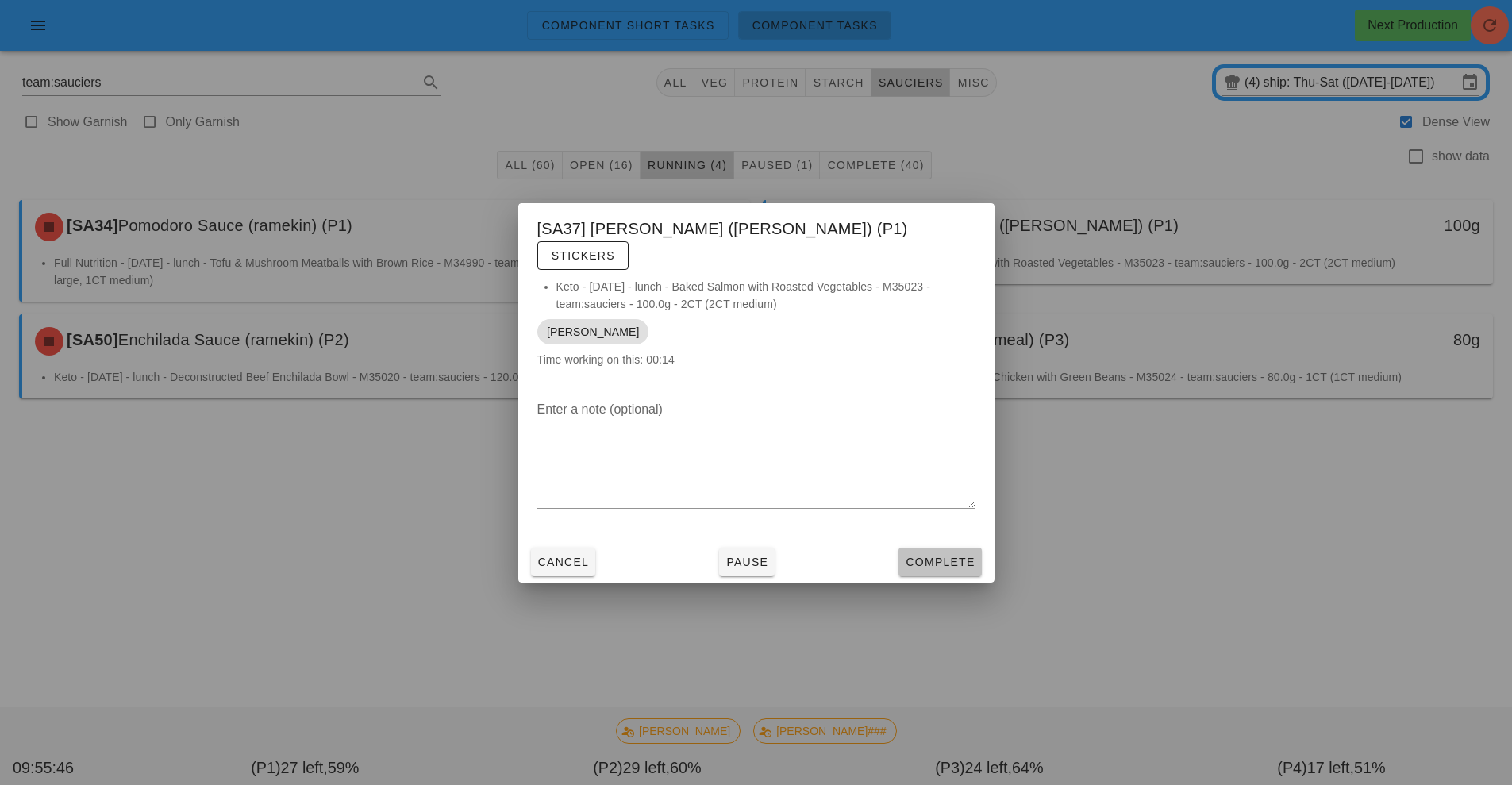
click at [974, 548] on button "Complete" at bounding box center [939, 562] width 83 height 29
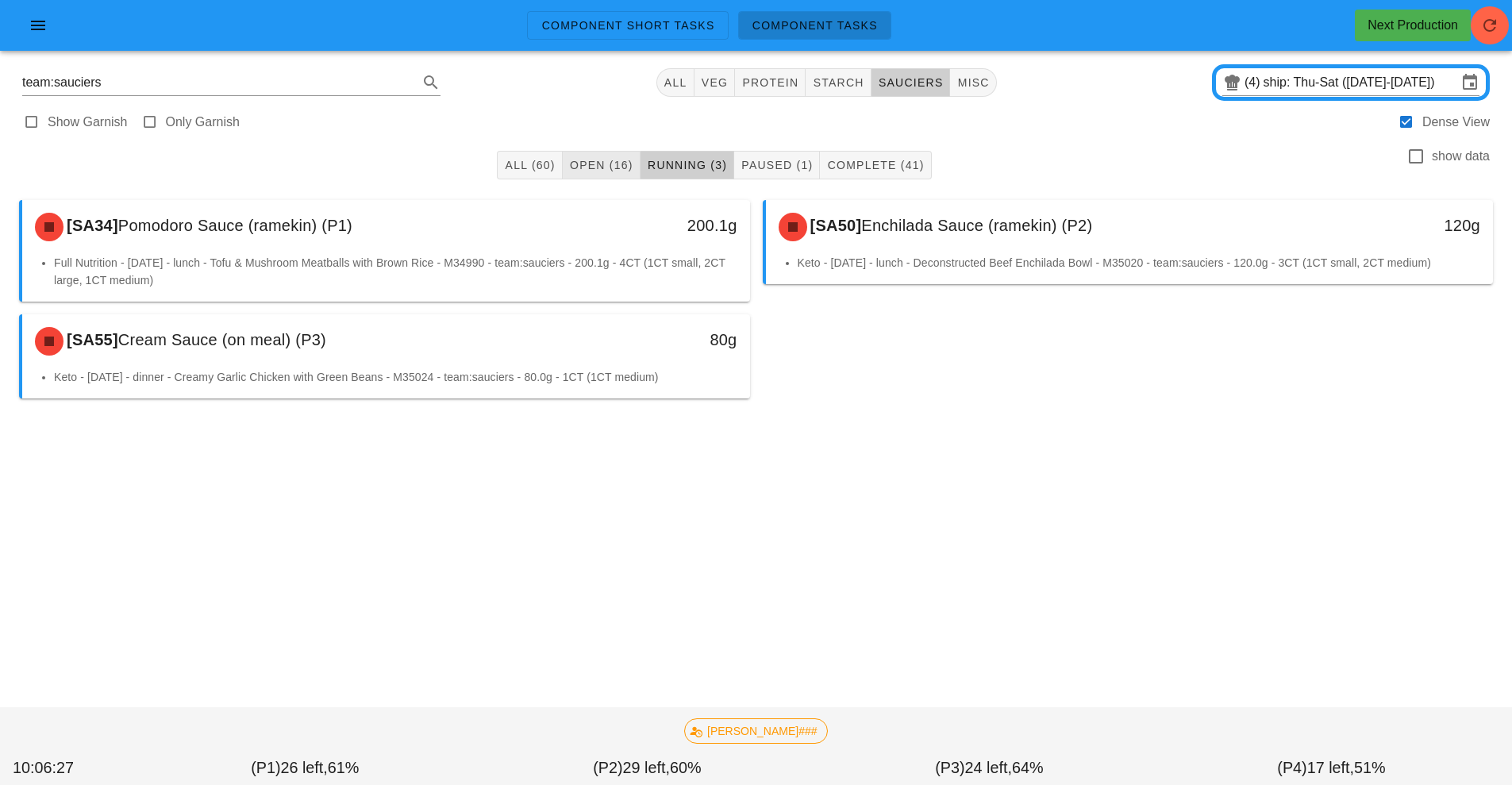
click at [904, 382] on div "[SA34] Pomodoro Sauce (ramekin) (P1) 200.1g Full Nutrition - [DATE] - lunch - T…" at bounding box center [756, 299] width 1487 height 212
click at [595, 163] on span "Open (16)" at bounding box center [602, 165] width 64 height 13
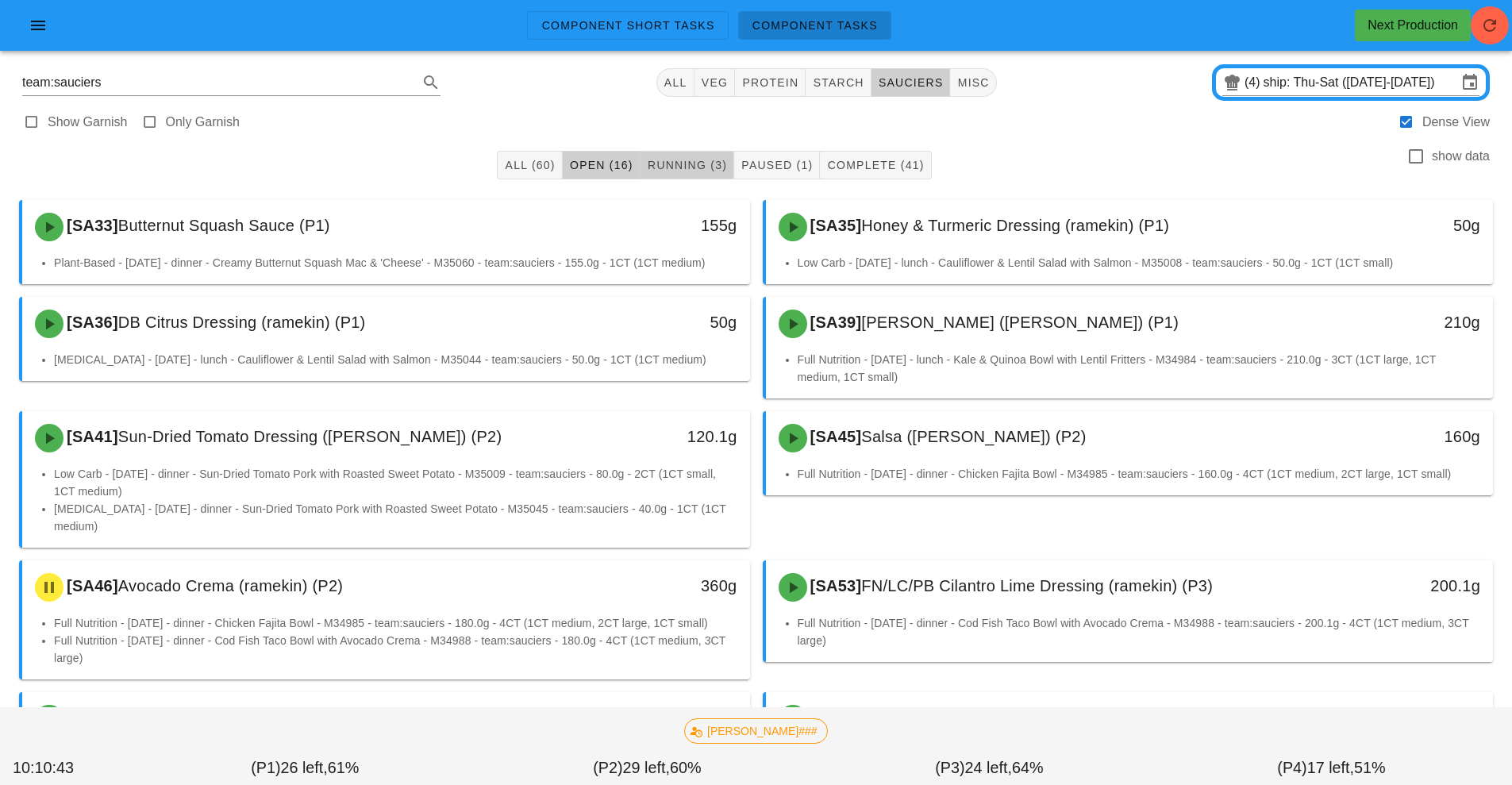
click at [714, 160] on span "Running (3)" at bounding box center [687, 165] width 80 height 13
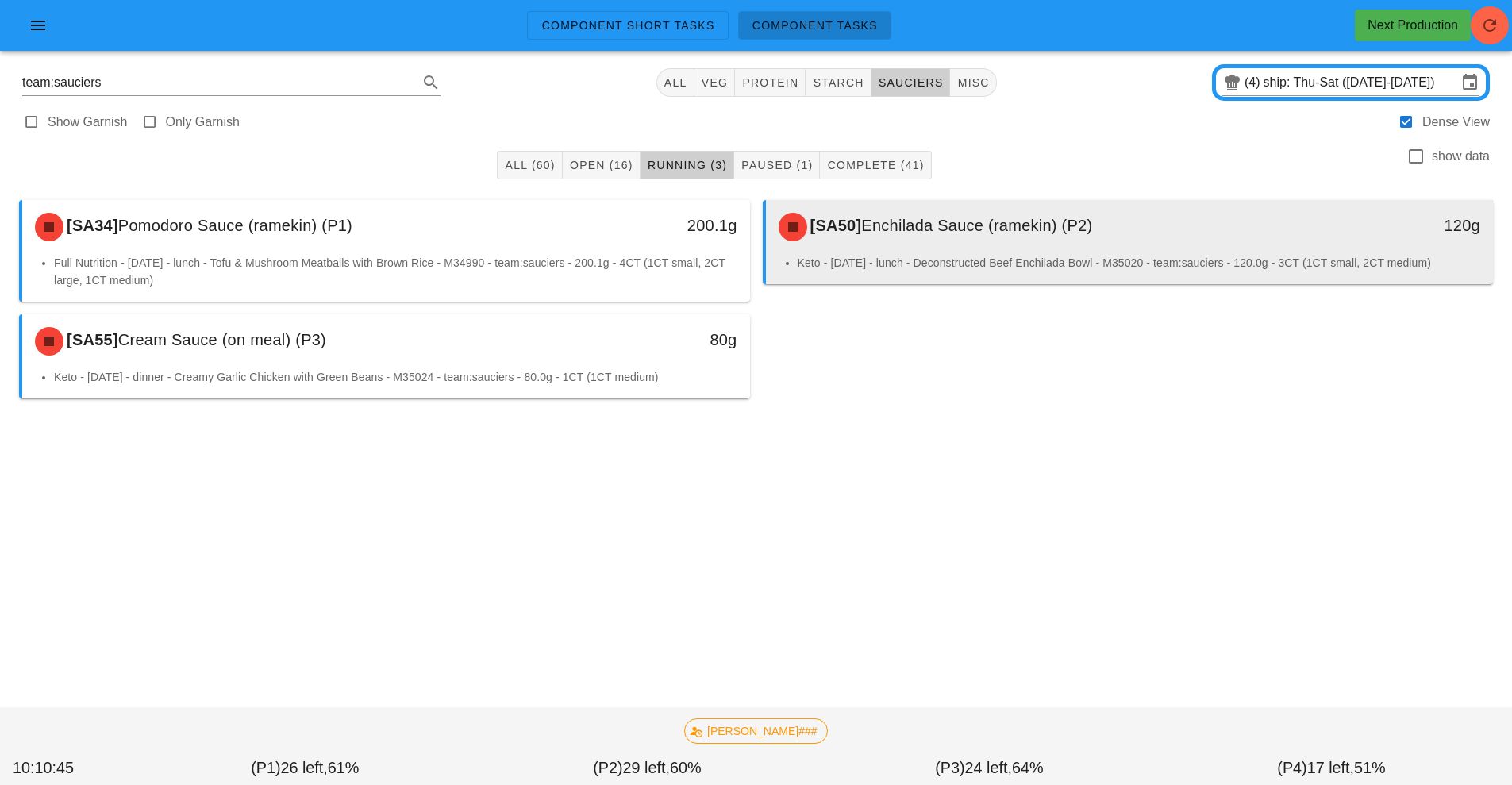
click at [934, 245] on div "[SA50] Enchilada Sauce (ramekin) (P2)" at bounding box center [1039, 227] width 540 height 47
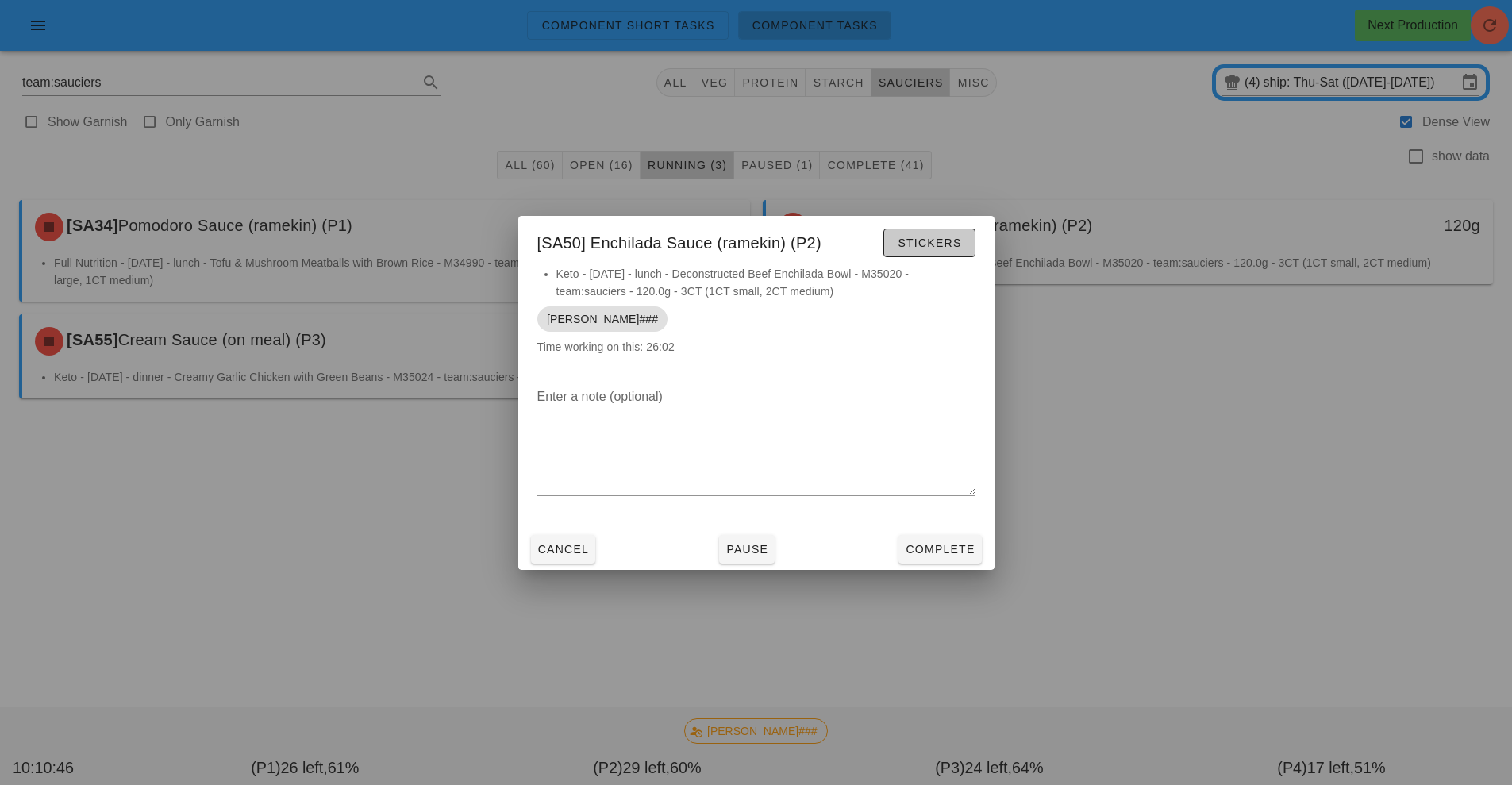
click at [910, 240] on span "Stickers" at bounding box center [929, 243] width 64 height 13
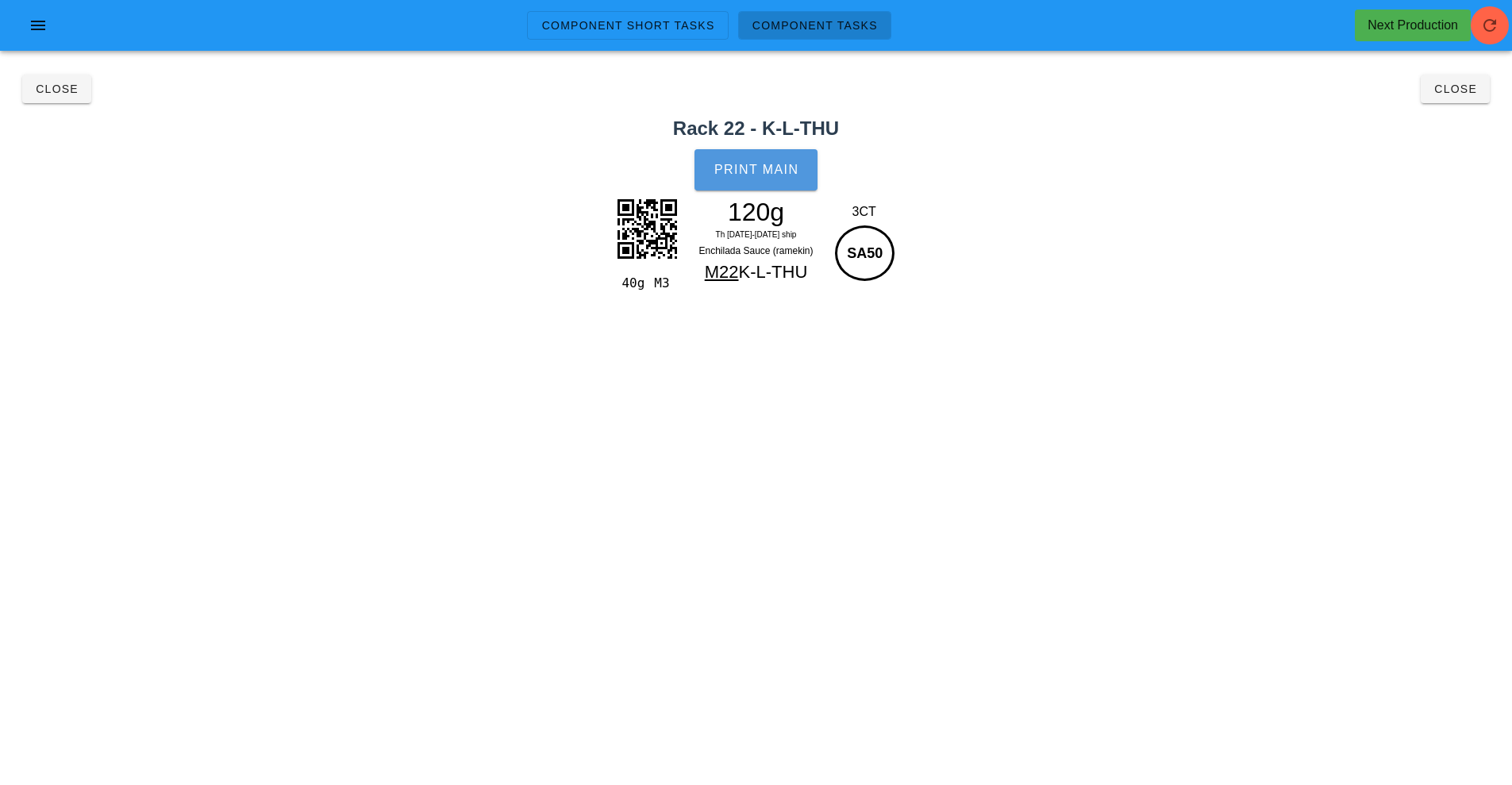
click at [758, 153] on button "Print Main" at bounding box center [756, 170] width 122 height 41
click at [45, 101] on button "Close" at bounding box center [57, 89] width 69 height 29
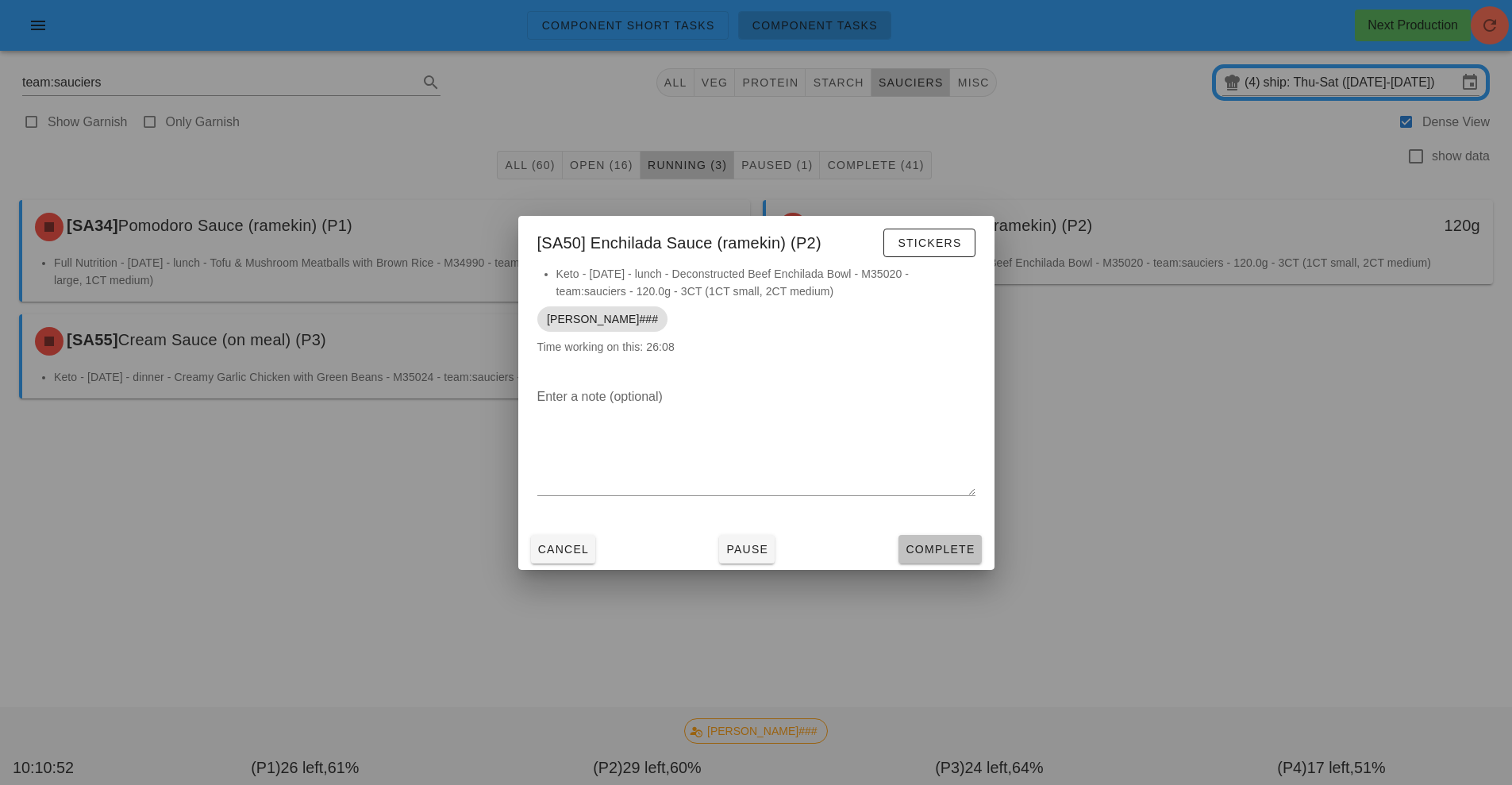
click at [936, 545] on span "Complete" at bounding box center [939, 549] width 70 height 13
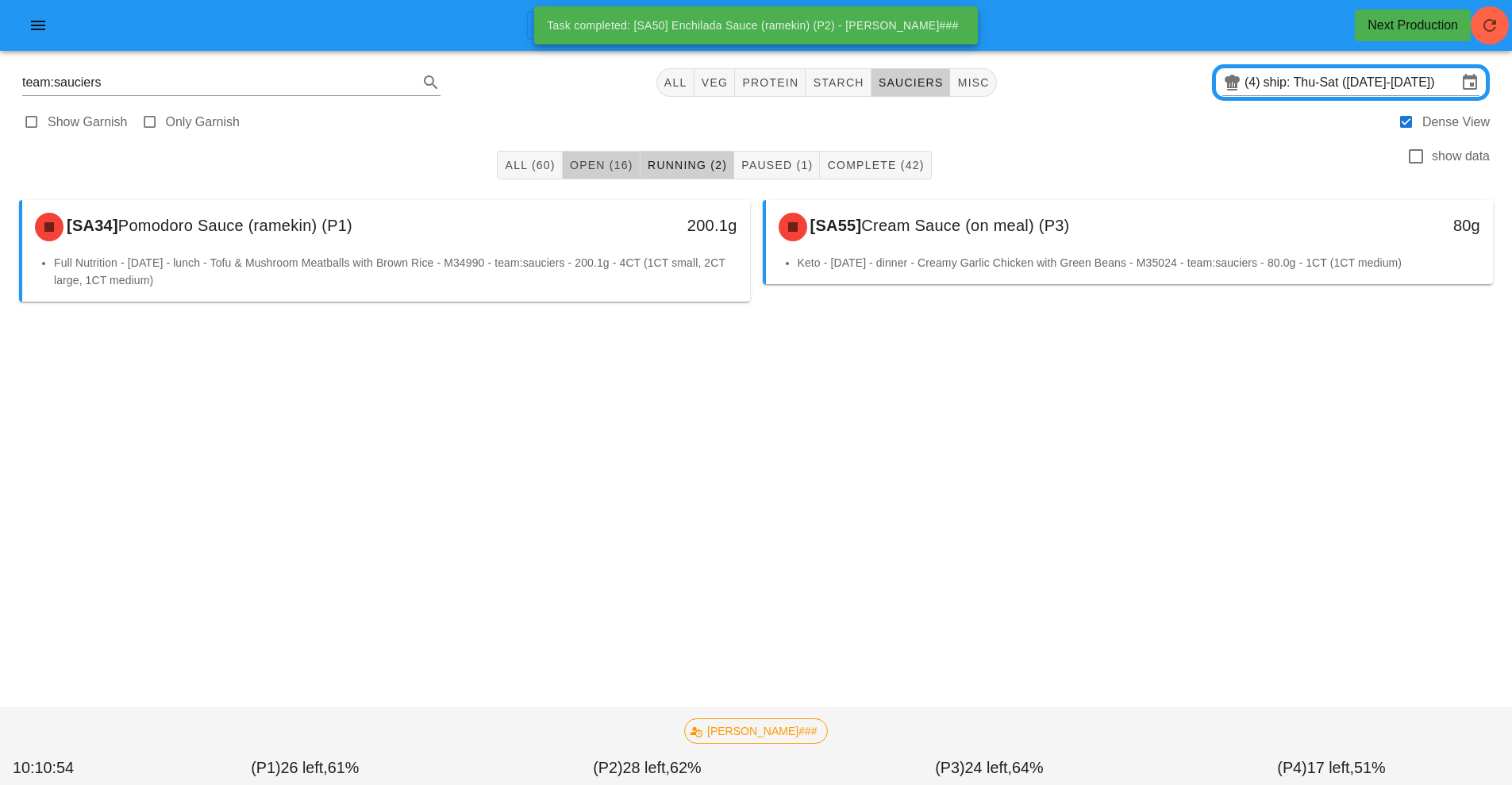
click at [596, 160] on span "Open (16)" at bounding box center [602, 165] width 64 height 13
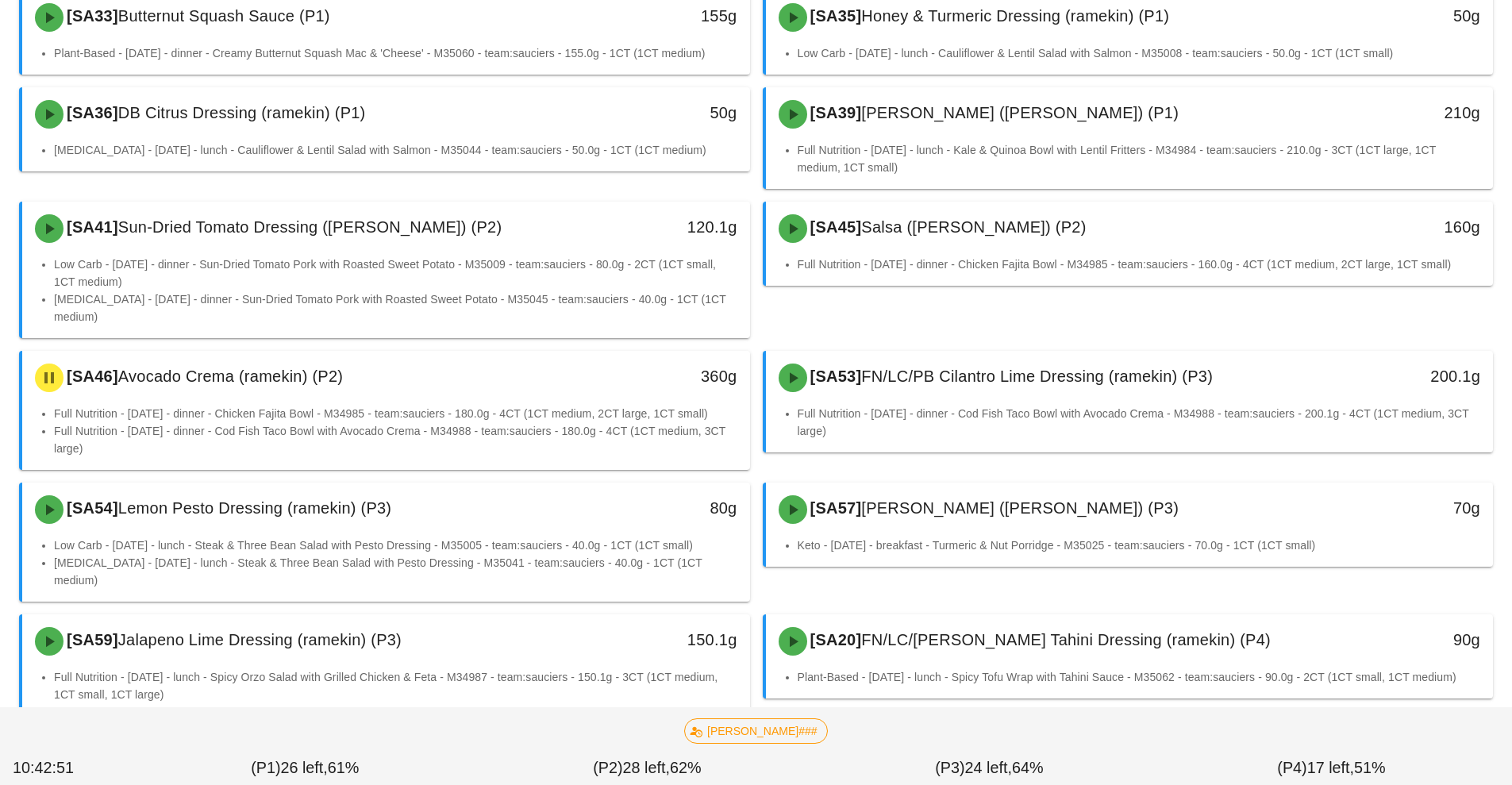
scroll to position [431, 0]
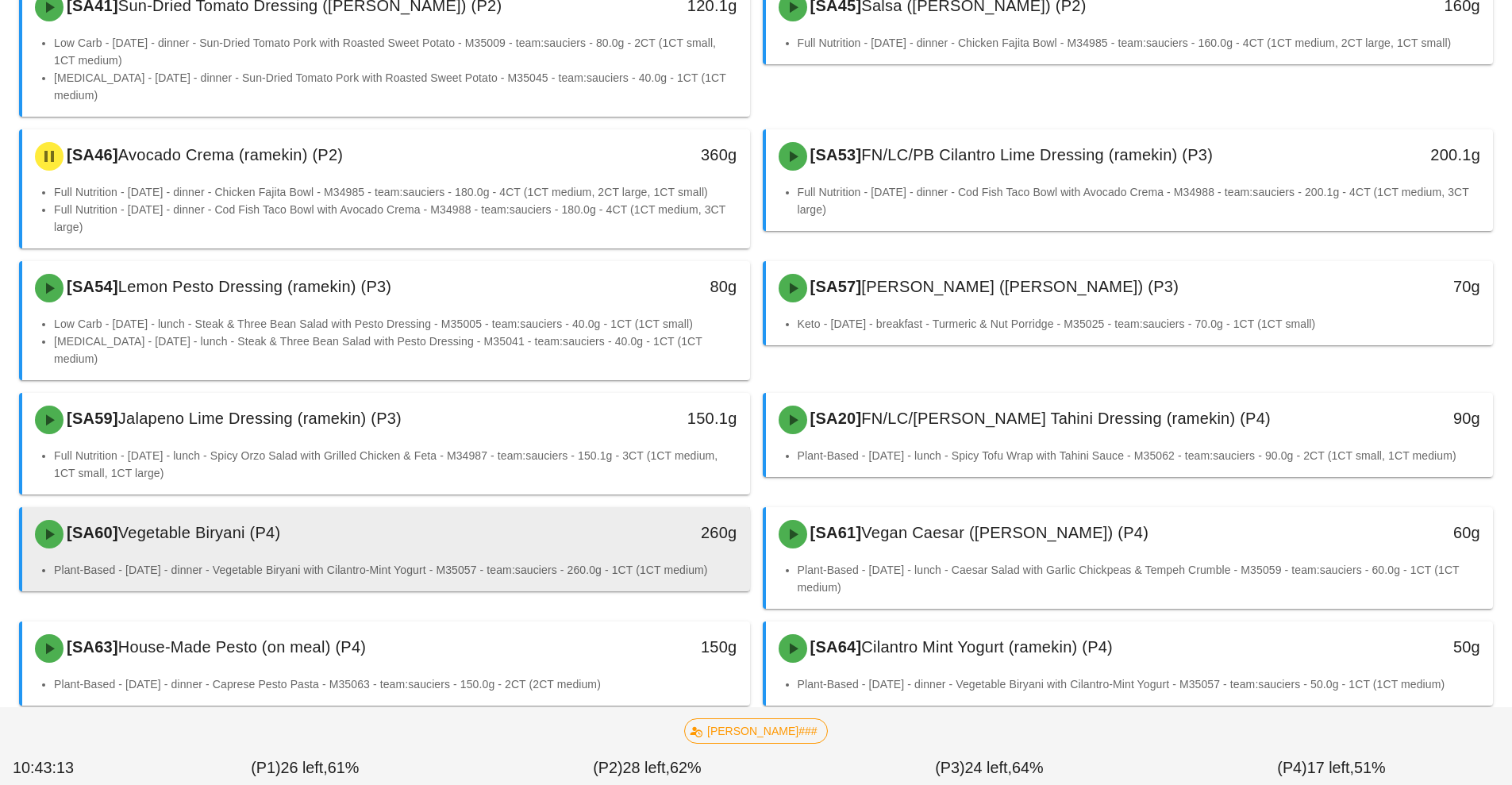
click at [398, 511] on div "[SA60] Vegetable Biryani (P4)" at bounding box center [296, 534] width 540 height 47
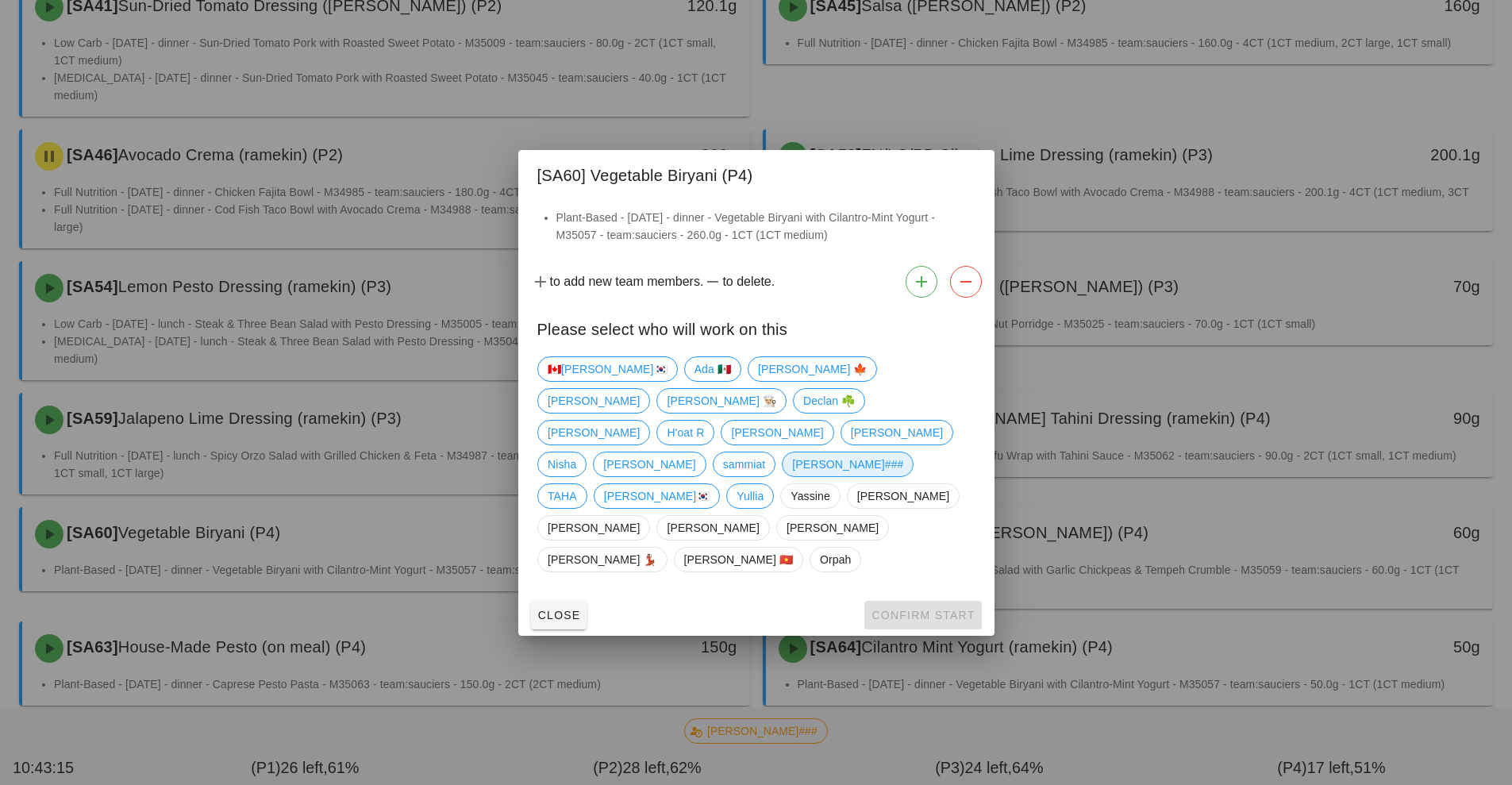
click at [792, 476] on span "[PERSON_NAME]###" at bounding box center [848, 465] width 111 height 24
click at [911, 609] on span "Confirm Start" at bounding box center [922, 615] width 104 height 13
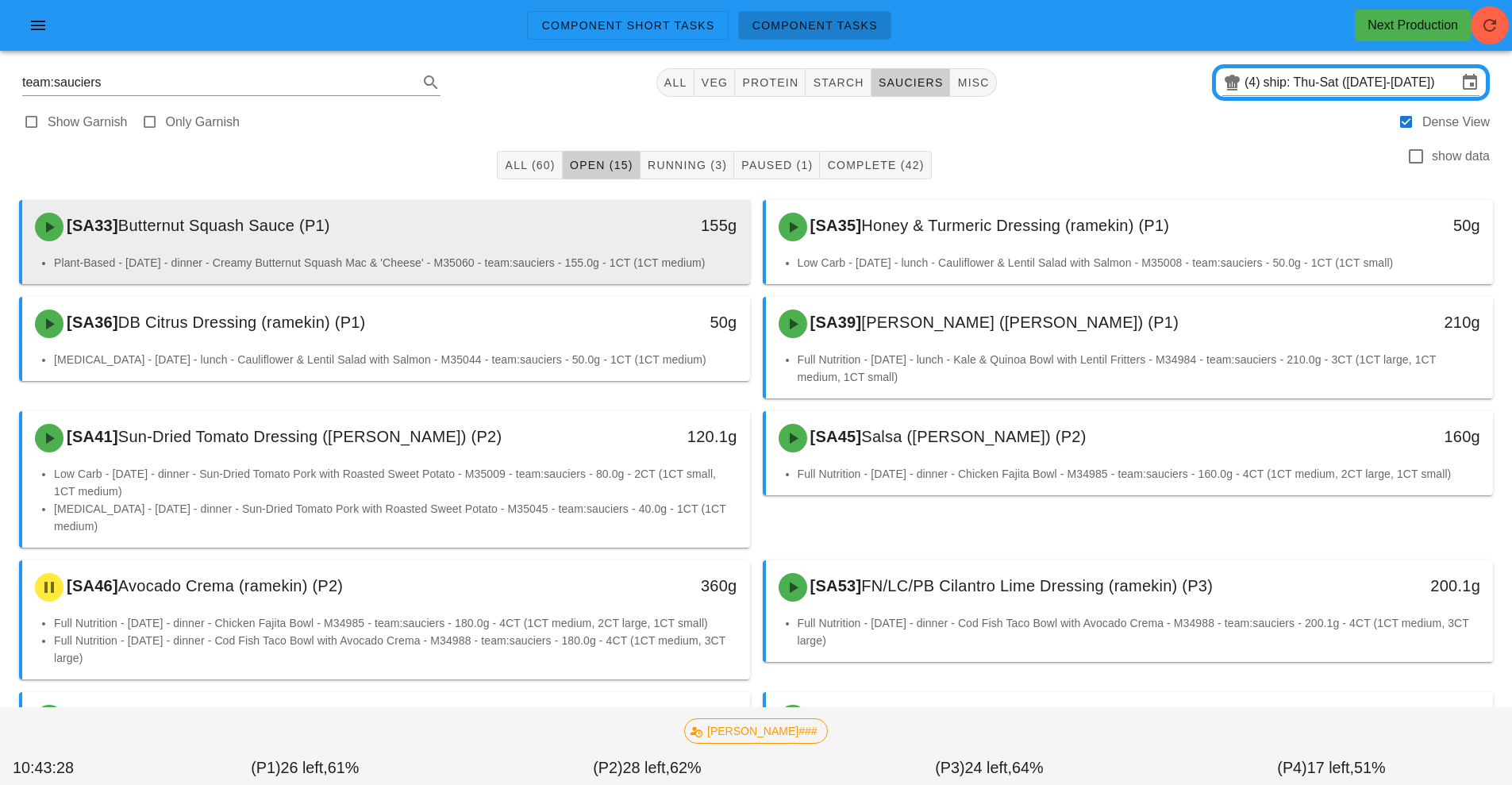
click at [401, 238] on div "[SA33] Butternut Squash Sauce (P1)" at bounding box center [296, 227] width 540 height 47
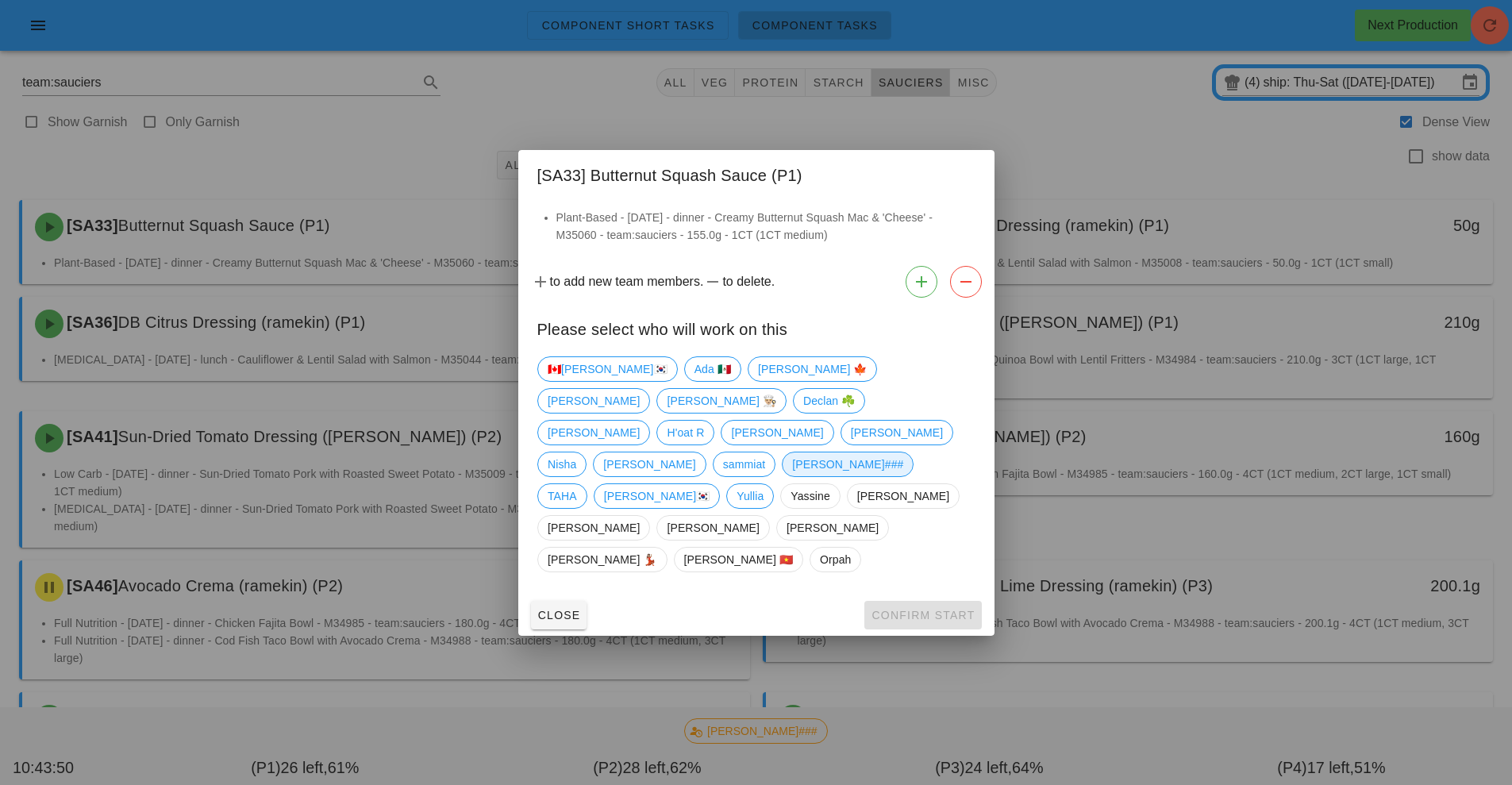
click at [792, 476] on span "[PERSON_NAME]###" at bounding box center [848, 465] width 111 height 24
click at [914, 601] on button "Confirm Start" at bounding box center [922, 615] width 117 height 29
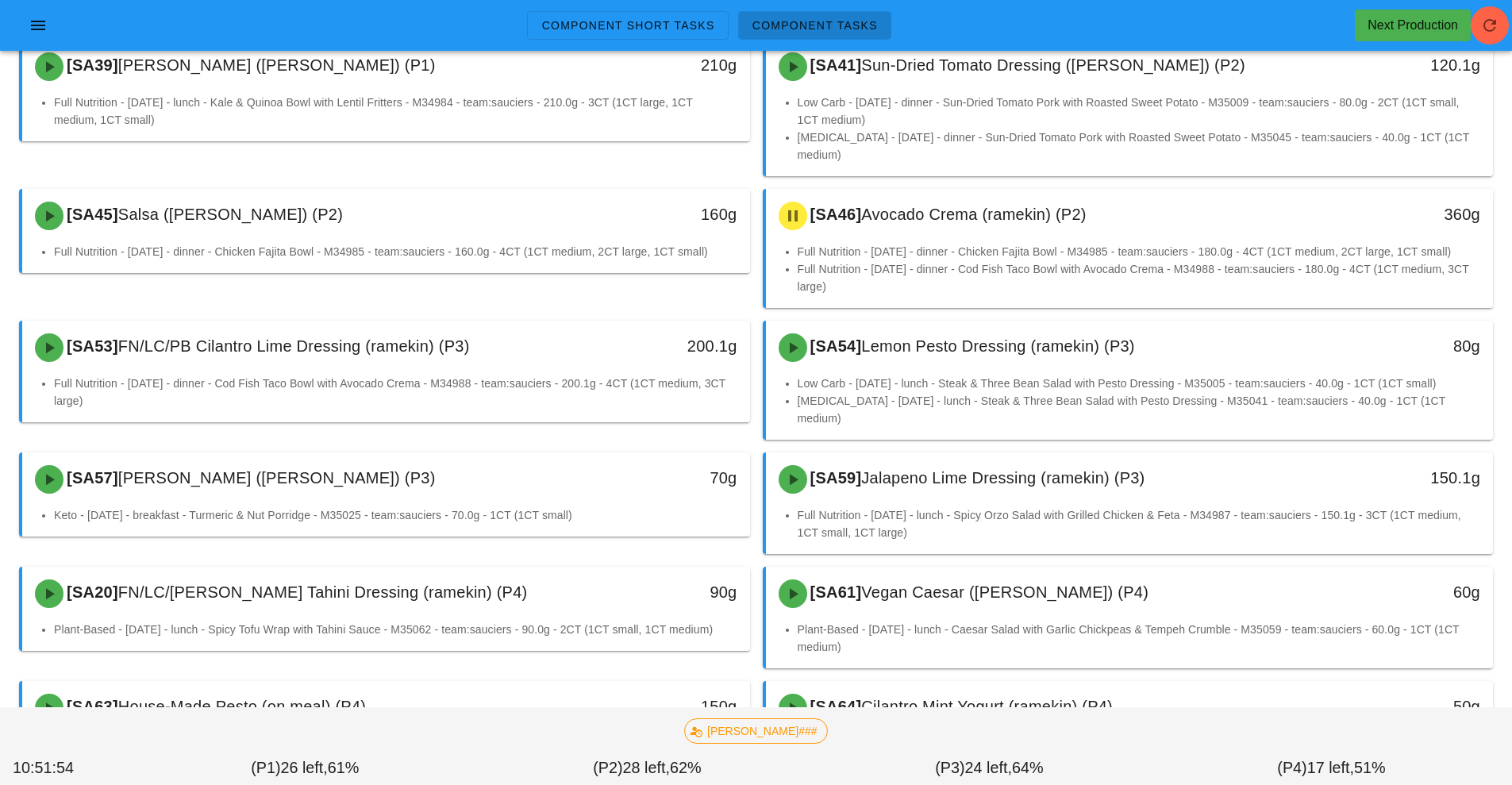
scroll to position [249, 0]
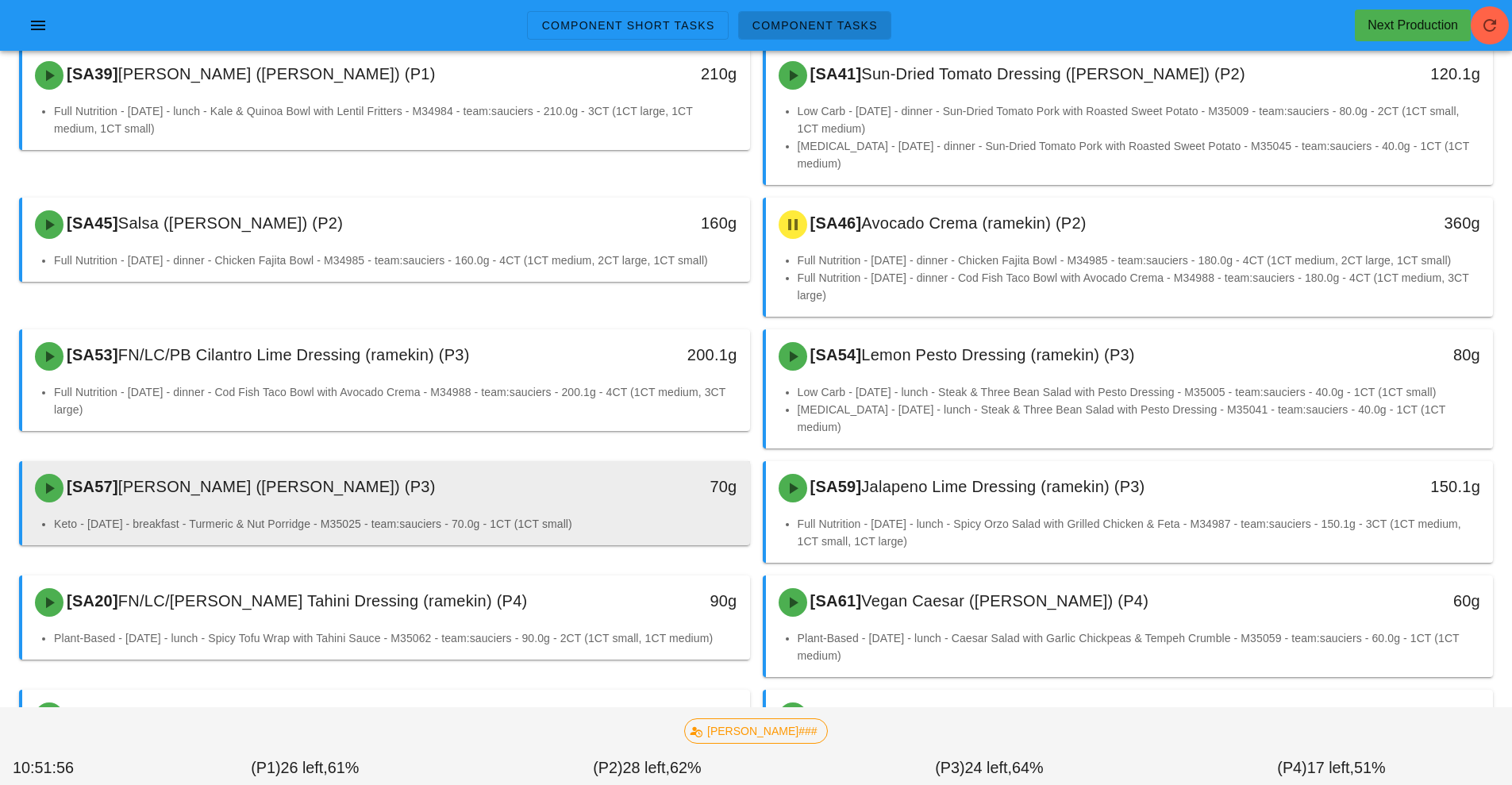
click at [651, 474] on div "70g" at bounding box center [656, 487] width 161 height 26
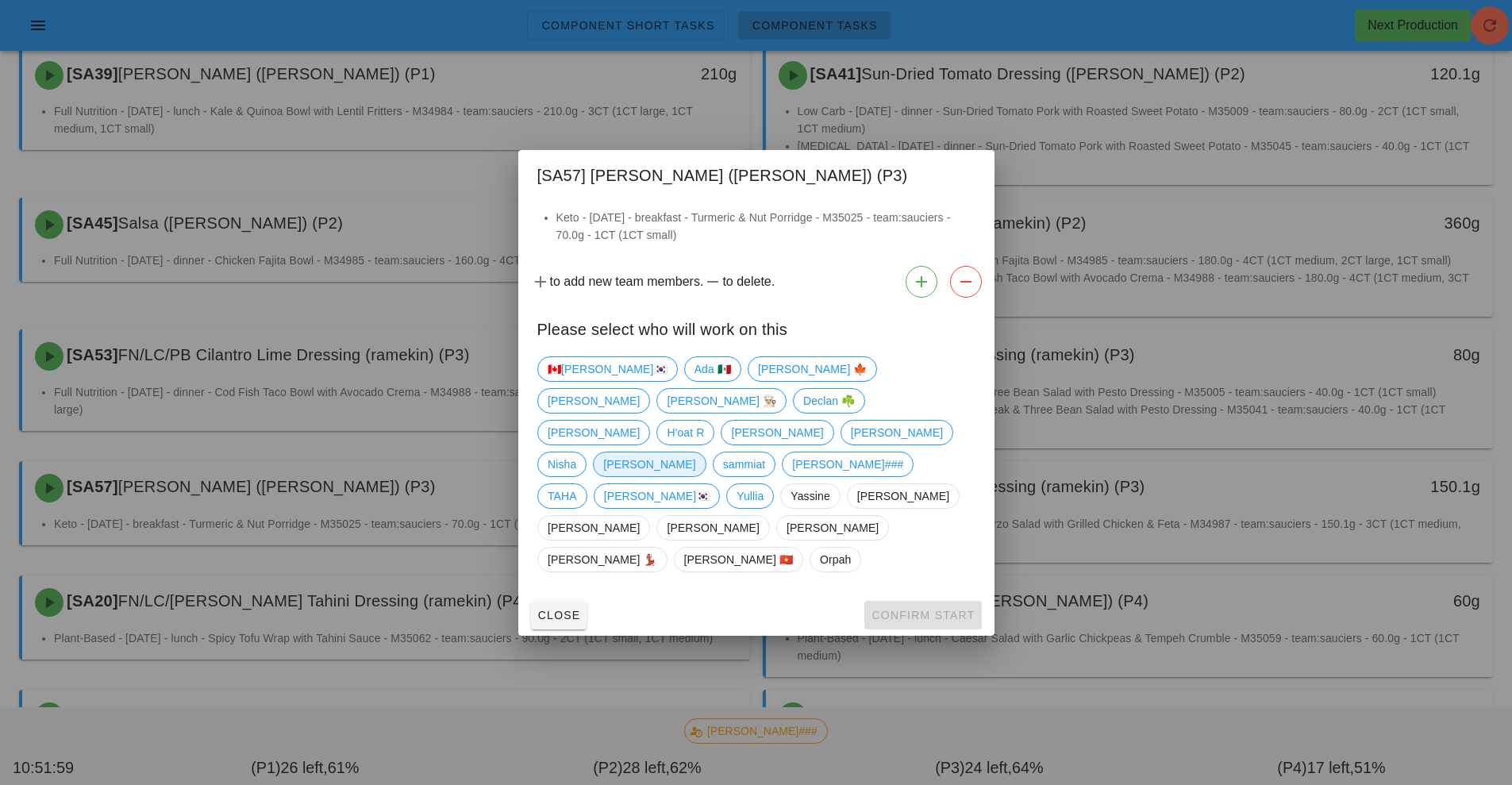
click at [696, 453] on span "[PERSON_NAME]" at bounding box center [649, 465] width 92 height 24
click at [944, 609] on span "Confirm Start" at bounding box center [922, 615] width 104 height 13
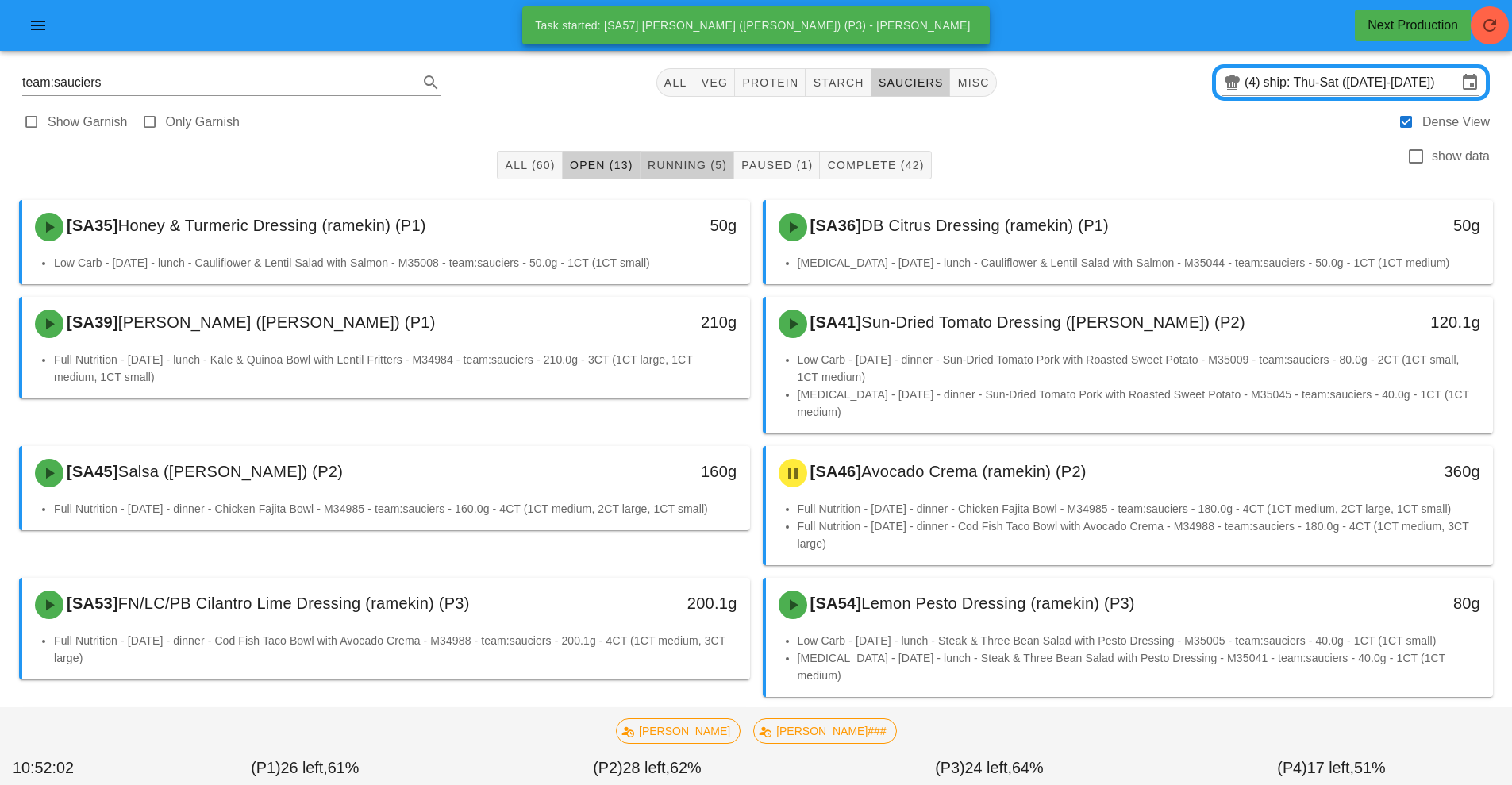
click at [658, 166] on span "Running (5)" at bounding box center [687, 165] width 80 height 13
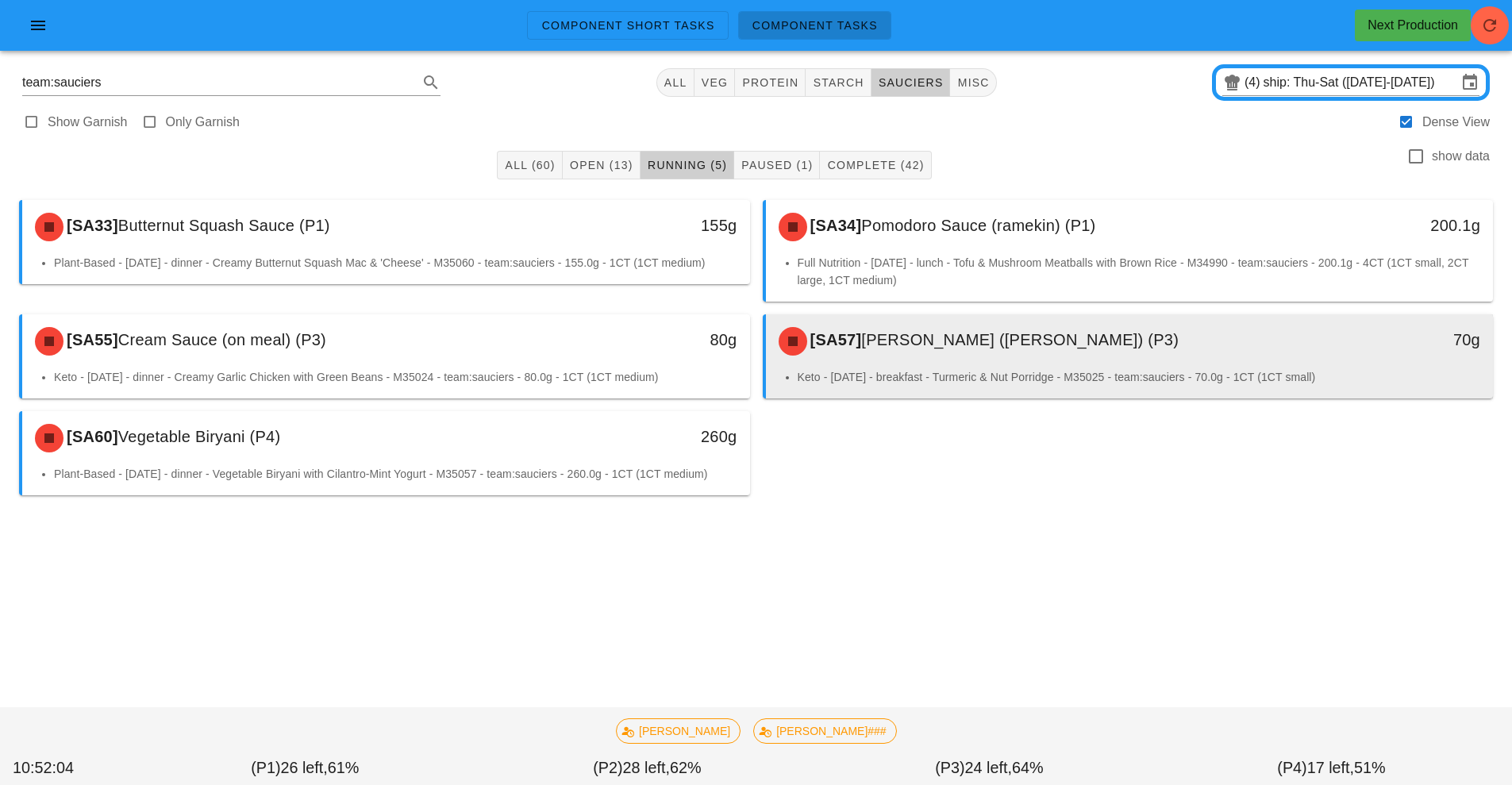
click at [883, 379] on li "Keto - [DATE] - breakfast - Turmeric & Nut Porridge - M35025 - team:sauciers - …" at bounding box center [1140, 377] width 684 height 18
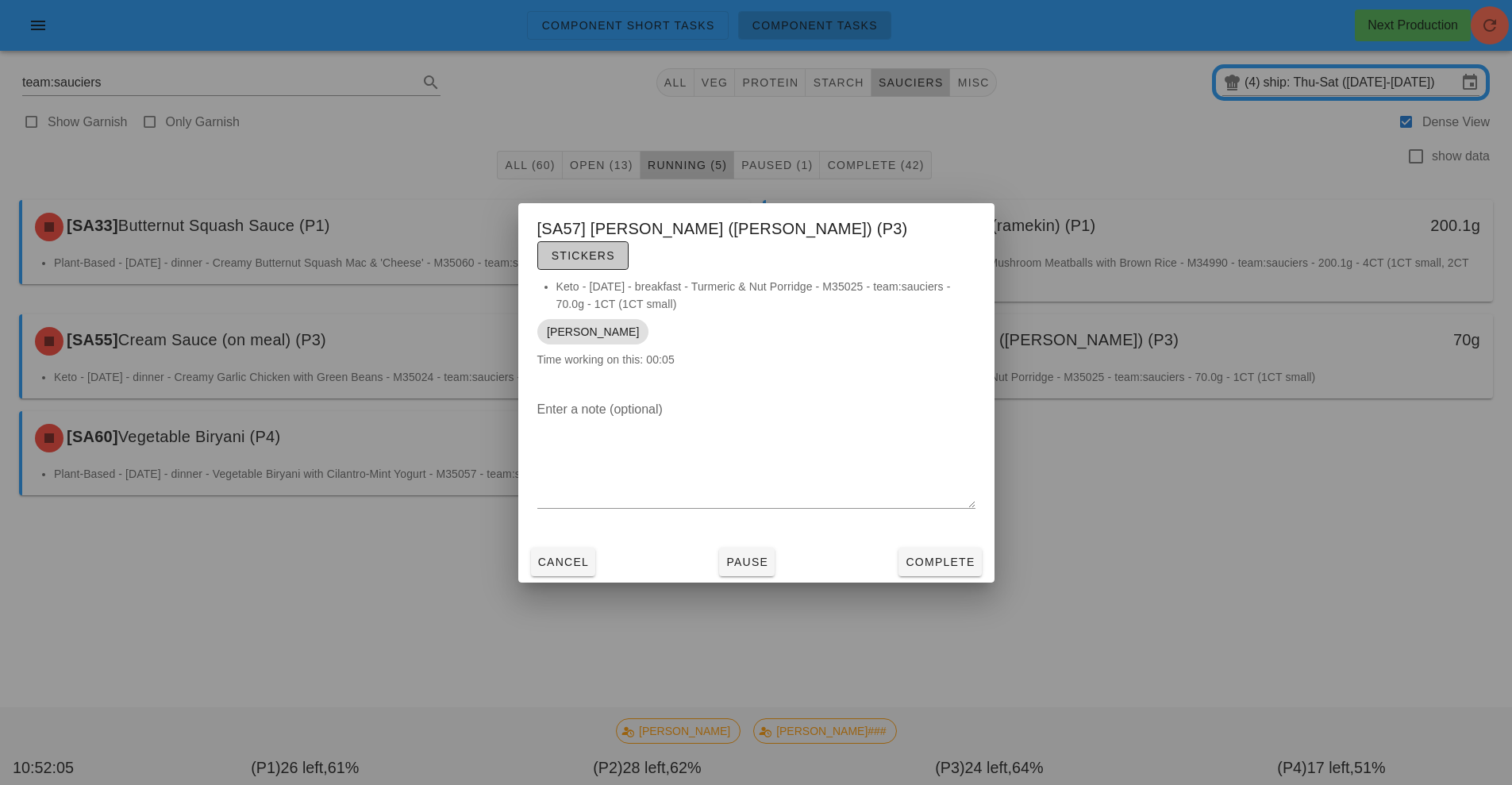
click at [615, 249] on span "Stickers" at bounding box center [583, 256] width 64 height 13
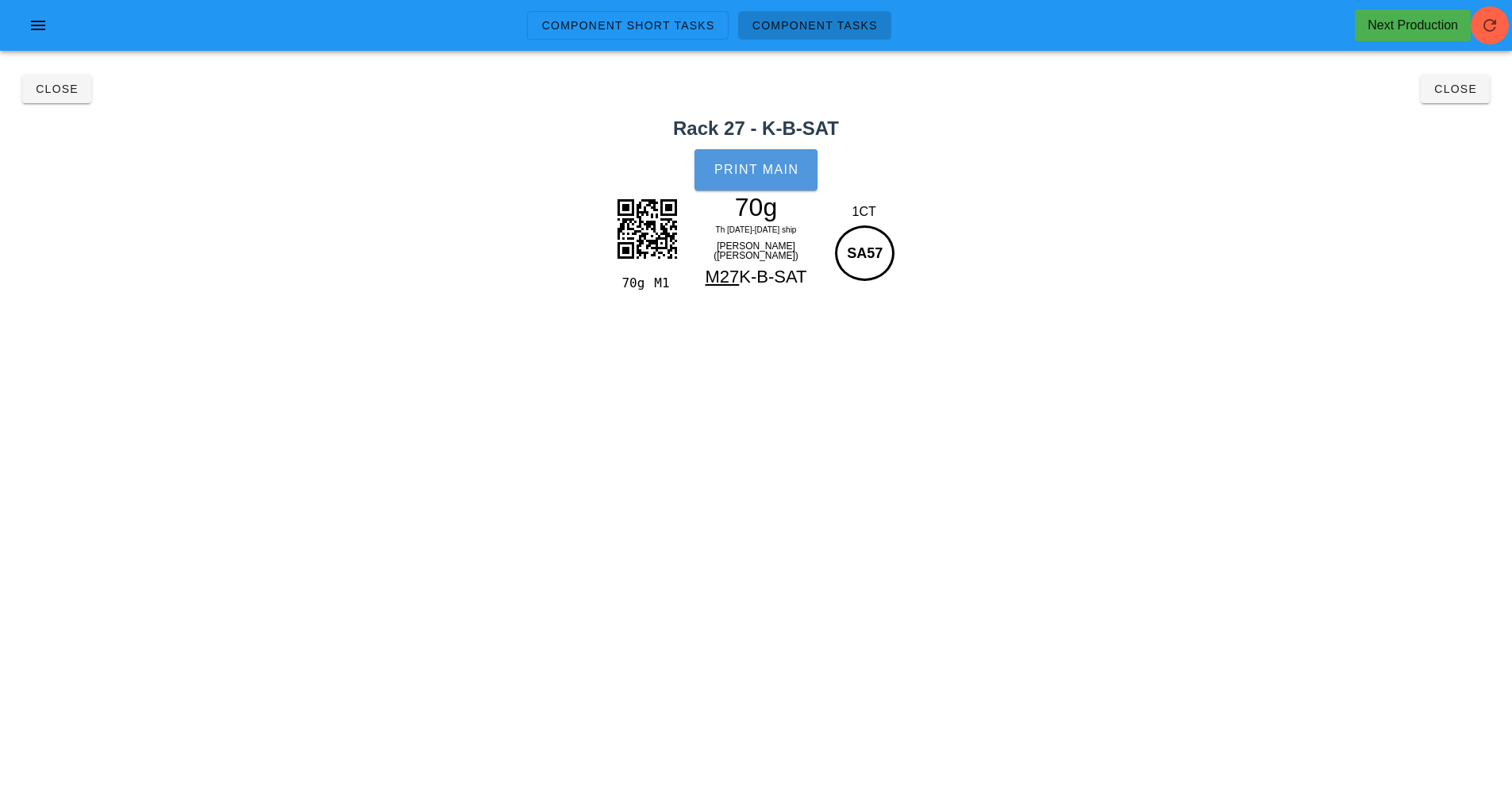
click at [782, 158] on button "Print Main" at bounding box center [756, 170] width 122 height 41
click at [1465, 87] on span "Close" at bounding box center [1456, 89] width 43 height 13
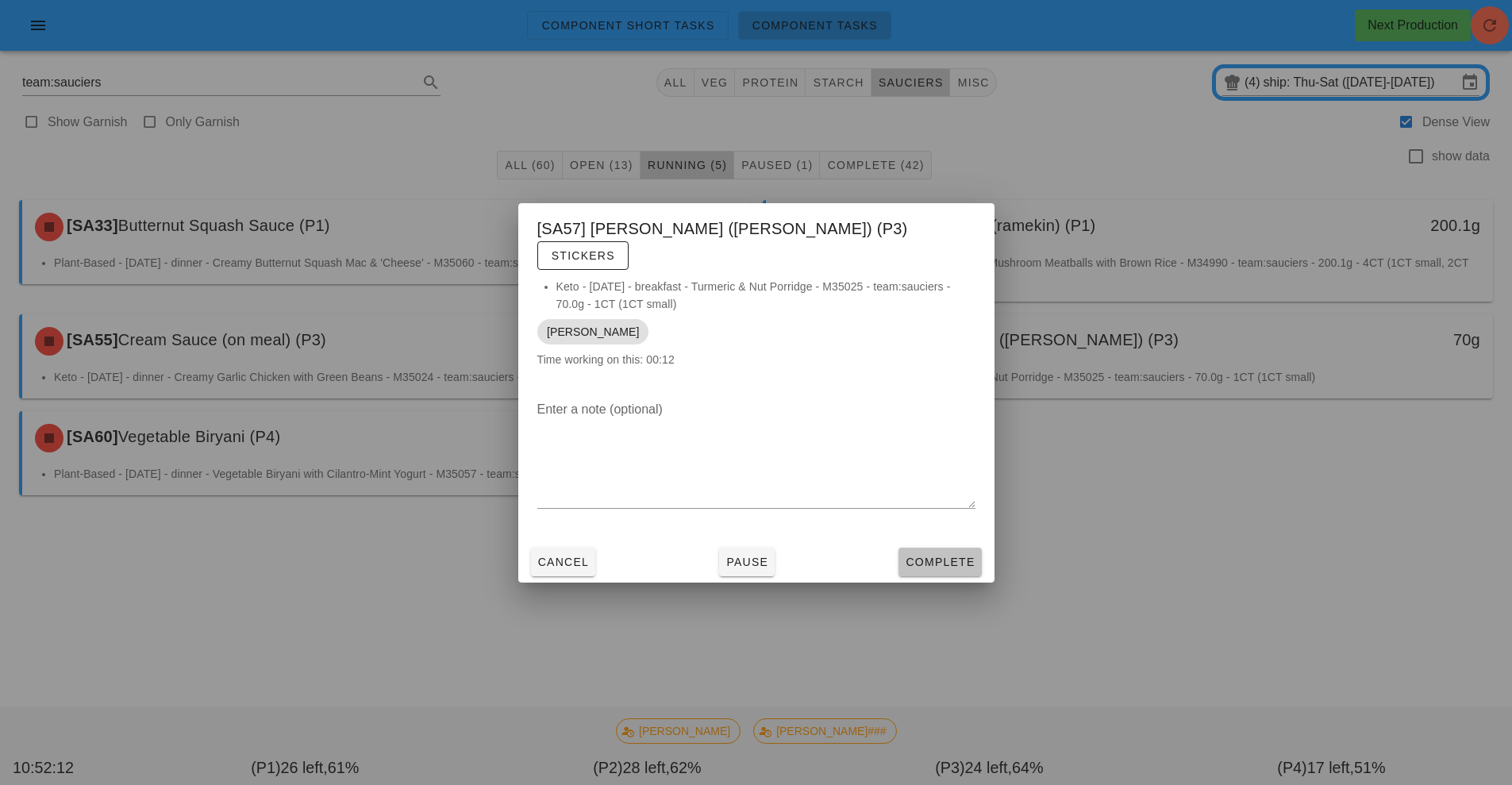
click at [939, 556] on span "Complete" at bounding box center [939, 562] width 70 height 13
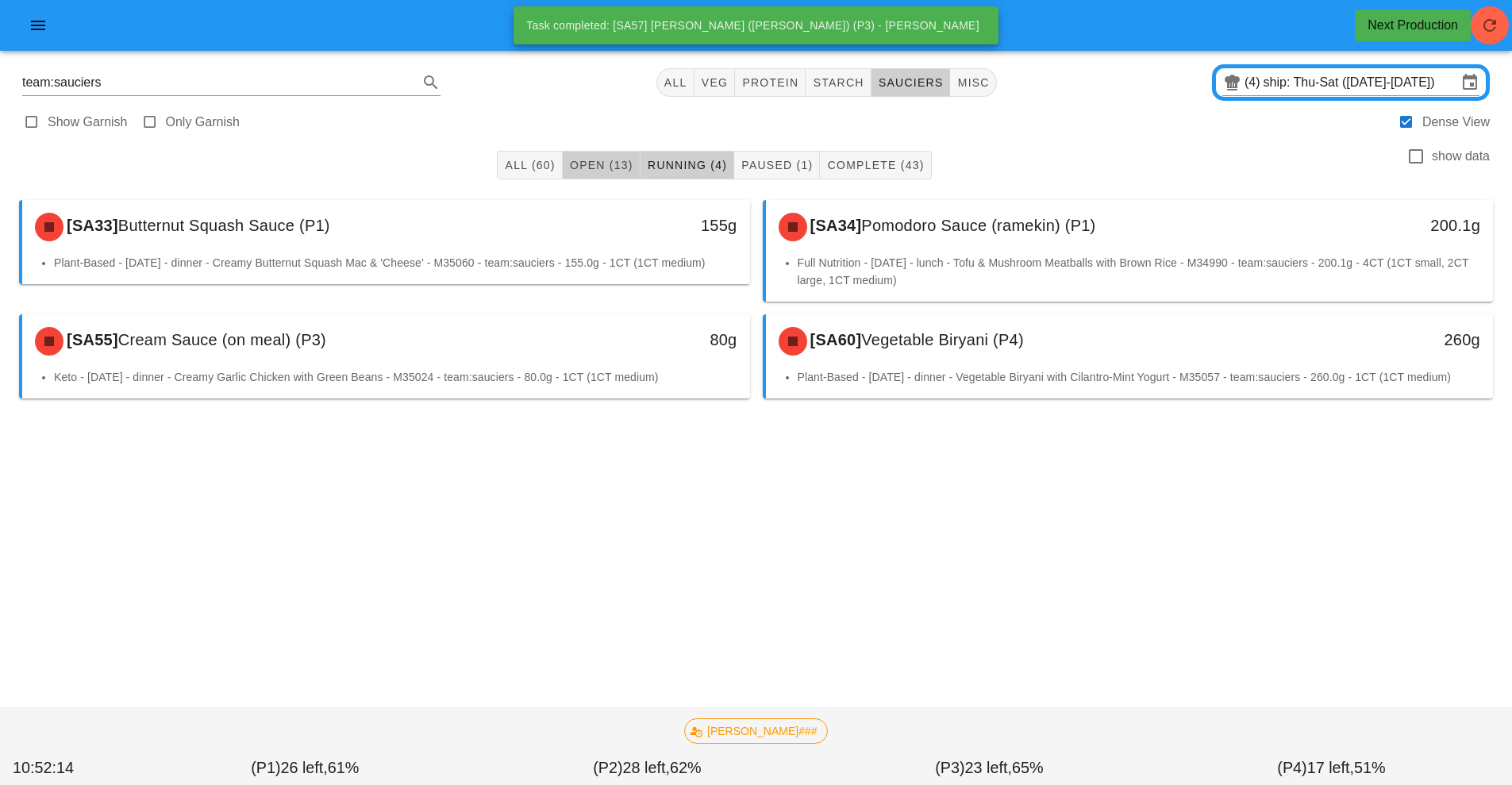
click at [582, 168] on span "Open (13)" at bounding box center [602, 165] width 64 height 13
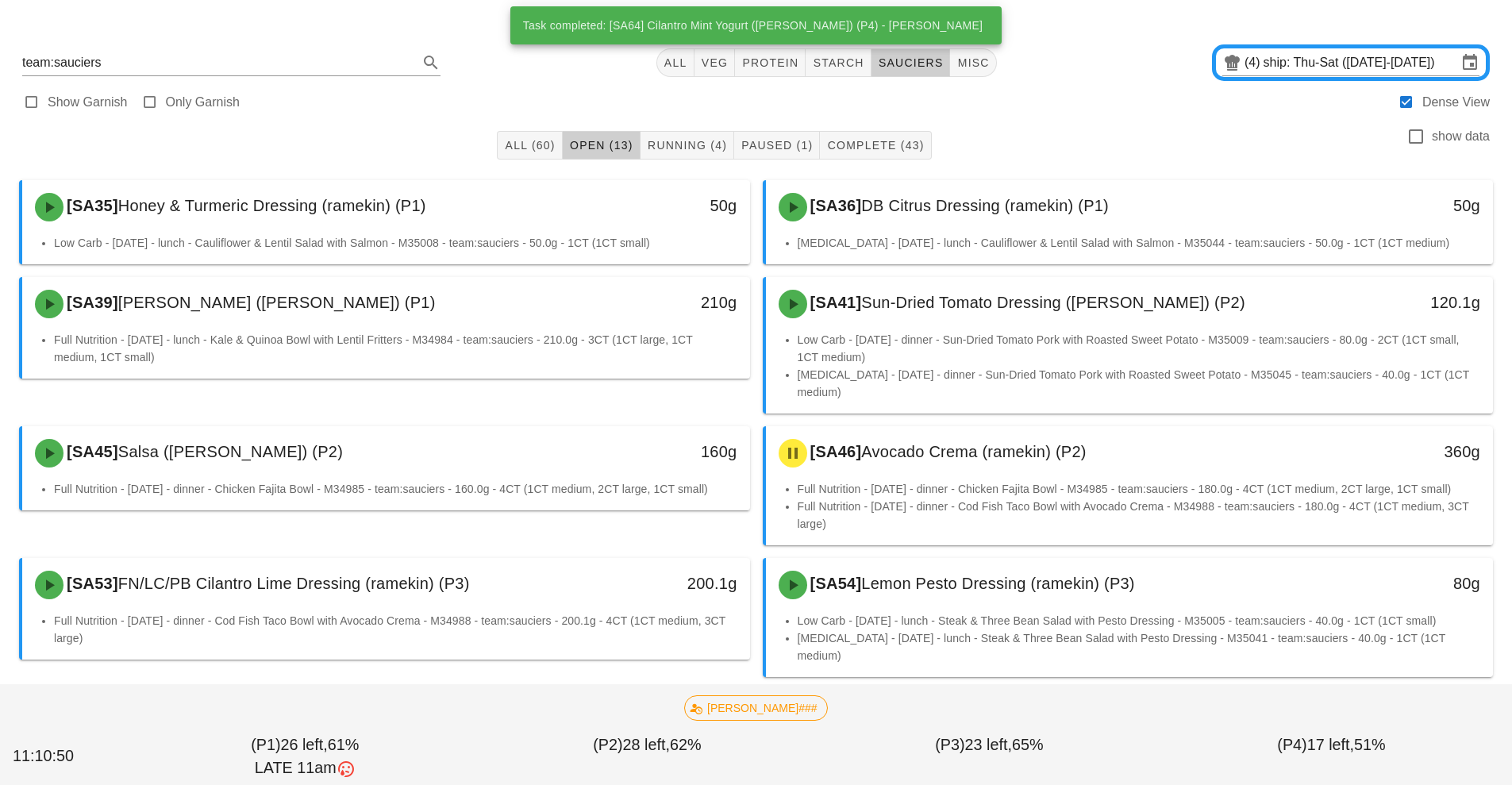
scroll to position [317, 0]
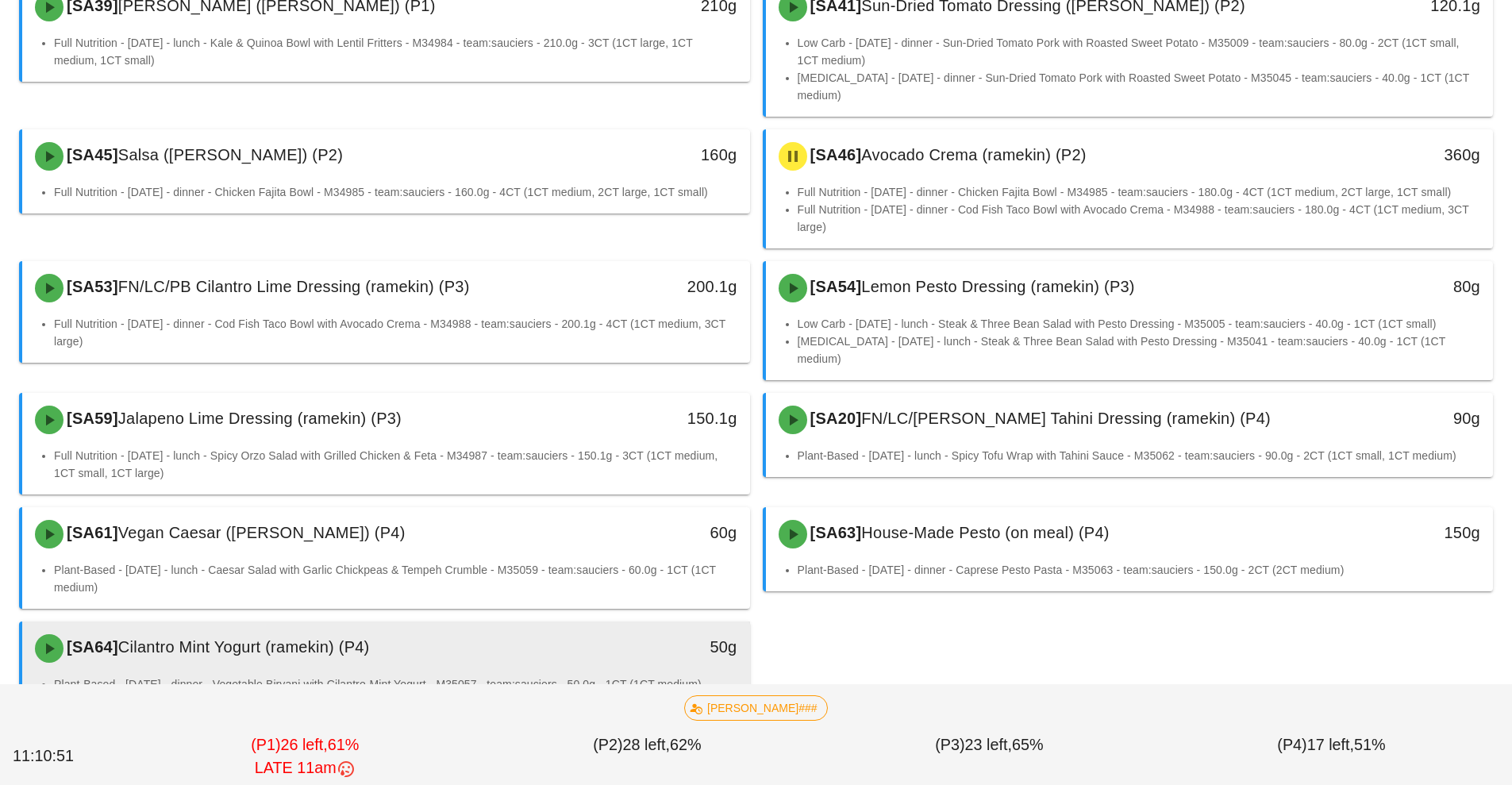
click at [522, 676] on li "Plant-Based - [DATE] - dinner - Vegetable Biryani with Cilantro-Mint Yogurt - M…" at bounding box center [396, 684] width 684 height 18
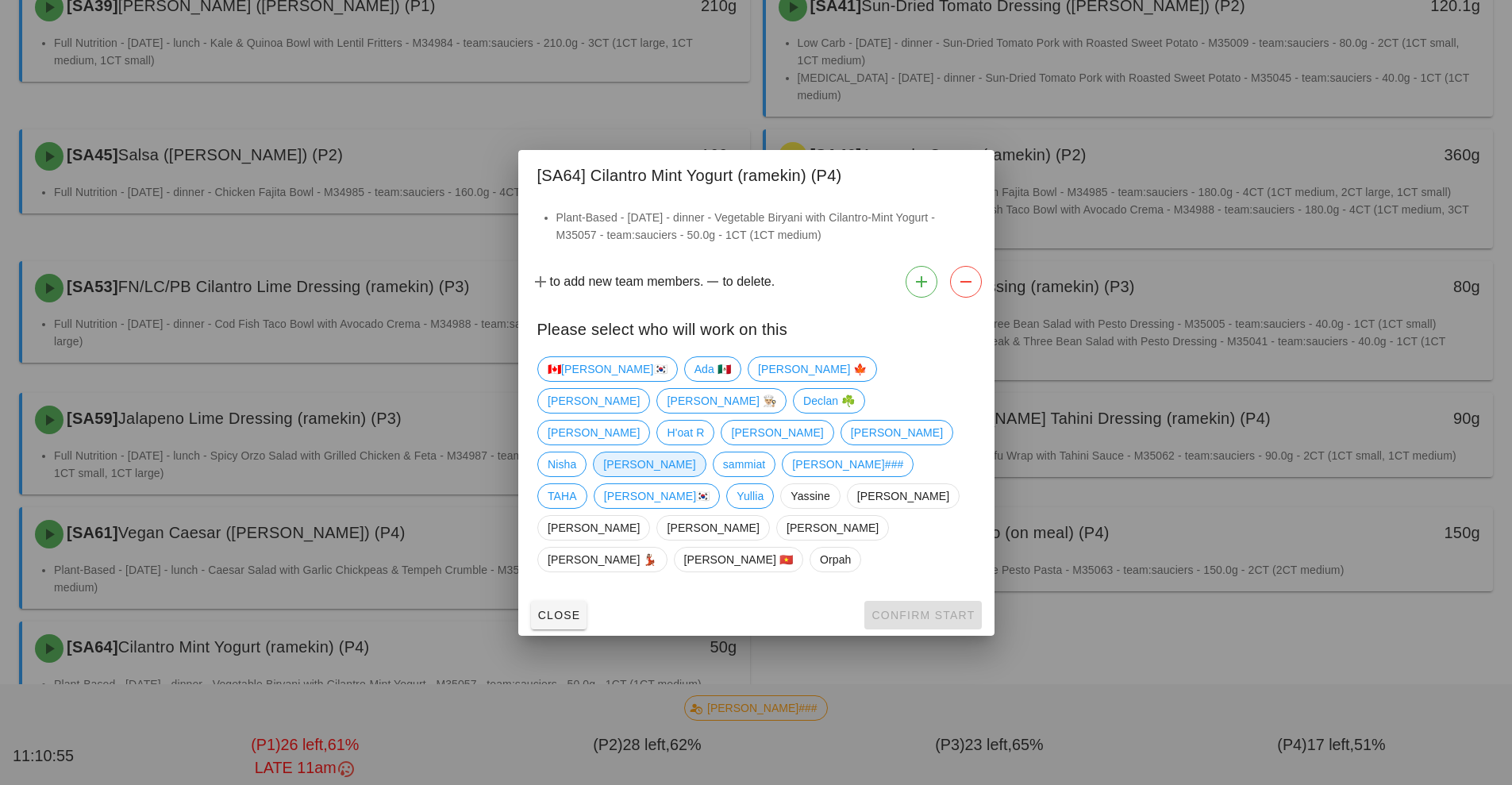
click at [696, 454] on span "[PERSON_NAME]" at bounding box center [649, 465] width 92 height 24
click at [922, 601] on button "Confirm Start" at bounding box center [922, 615] width 117 height 29
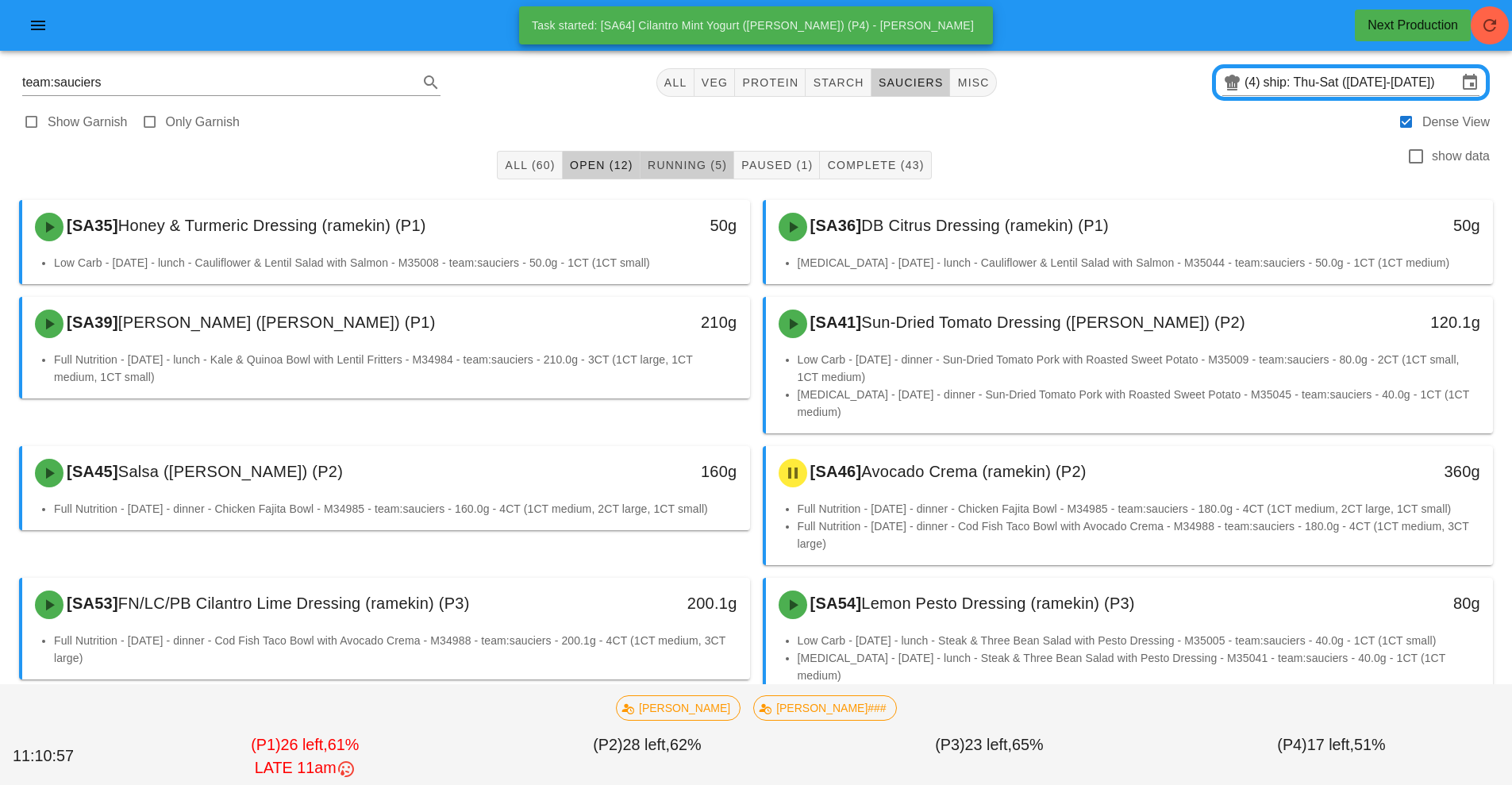
click at [677, 156] on button "Running (5)" at bounding box center [688, 166] width 93 height 29
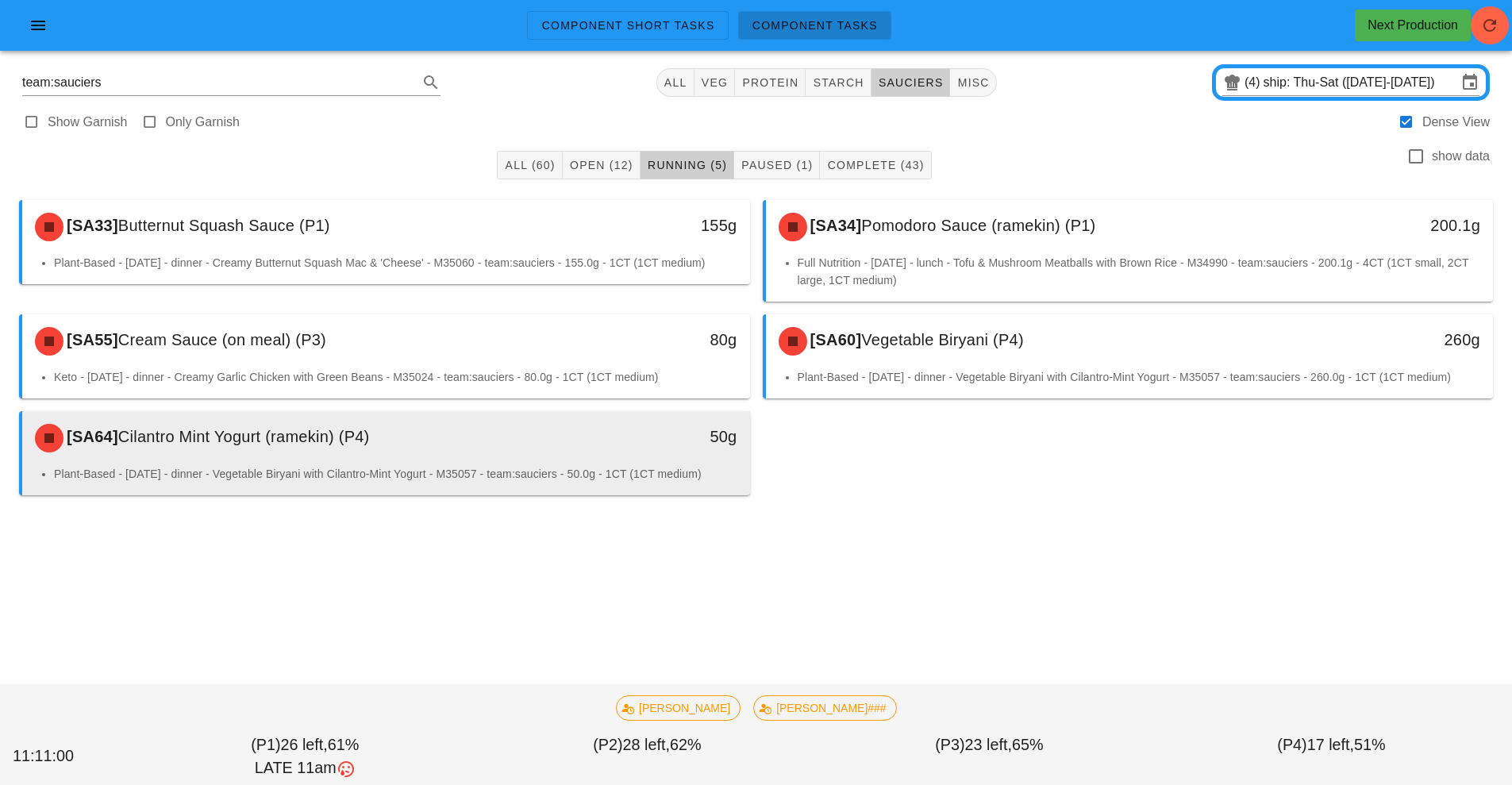
click at [665, 462] on div "[SA64] Cilantro Mint Yogurt (ramekin) (P4) 50g" at bounding box center [386, 438] width 728 height 54
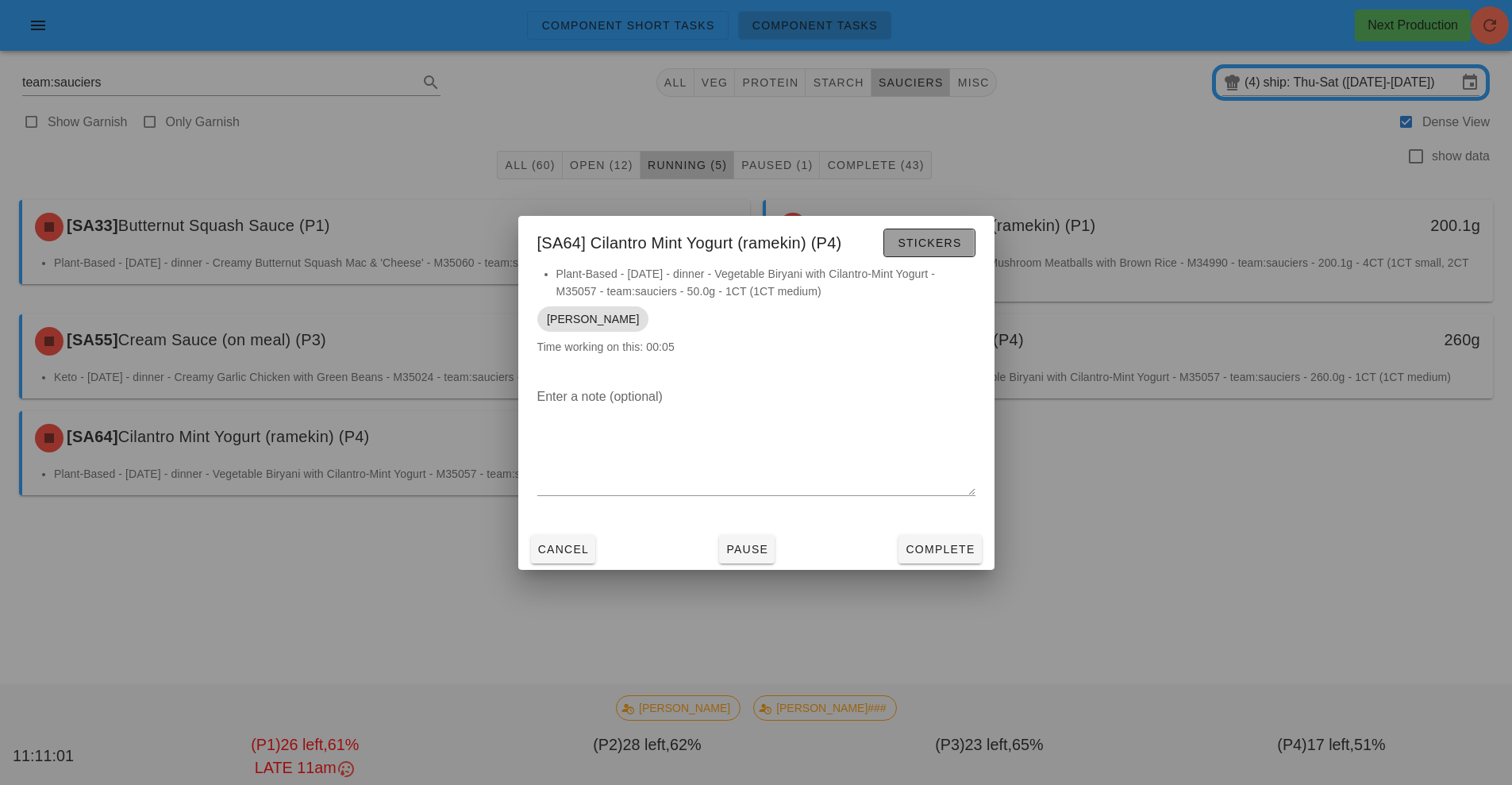
click at [951, 253] on button "Stickers" at bounding box center [930, 243] width 92 height 29
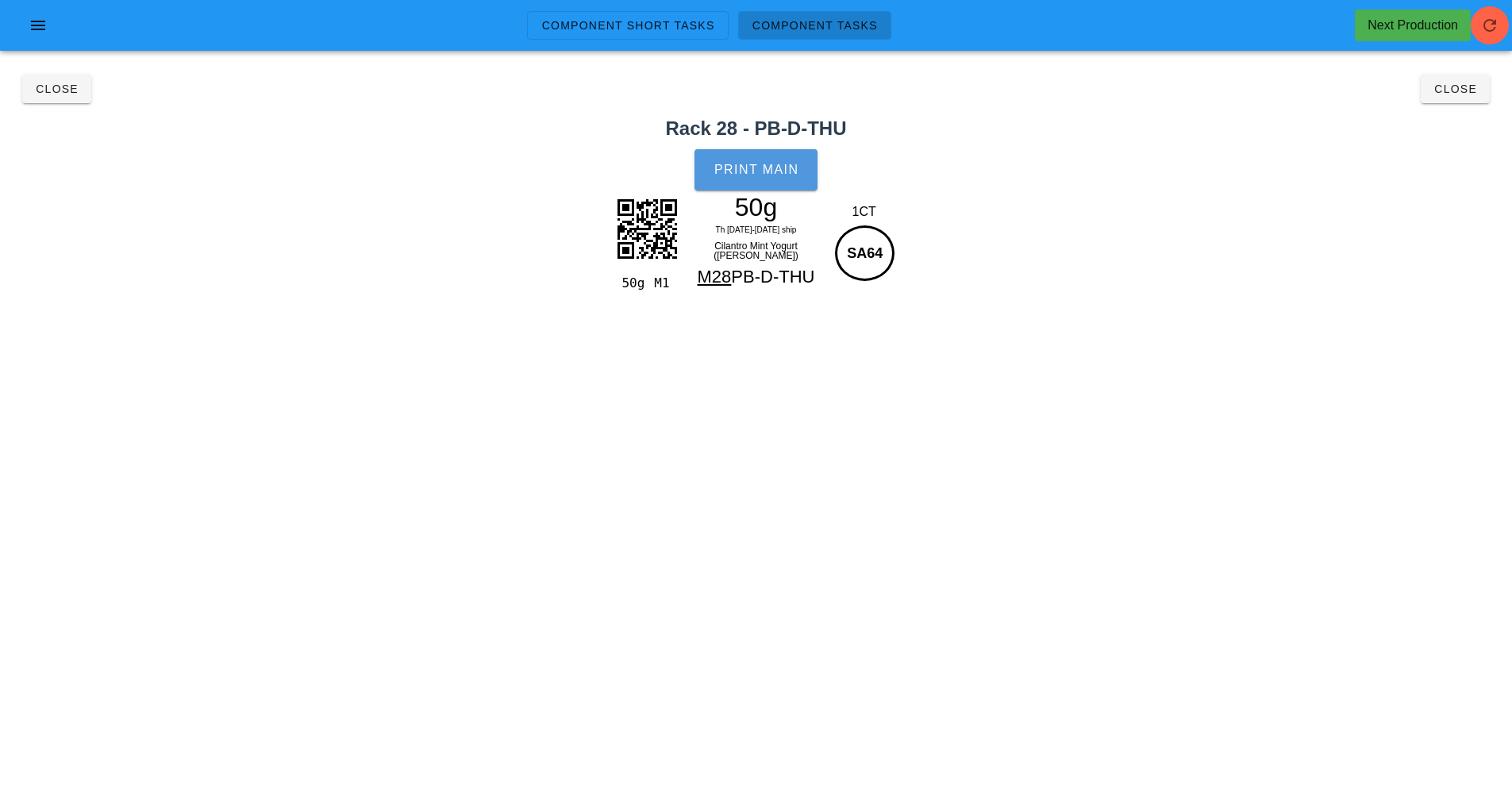
click at [777, 168] on span "Print Main" at bounding box center [756, 170] width 86 height 14
click at [1476, 95] on button "Close" at bounding box center [1456, 89] width 69 height 29
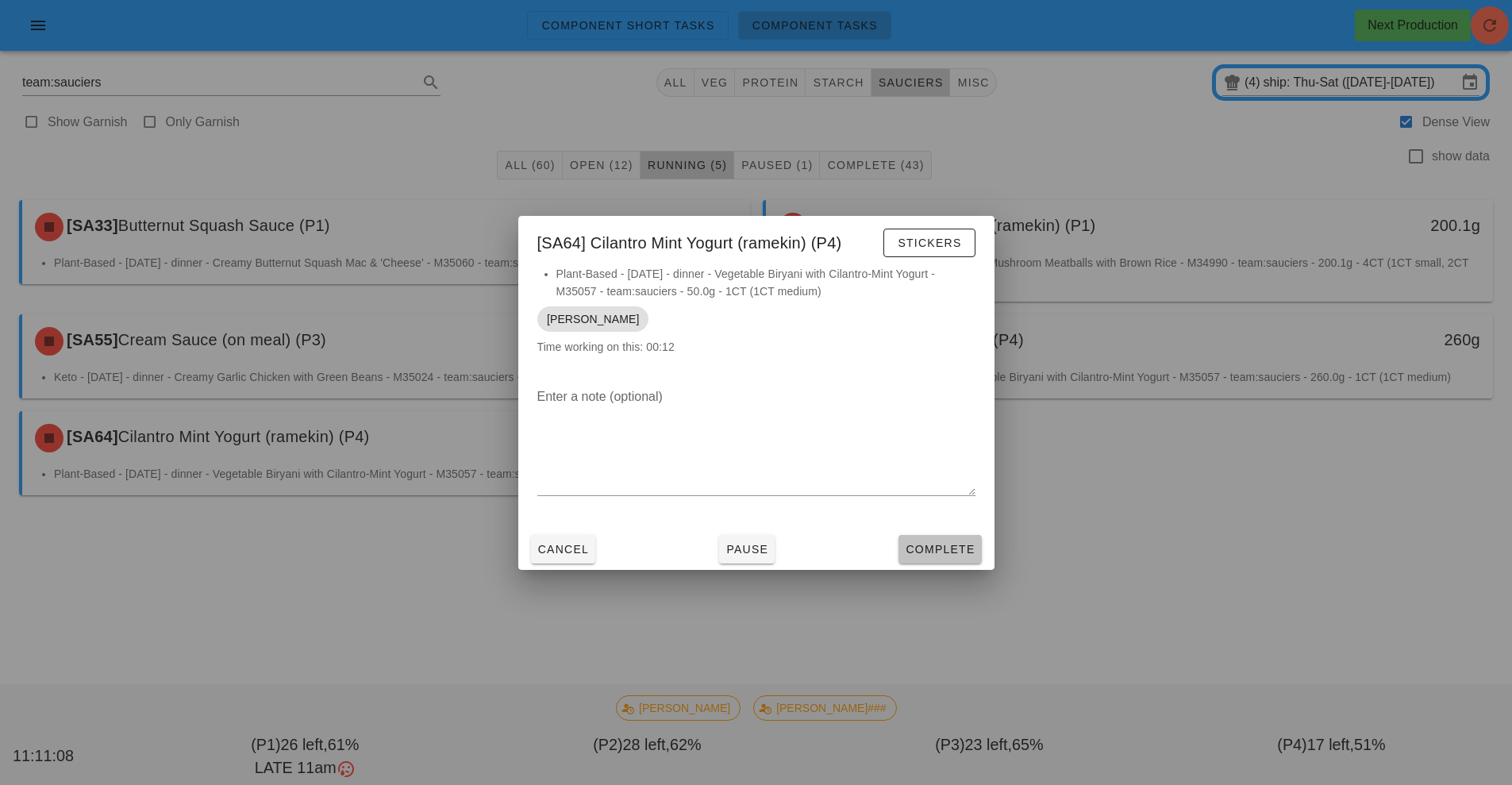
click at [949, 553] on span "Complete" at bounding box center [939, 549] width 70 height 13
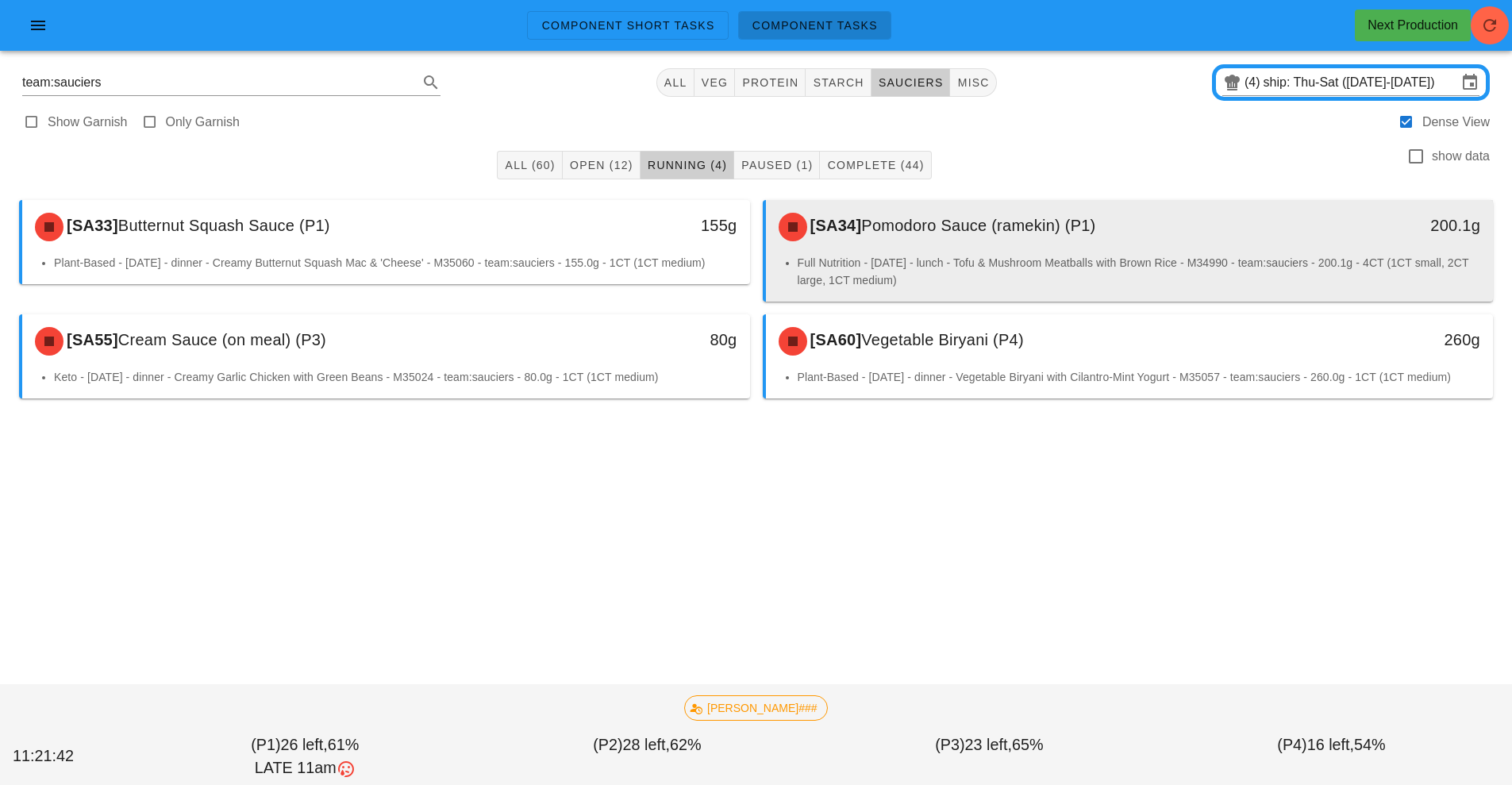
click at [964, 226] on span "Pomodoro Sauce (ramekin) (P1)" at bounding box center [978, 225] width 234 height 18
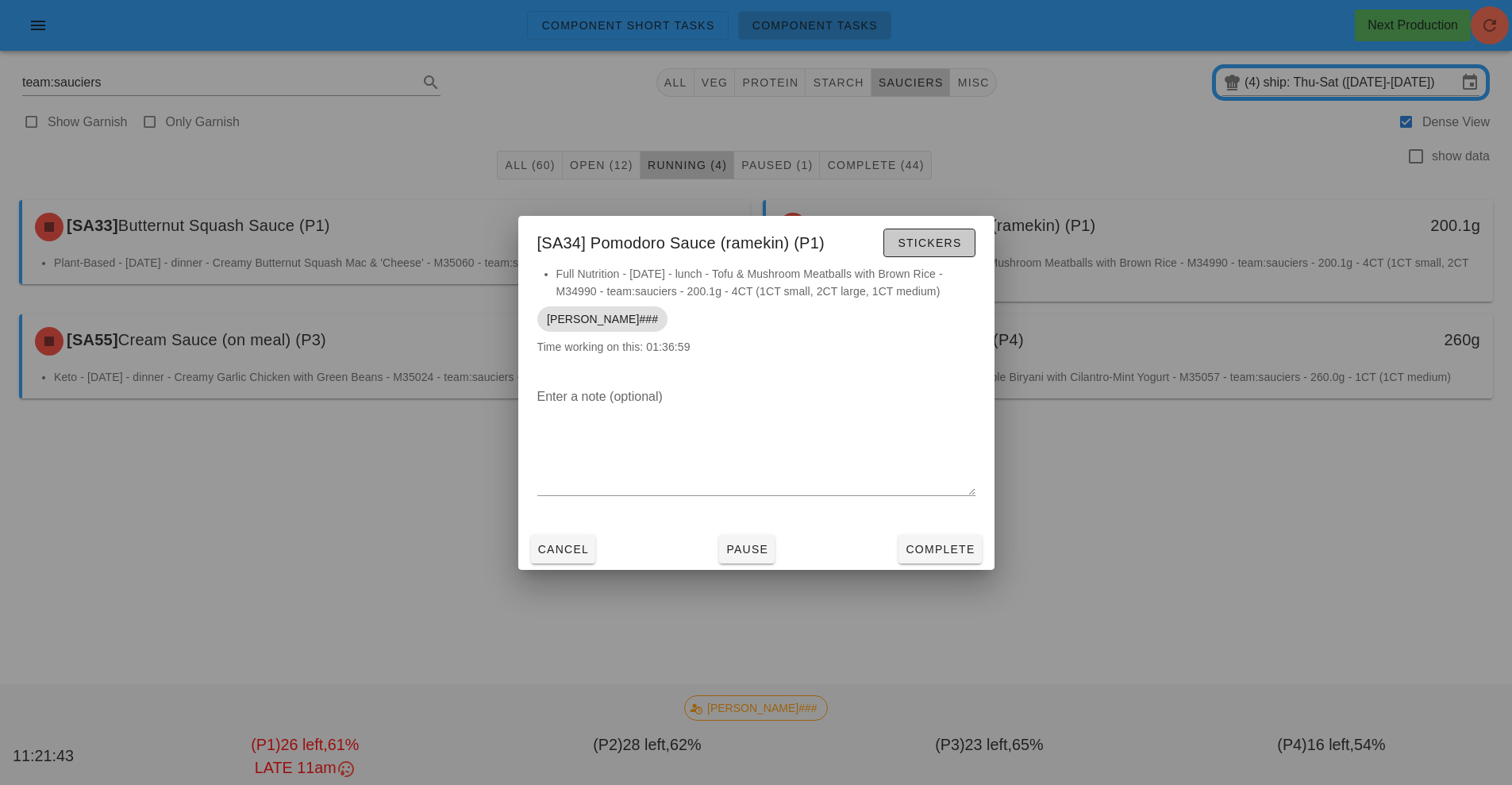
click at [919, 243] on span "Stickers" at bounding box center [929, 243] width 64 height 13
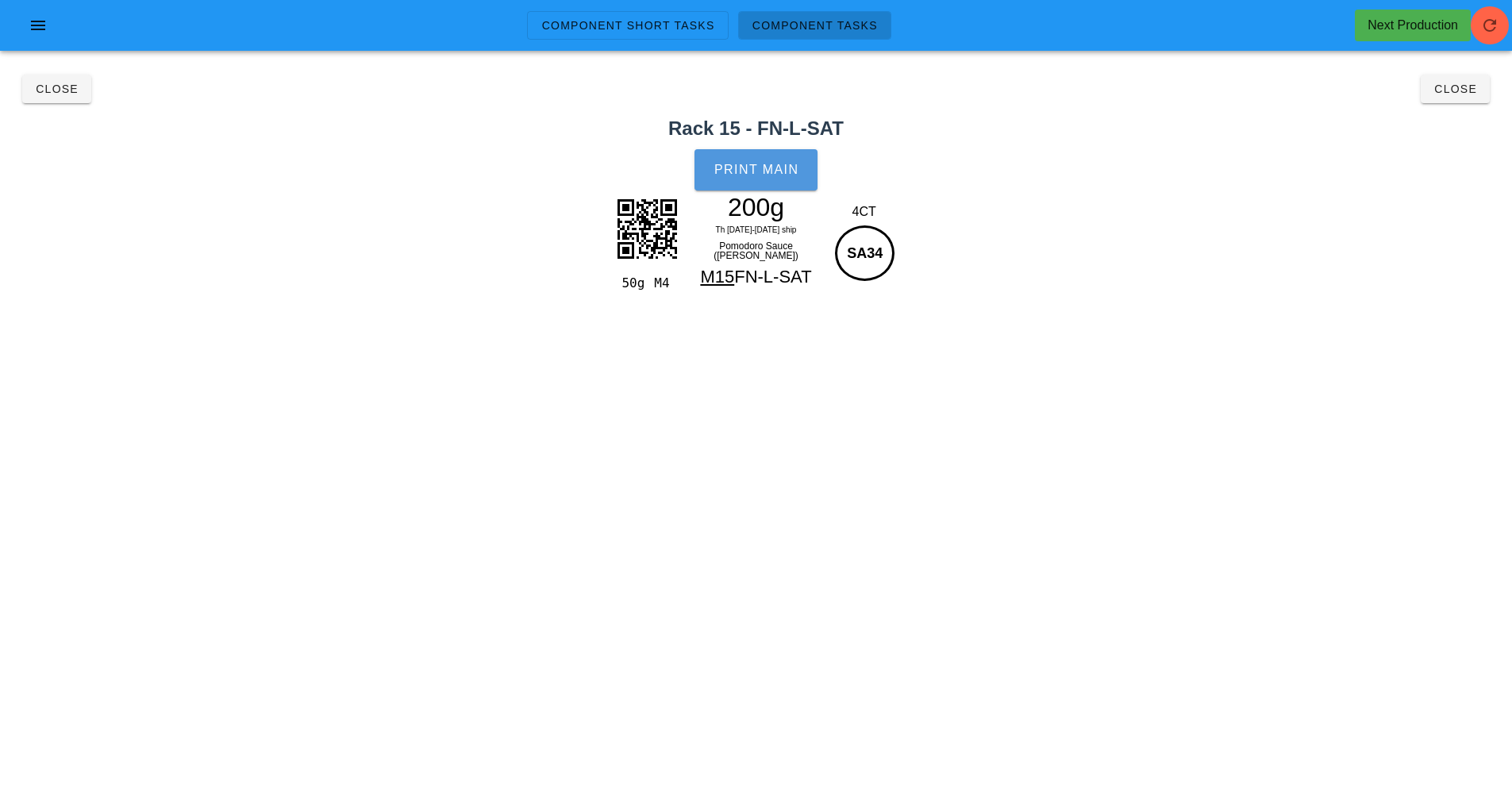
click at [753, 166] on span "Print Main" at bounding box center [756, 170] width 86 height 14
click at [59, 88] on span "Close" at bounding box center [56, 89] width 43 height 13
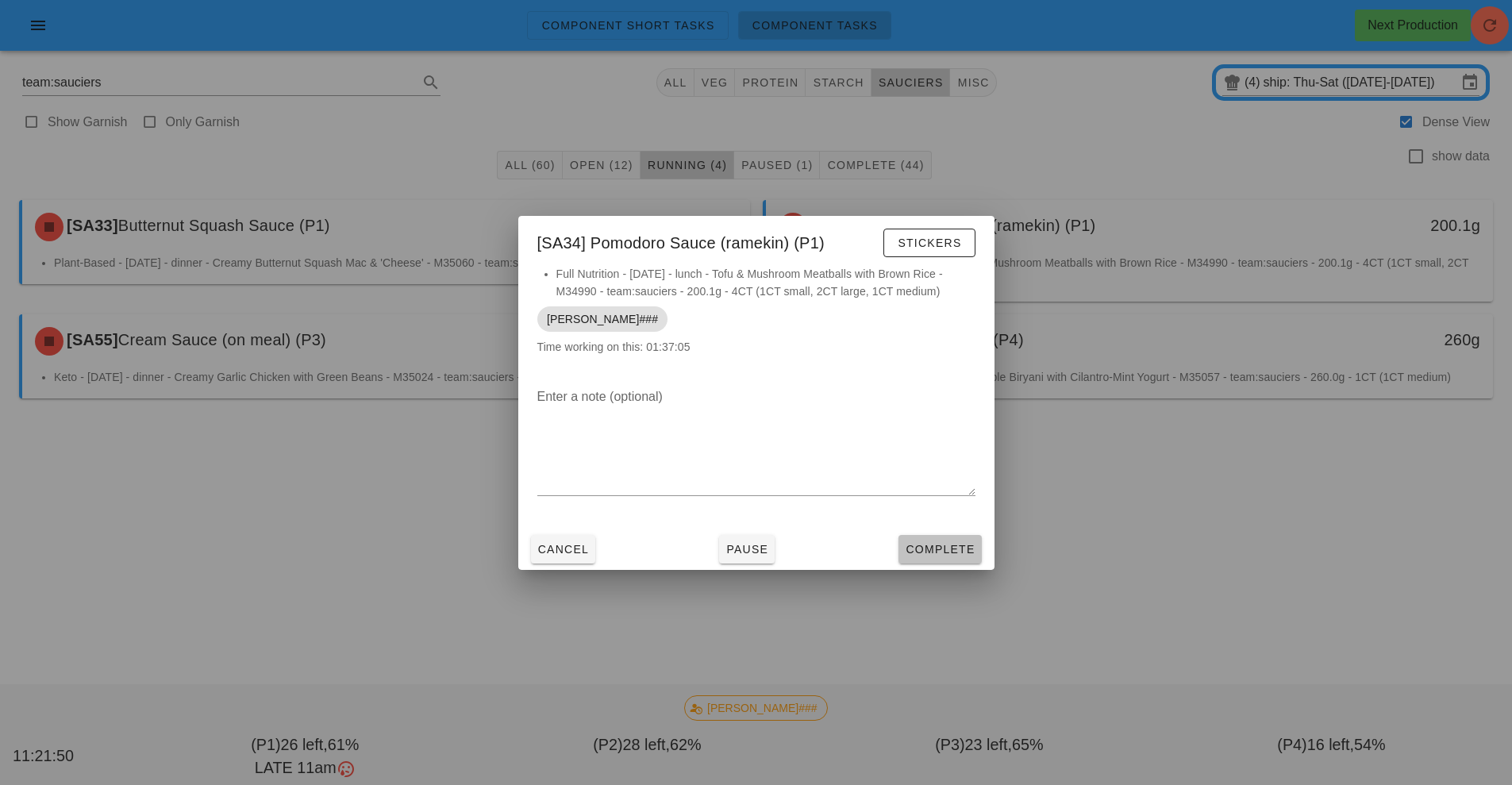
click at [944, 547] on span "Complete" at bounding box center [939, 549] width 70 height 13
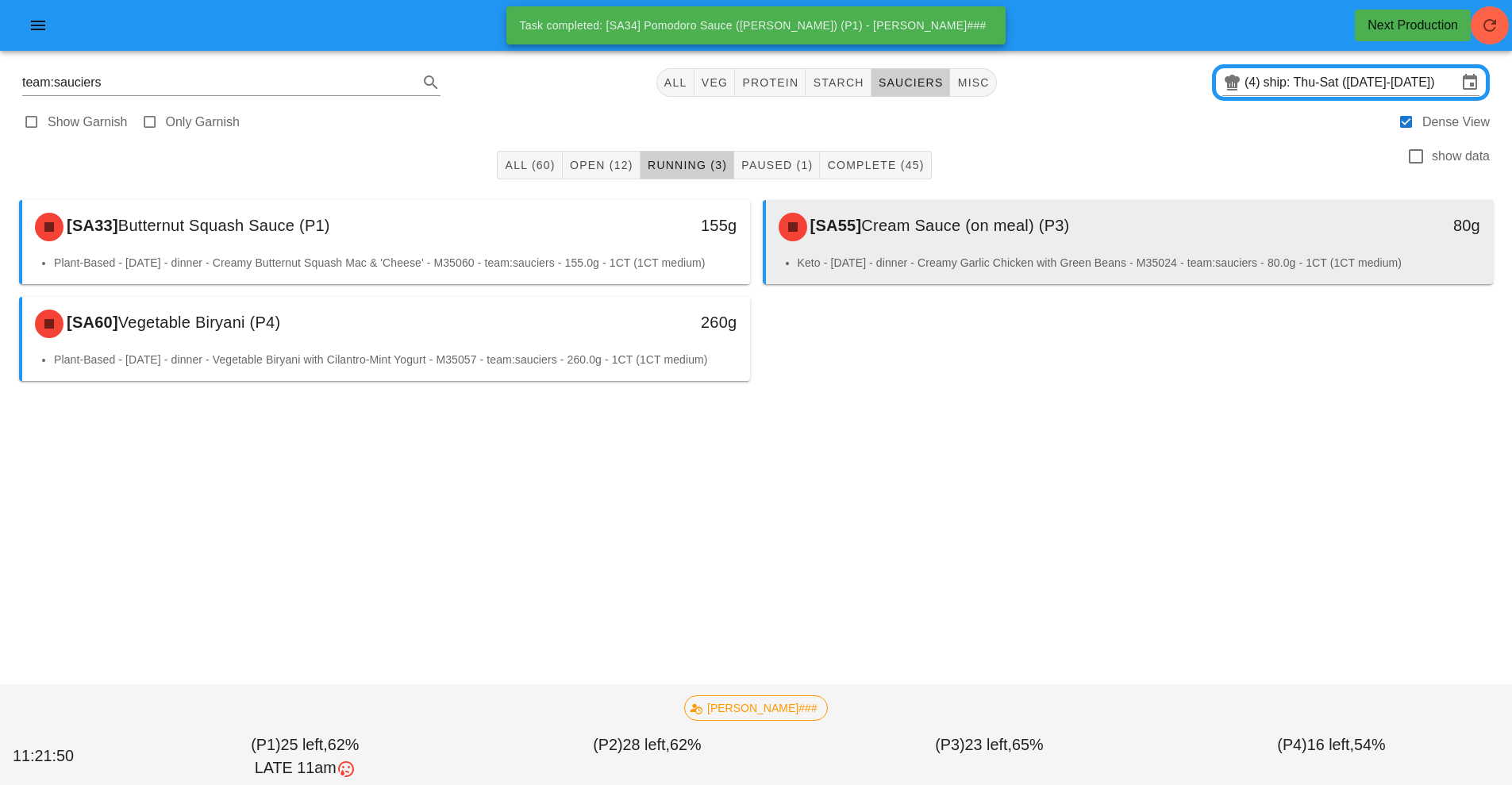
click at [972, 239] on div "[SA55] Cream Sauce (on meal) (P3)" at bounding box center [1039, 227] width 540 height 47
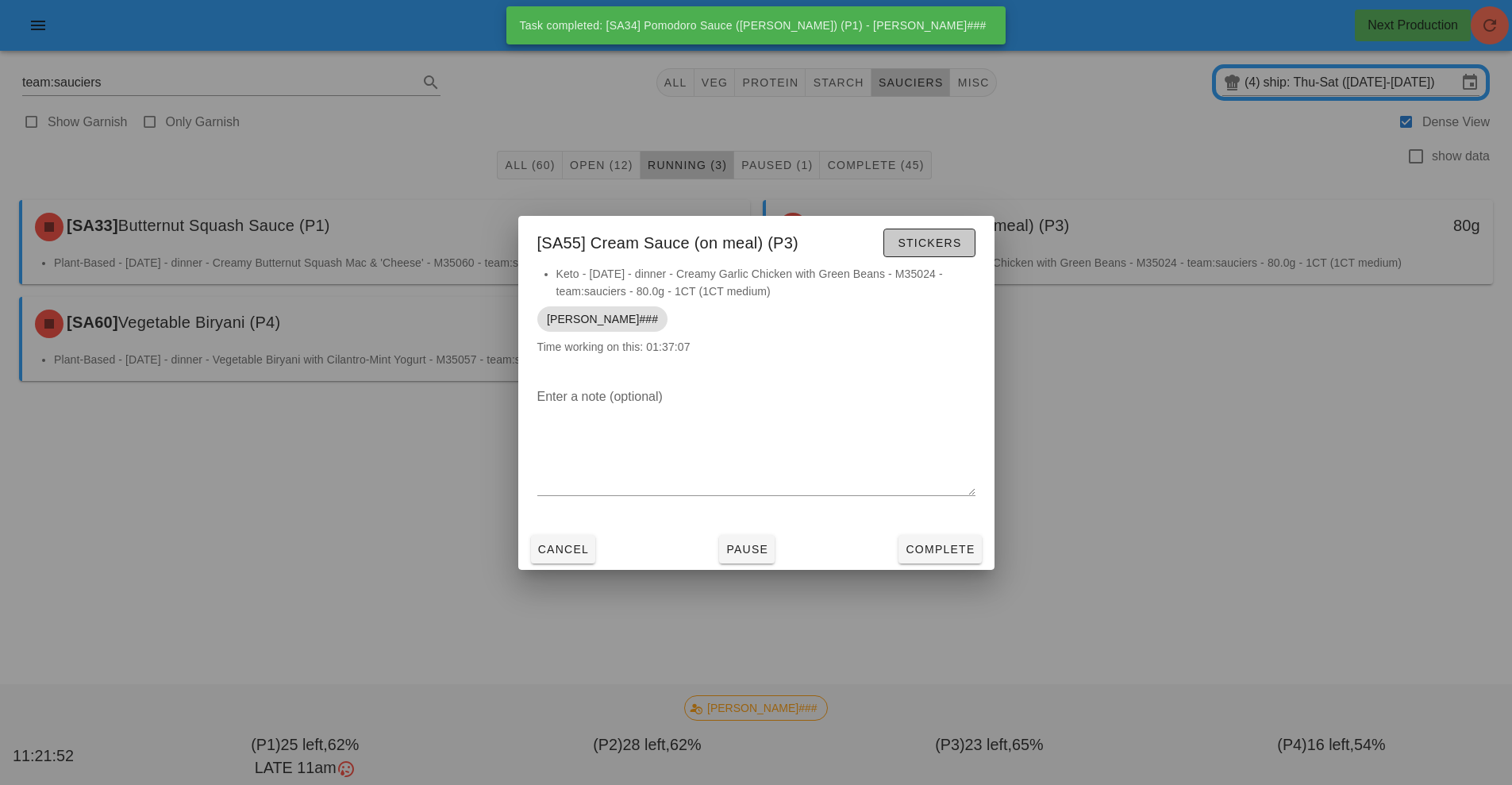
click at [939, 253] on button "Stickers" at bounding box center [930, 243] width 92 height 29
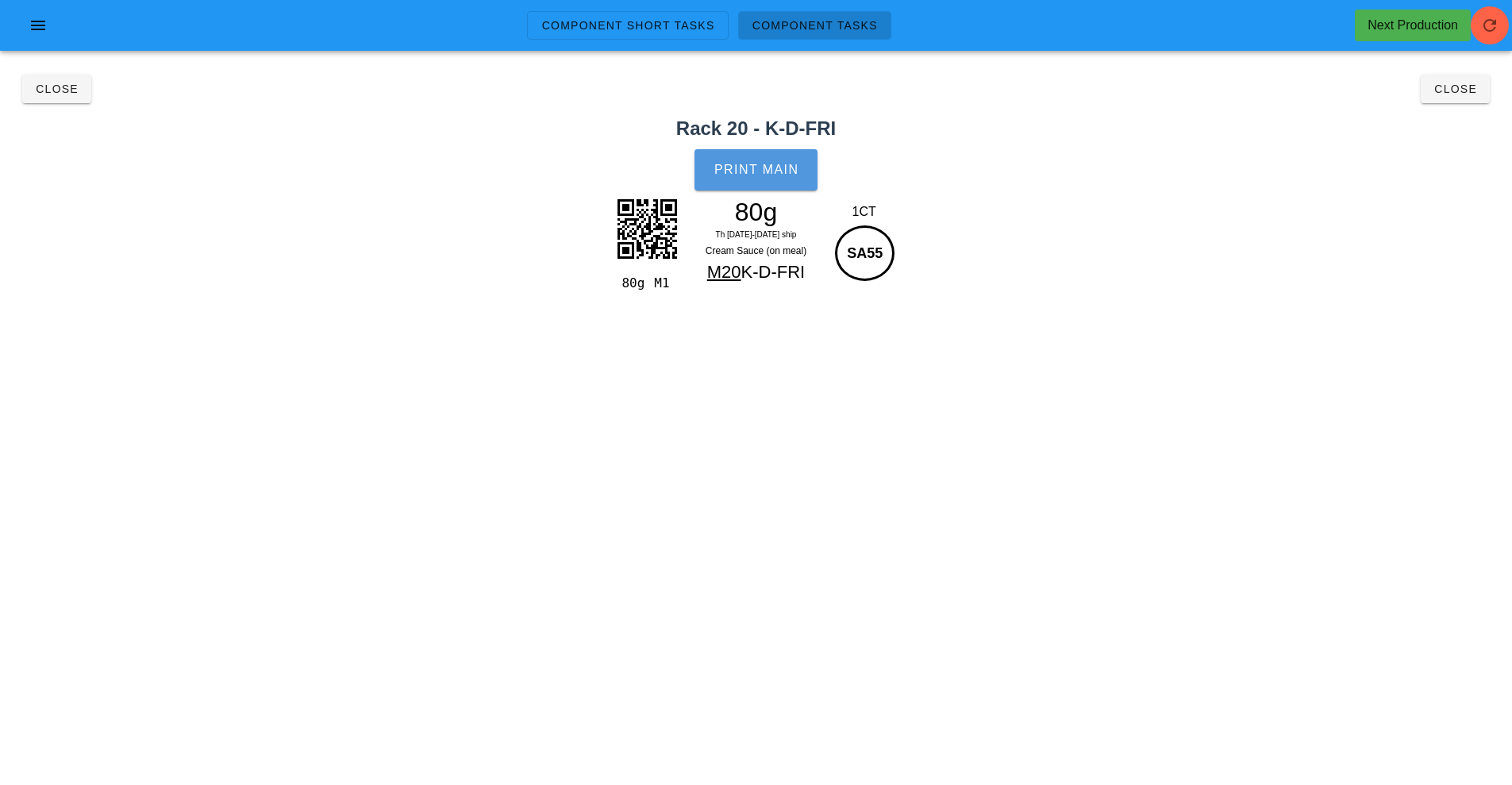
click at [763, 175] on span "Print Main" at bounding box center [756, 170] width 86 height 14
click at [68, 94] on span "Close" at bounding box center [56, 89] width 43 height 13
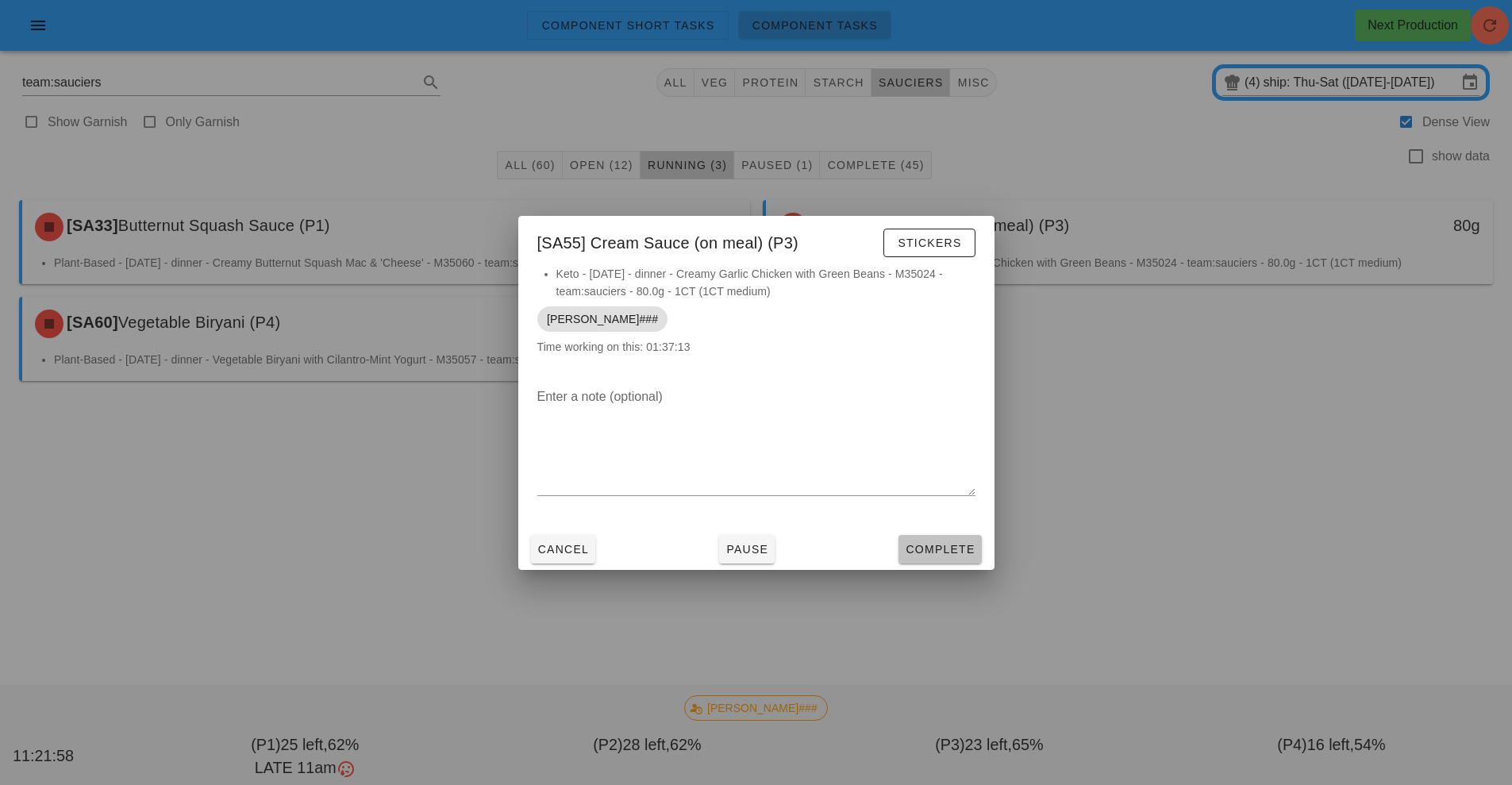
click at [927, 548] on span "Complete" at bounding box center [939, 549] width 70 height 13
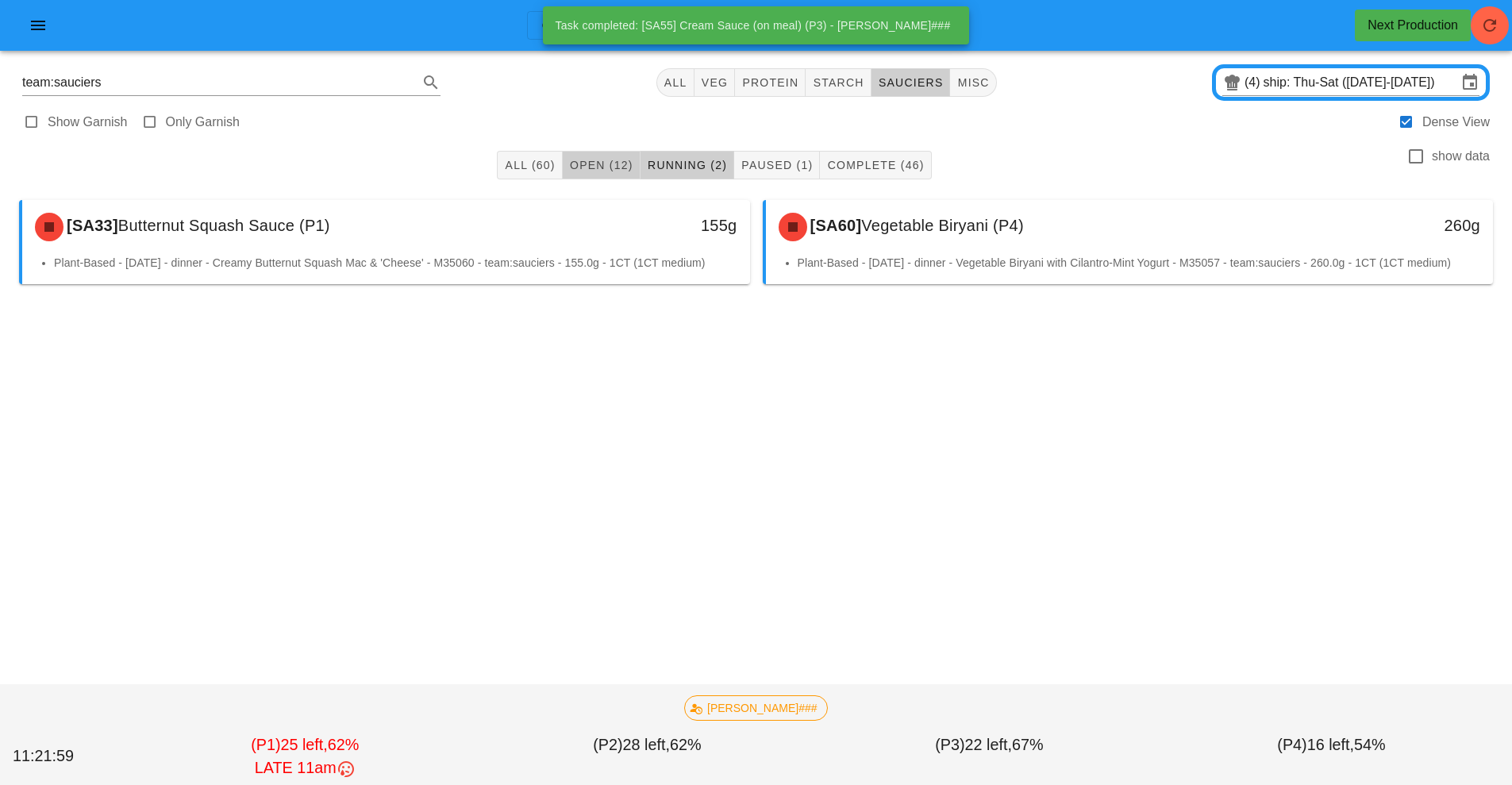
click at [604, 178] on button "Open (12)" at bounding box center [602, 166] width 78 height 29
